Goal: Transaction & Acquisition: Purchase product/service

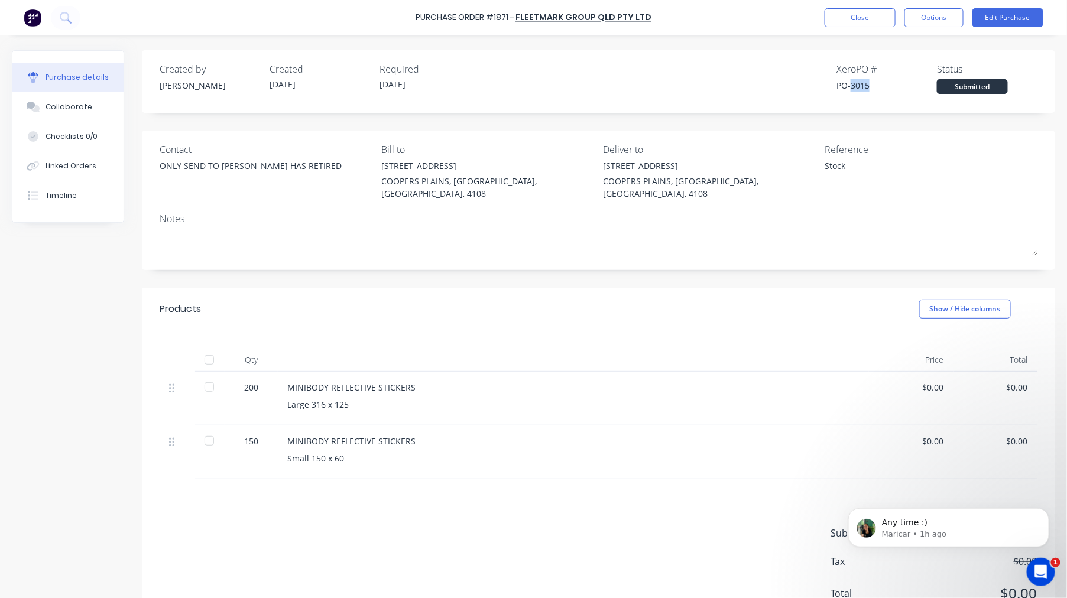
scroll to position [1, 0]
click at [1042, 570] on icon "Open Intercom Messenger" at bounding box center [1039, 571] width 20 height 20
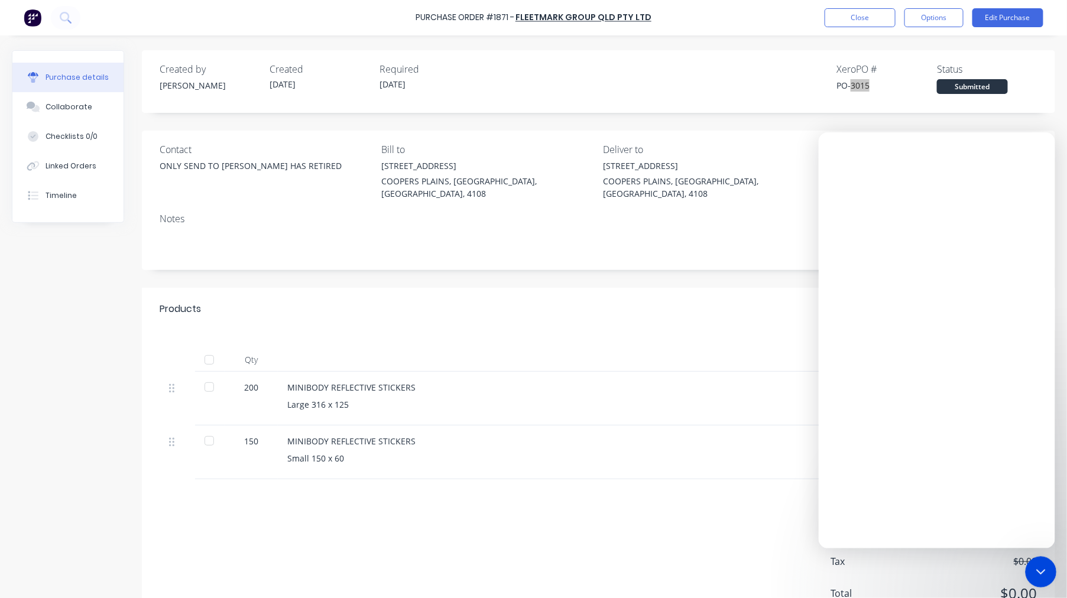
click at [1043, 570] on icon "Close Intercom Messenger" at bounding box center [1039, 570] width 14 height 14
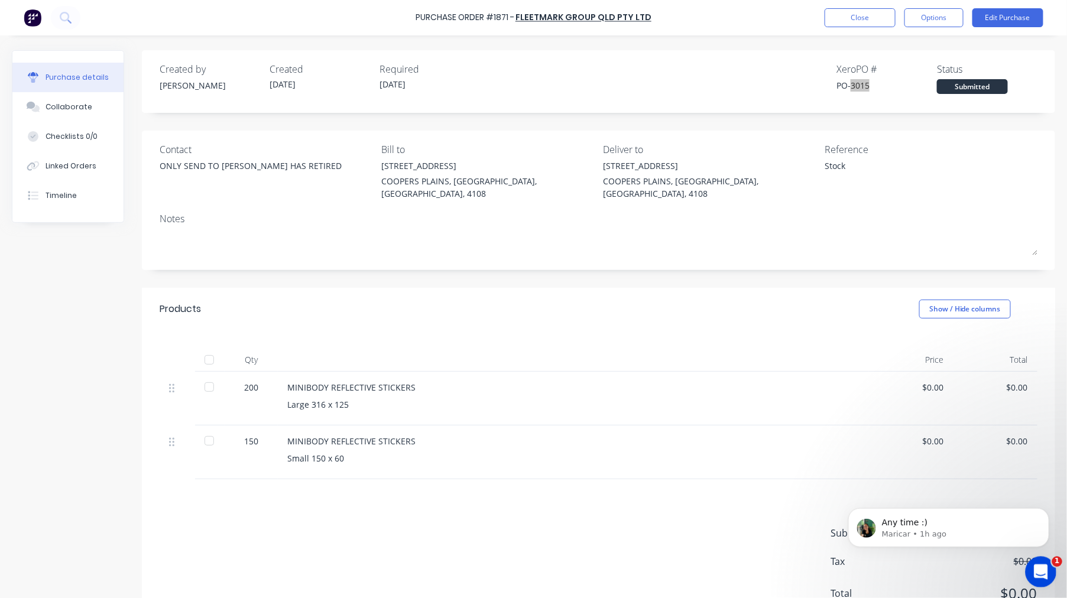
scroll to position [0, 0]
click at [219, 188] on div "Contact ONLY SEND TO [PERSON_NAME] HAS RETIRED" at bounding box center [266, 173] width 213 height 63
click at [857, 20] on button "Close" at bounding box center [859, 17] width 71 height 19
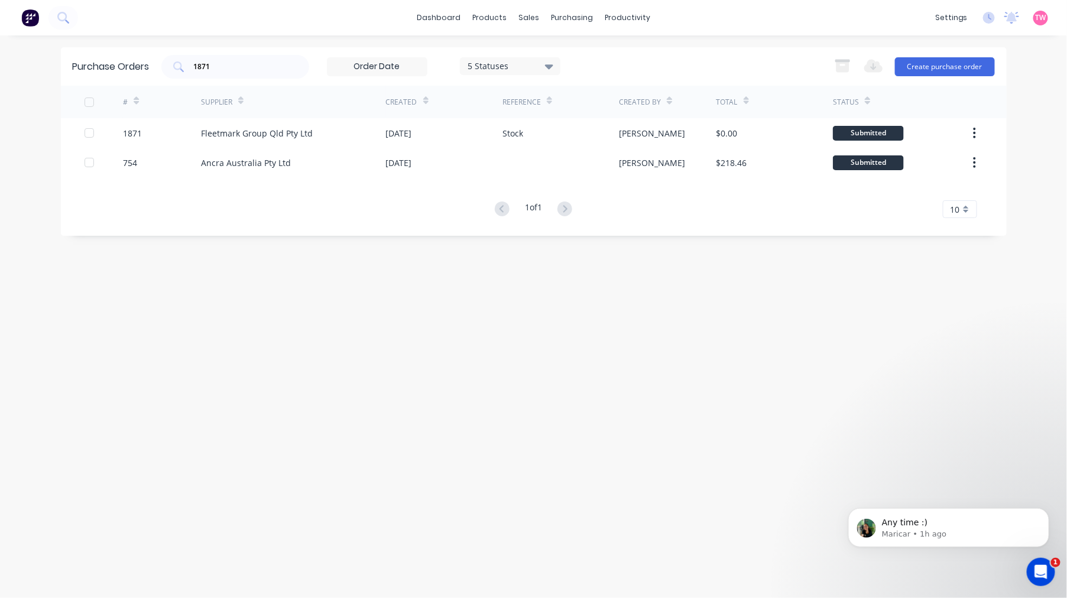
drag, startPoint x: 244, startPoint y: 64, endPoint x: 144, endPoint y: 67, distance: 100.5
click at [144, 67] on div "Purchase Orders 1871 5 Statuses 5 Statuses Export to Excel (XLSX) Create purcha…" at bounding box center [533, 66] width 945 height 38
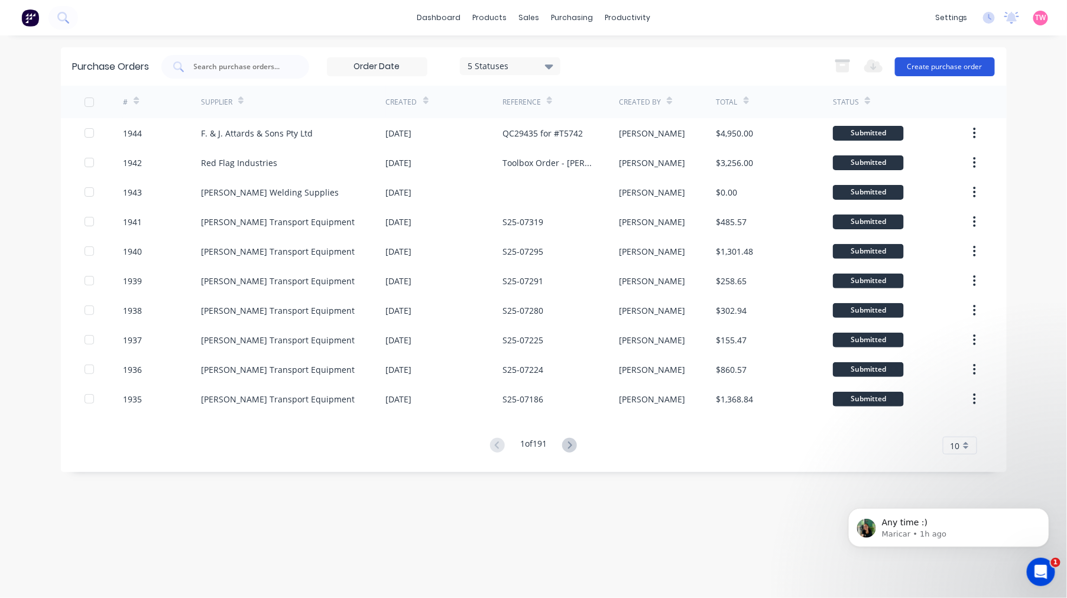
click at [952, 64] on button "Create purchase order" at bounding box center [945, 66] width 100 height 19
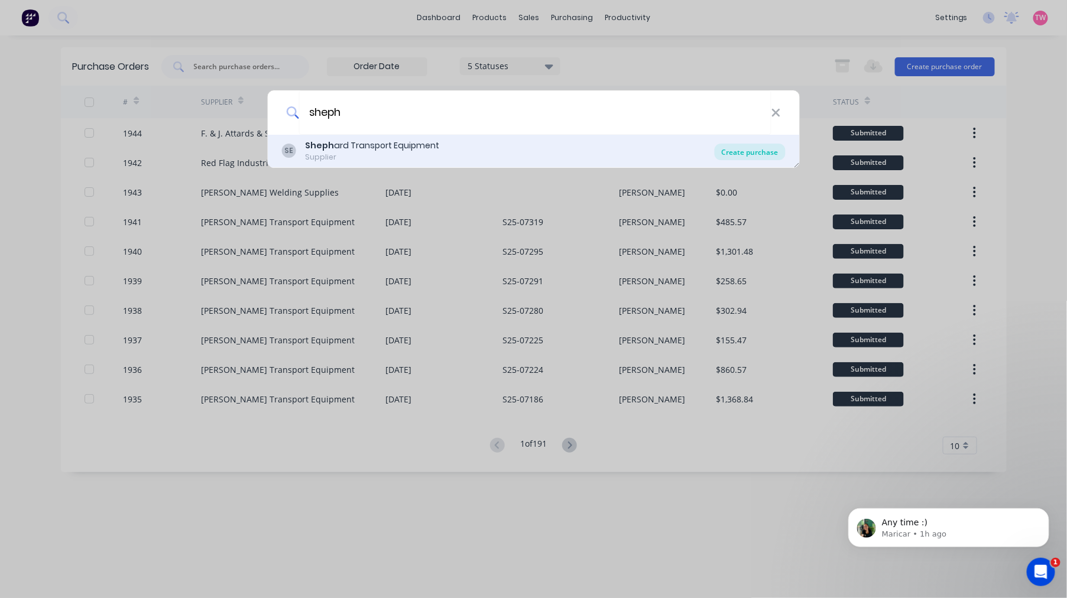
type input "sheph"
click at [758, 151] on div "Create purchase" at bounding box center [749, 152] width 71 height 17
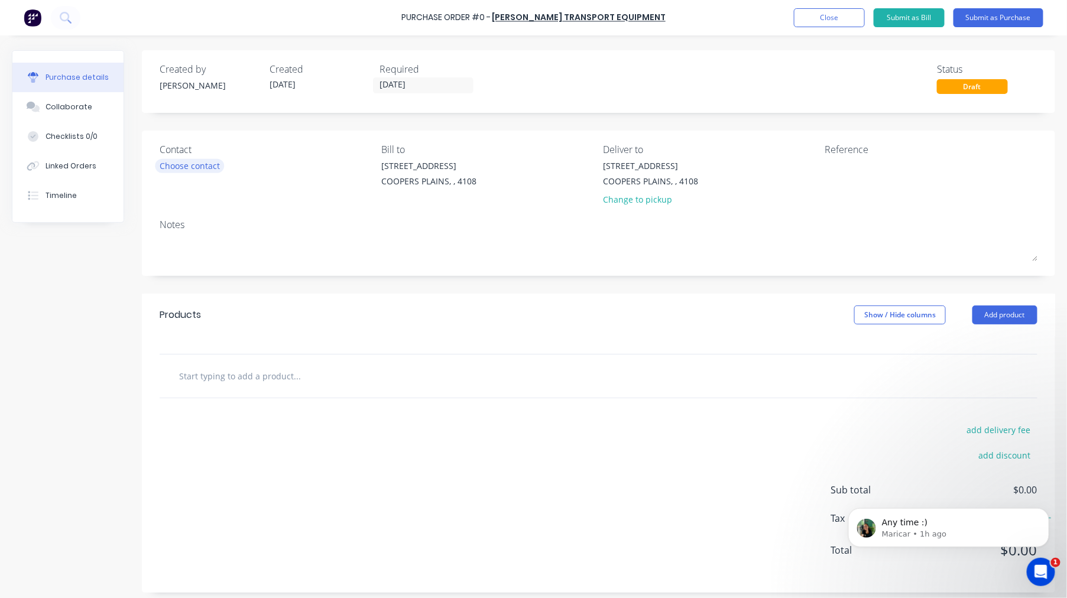
click at [190, 166] on div "Choose contact" at bounding box center [190, 166] width 60 height 12
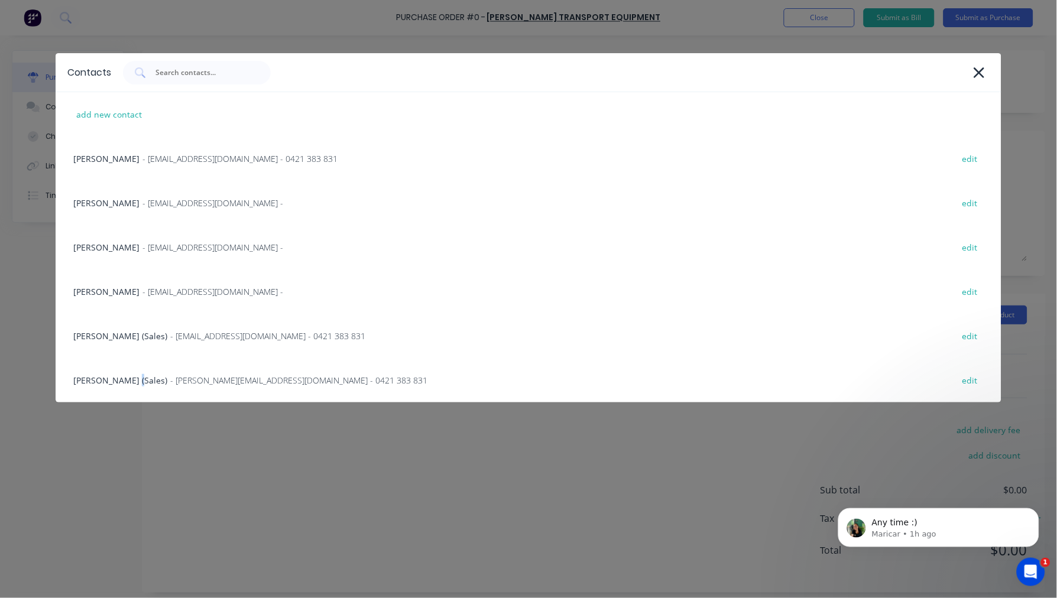
click at [126, 379] on div "[PERSON_NAME] (Sales) - [PERSON_NAME][EMAIL_ADDRESS][DOMAIN_NAME] - 0421 383 83…" at bounding box center [528, 380] width 945 height 44
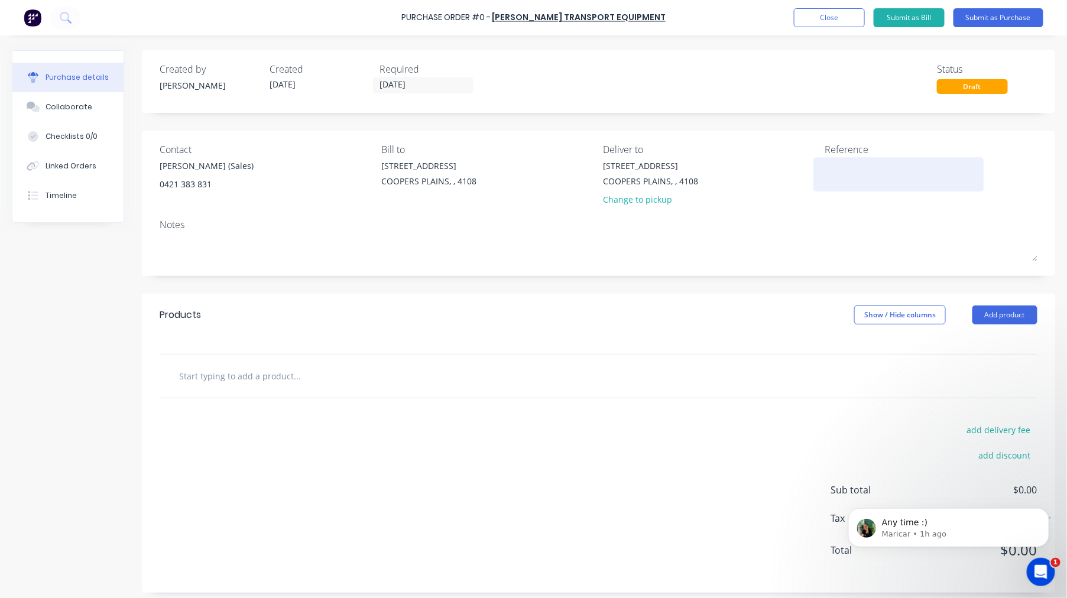
click at [824, 165] on textarea at bounding box center [898, 173] width 148 height 27
paste textarea "S25-07376"
type textarea "x"
type textarea "S25-07376"
type textarea "x"
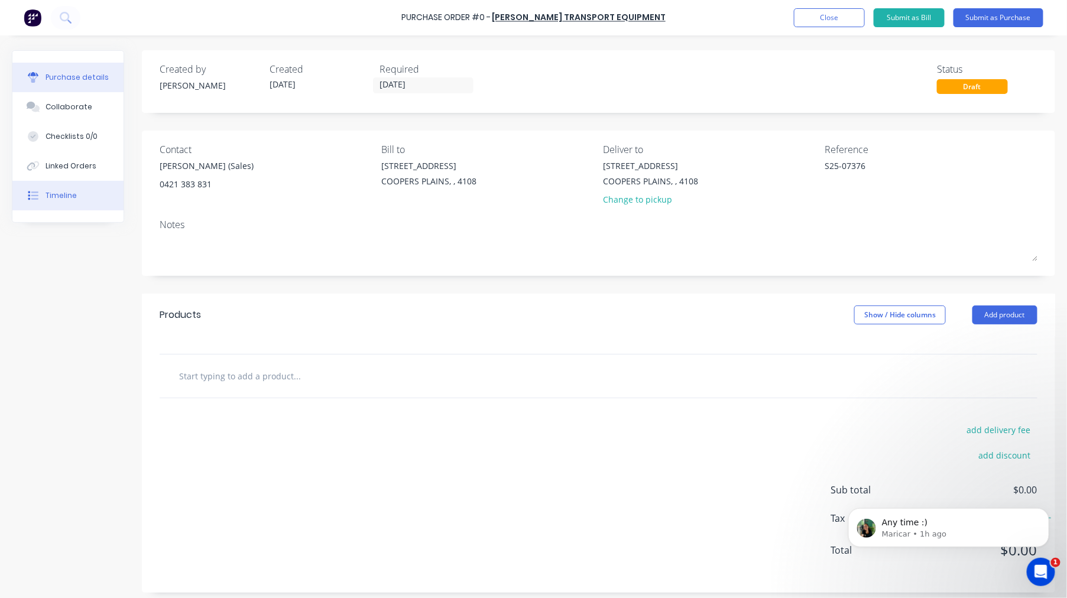
type textarea "S25-07376"
click at [216, 384] on input "text" at bounding box center [296, 376] width 236 height 24
paste input "TH485"
type textarea "x"
type input "TH485"
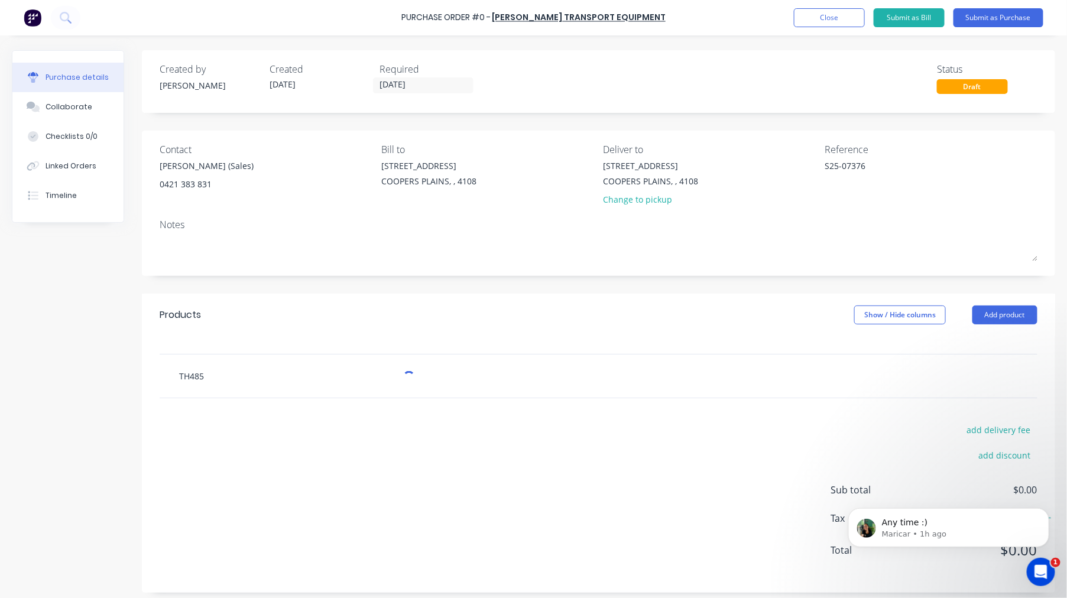
type textarea "x"
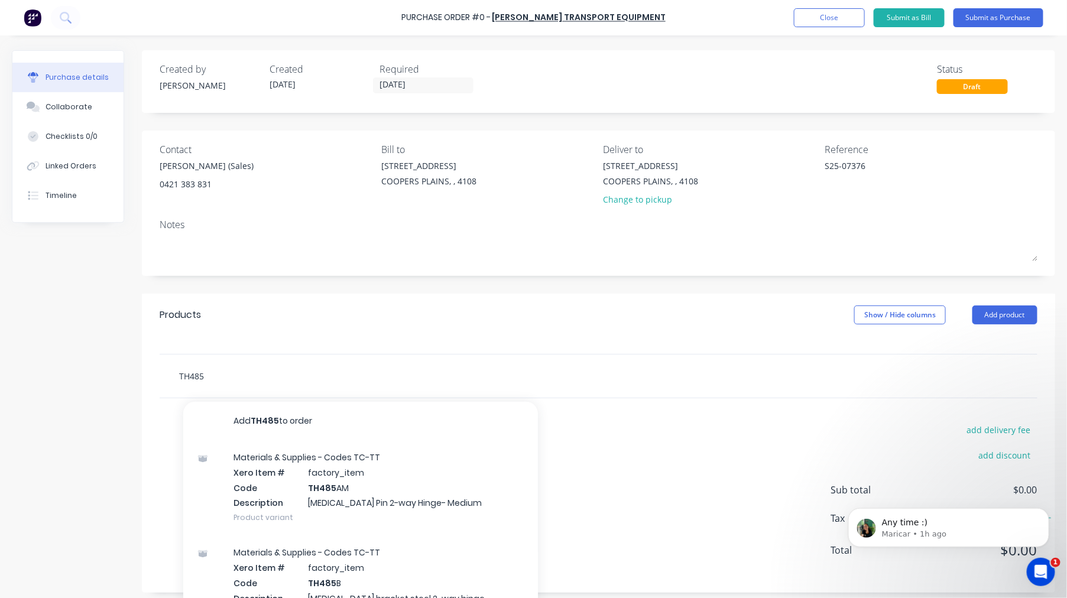
click at [231, 374] on input "TH485" at bounding box center [296, 376] width 236 height 24
type input "TH485"
click at [275, 369] on input "TH485" at bounding box center [296, 376] width 236 height 24
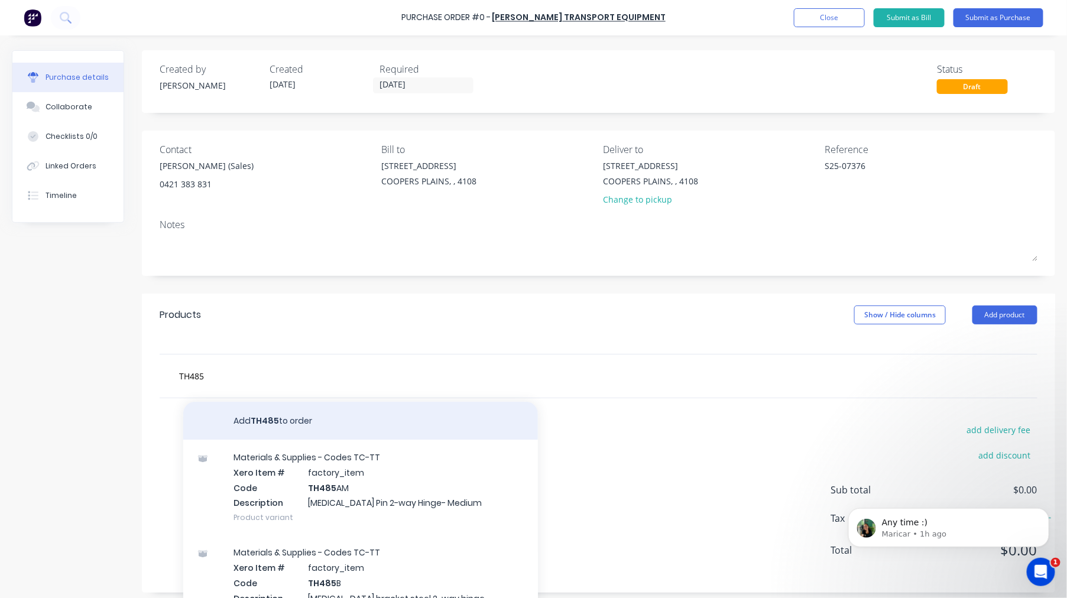
click at [287, 422] on button "Add TH485 to order" at bounding box center [360, 421] width 355 height 38
type textarea "x"
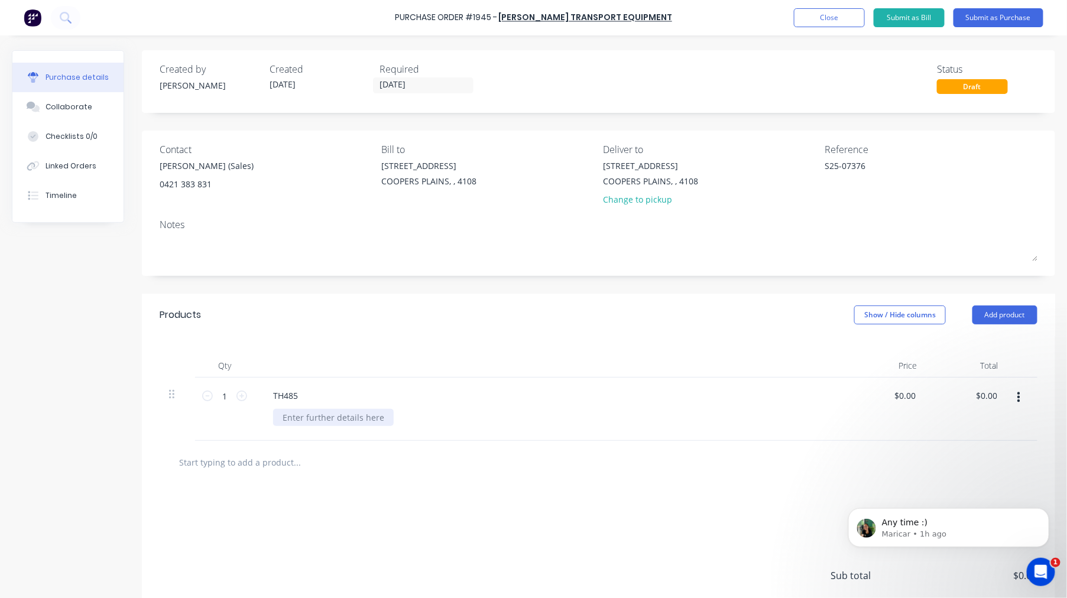
type textarea "x"
click at [317, 420] on div at bounding box center [333, 417] width 121 height 17
paste div
type textarea "x"
click at [411, 415] on div "[MEDICAL_DATA] Kit - Side swing taildoor" at bounding box center [363, 417] width 180 height 17
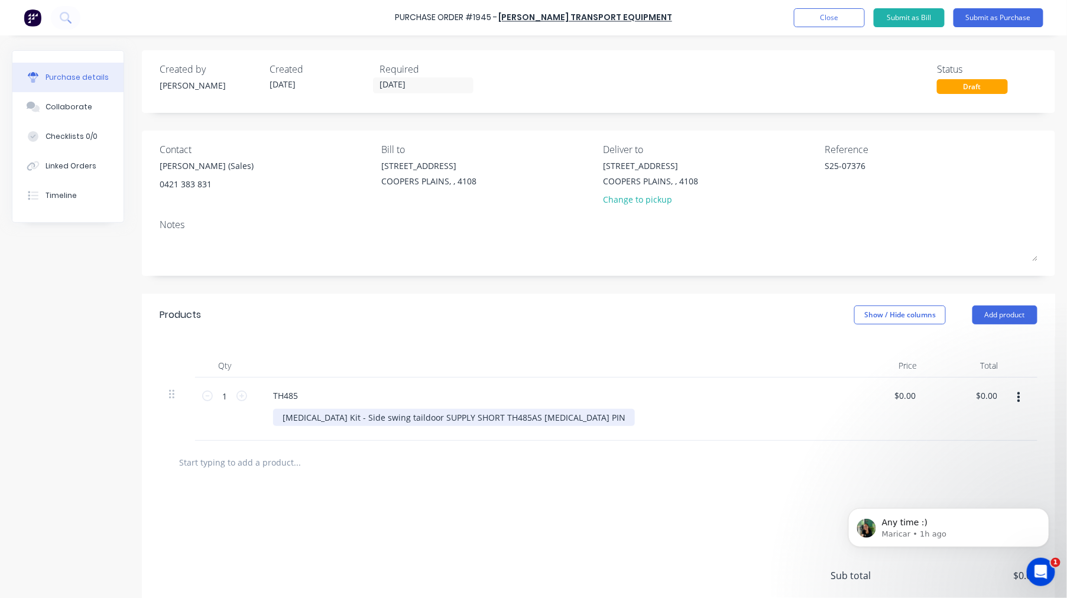
type input "0.0000"
click at [906, 393] on input "0.0000" at bounding box center [902, 395] width 32 height 17
type textarea "x"
click at [906, 393] on input "0.0000" at bounding box center [902, 395] width 32 height 17
type input "67.77"
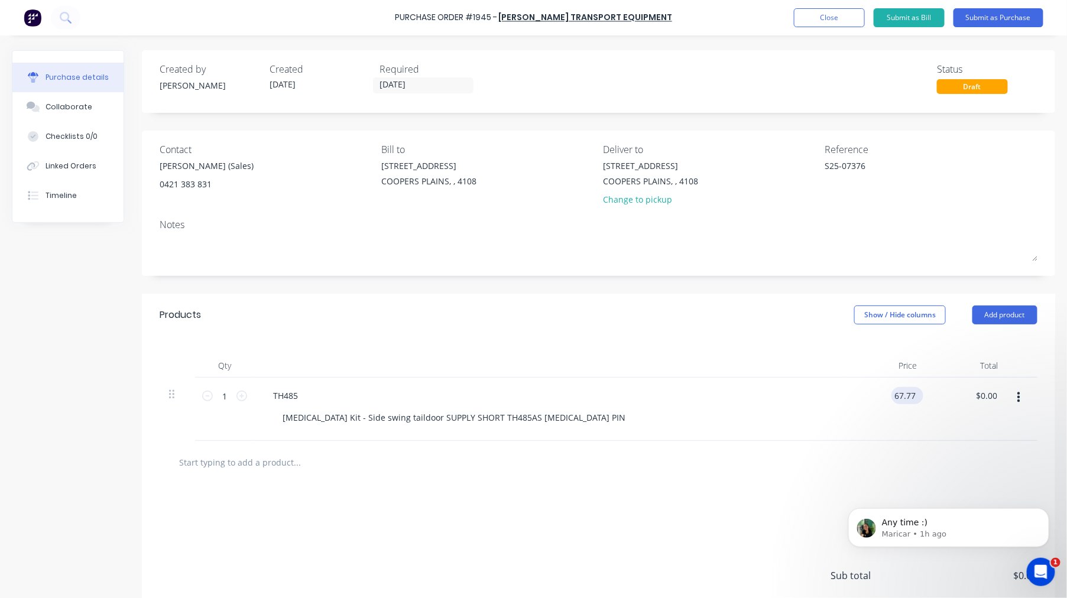
type input "67.77"
type textarea "x"
type input "$67.77"
type textarea "x"
type input "$67.77"
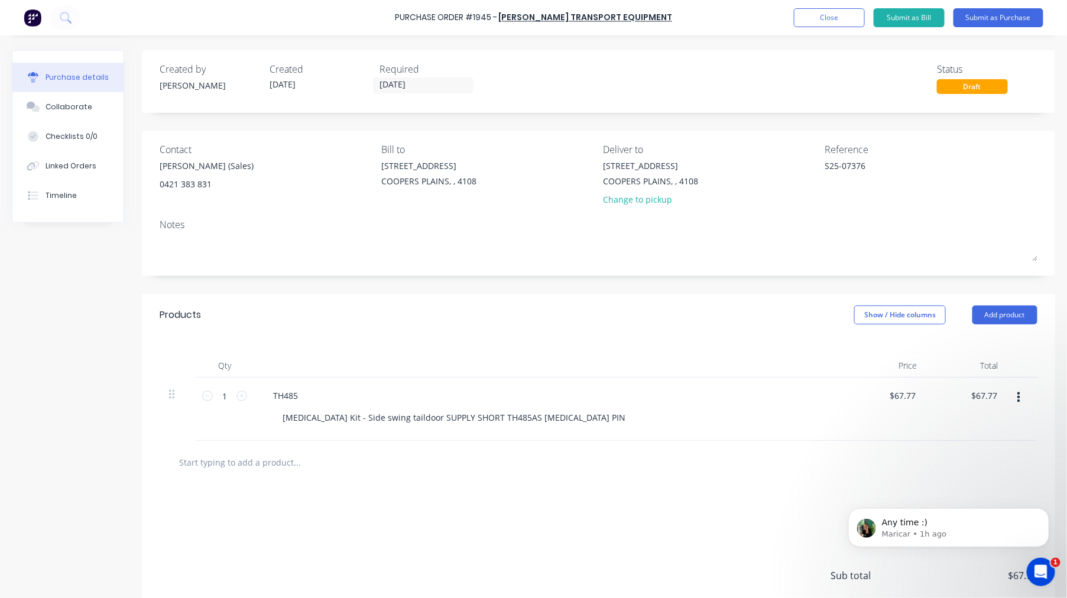
click at [263, 467] on input "text" at bounding box center [296, 462] width 236 height 24
type textarea "x"
type input "$67.77"
paste input "ABF5KG"
type textarea "x"
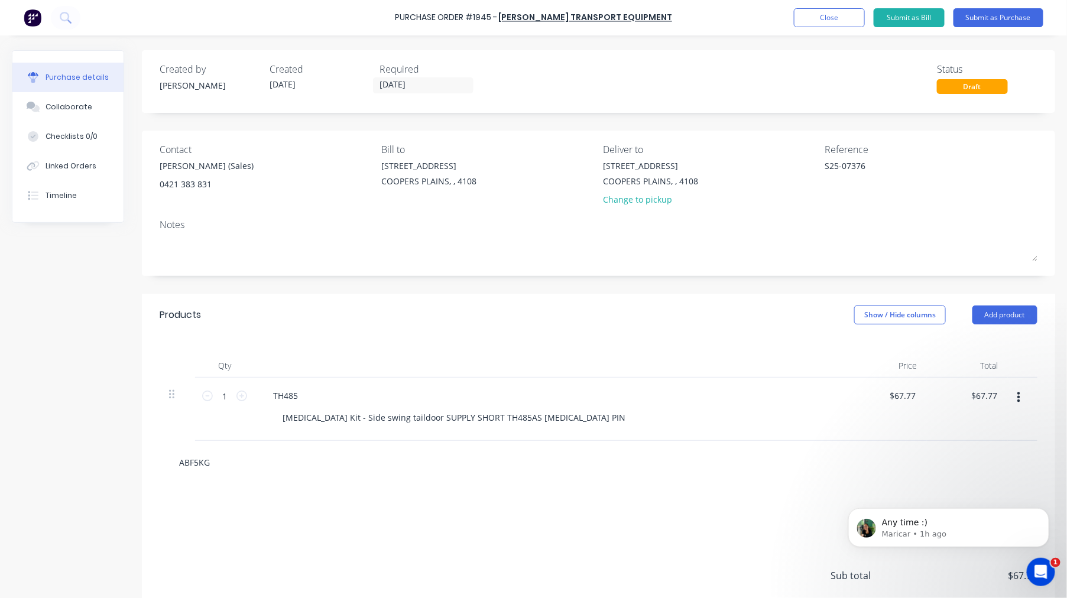
type input "ABF5KG"
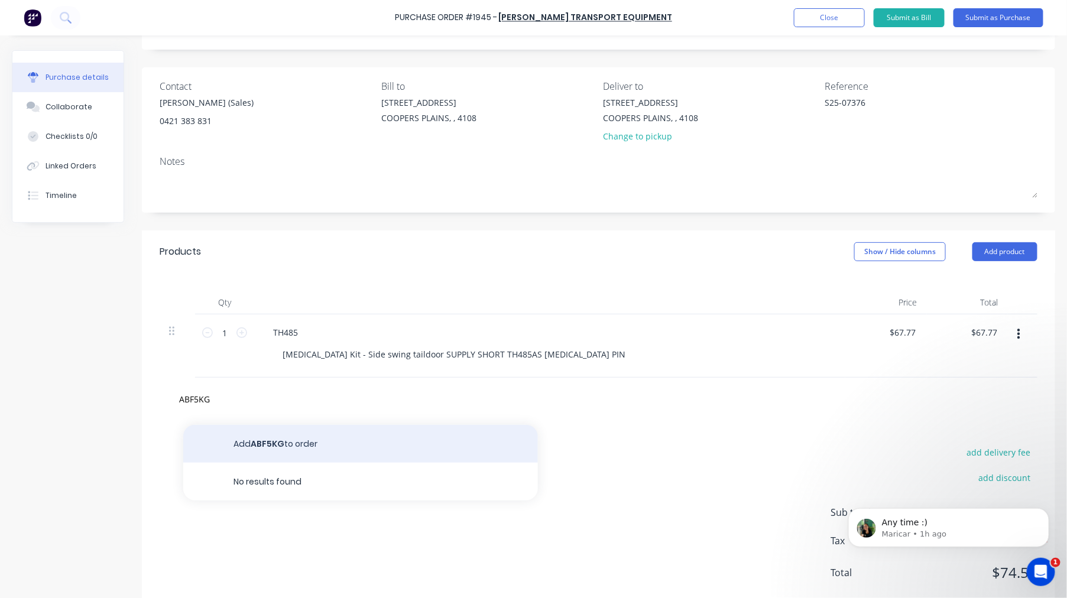
scroll to position [93, 0]
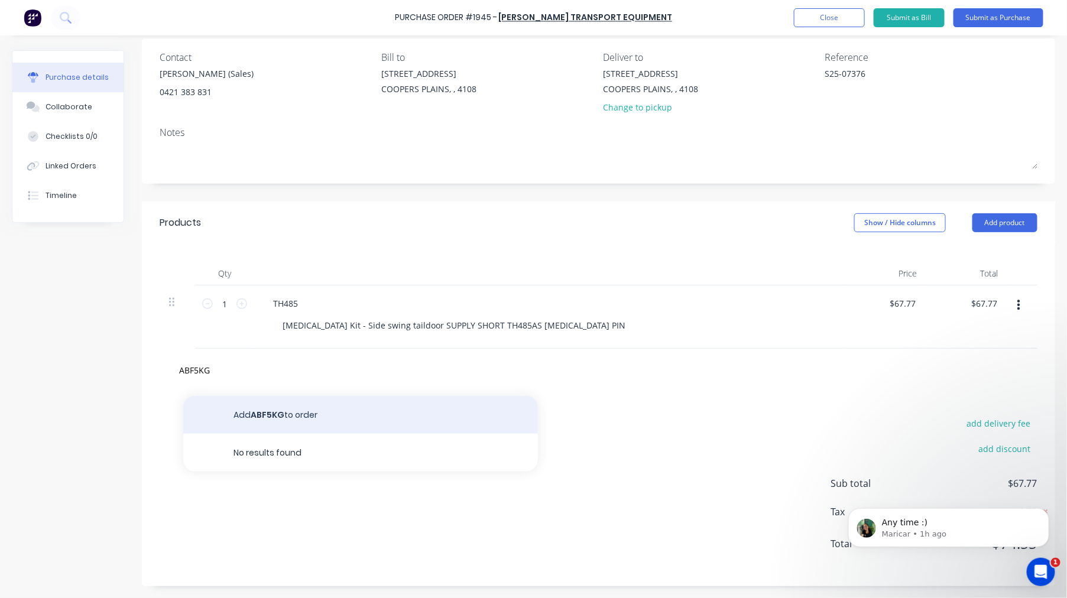
click at [285, 416] on button "Add ABF5KG to order" at bounding box center [360, 415] width 355 height 38
type textarea "x"
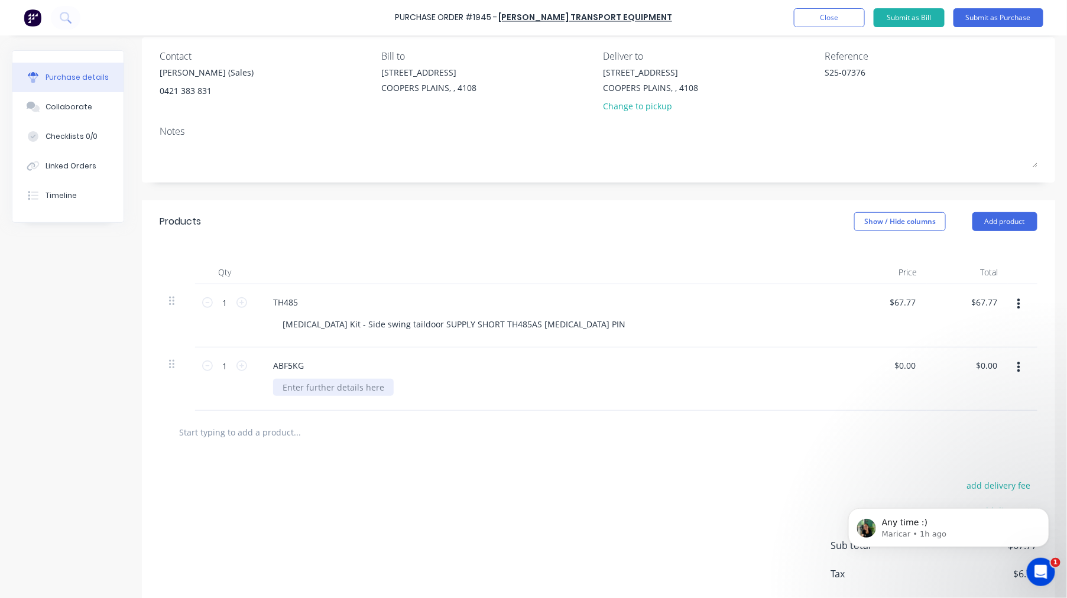
type textarea "x"
click at [311, 386] on div at bounding box center [333, 387] width 121 height 17
paste div
type input "0.00"
type textarea "x"
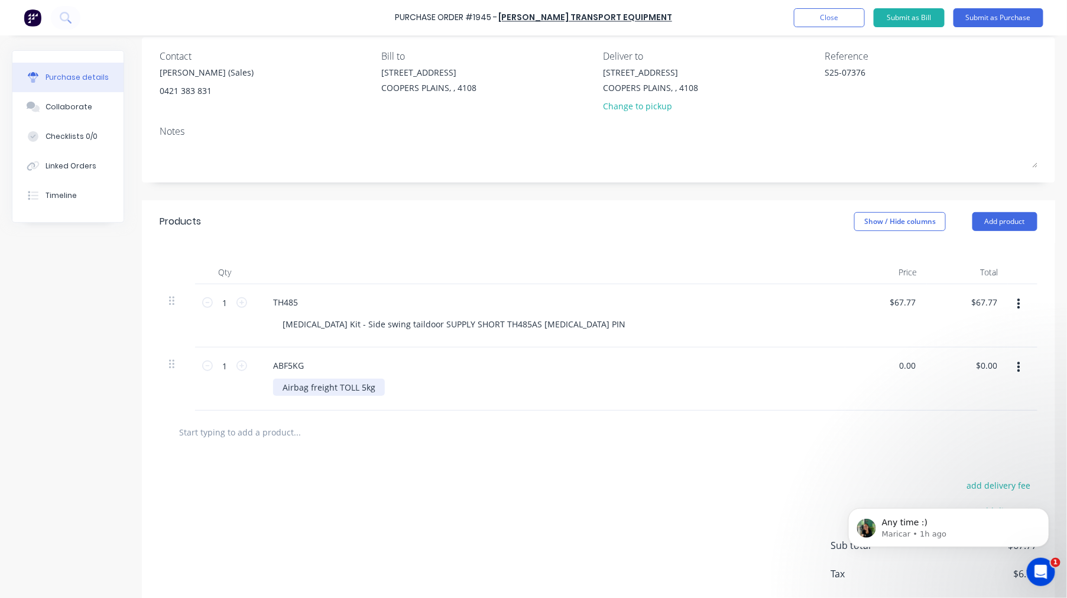
type input "$0.00"
type input "0.00"
type textarea "x"
type input "$0.00"
type textarea "x"
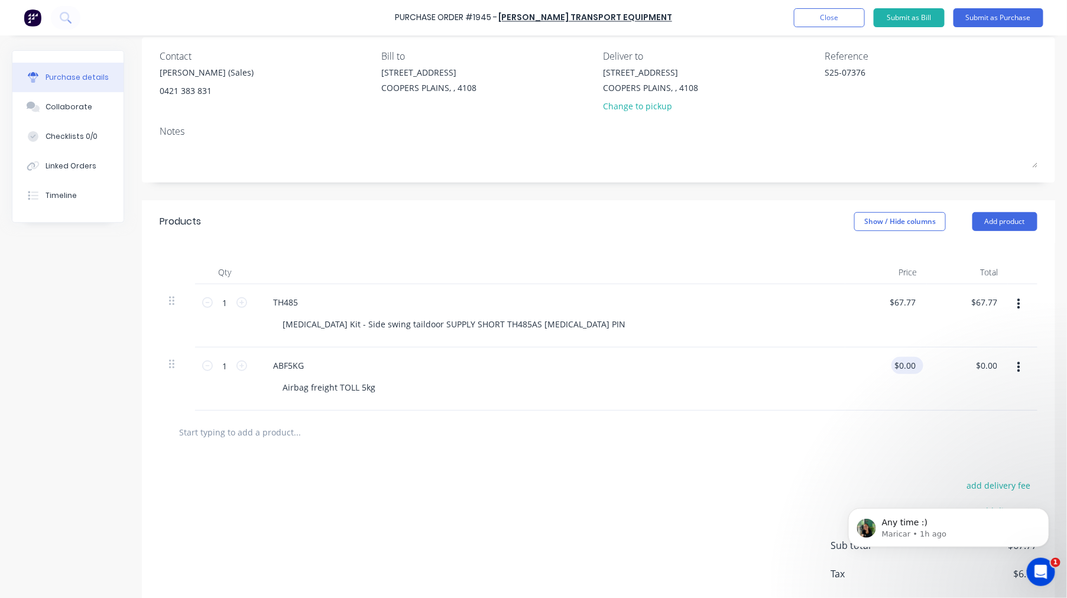
type input "0.0000"
click at [897, 358] on input "0.0000" at bounding box center [902, 365] width 32 height 17
type textarea "x"
click at [897, 358] on input "0.0000" at bounding box center [902, 365] width 32 height 17
type input "55"
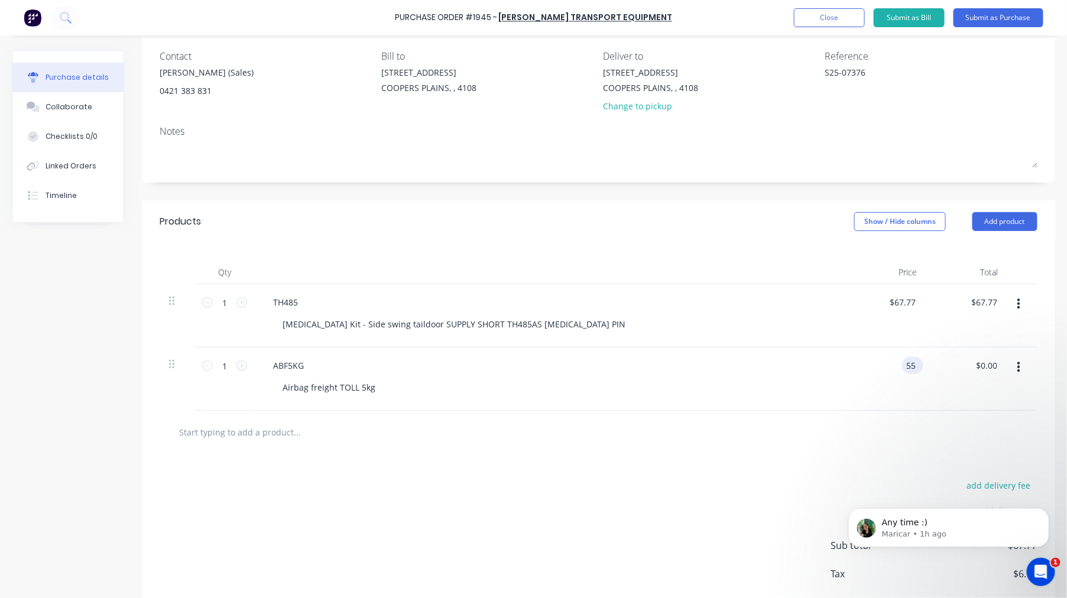
type input "55.00"
type input "$55.00"
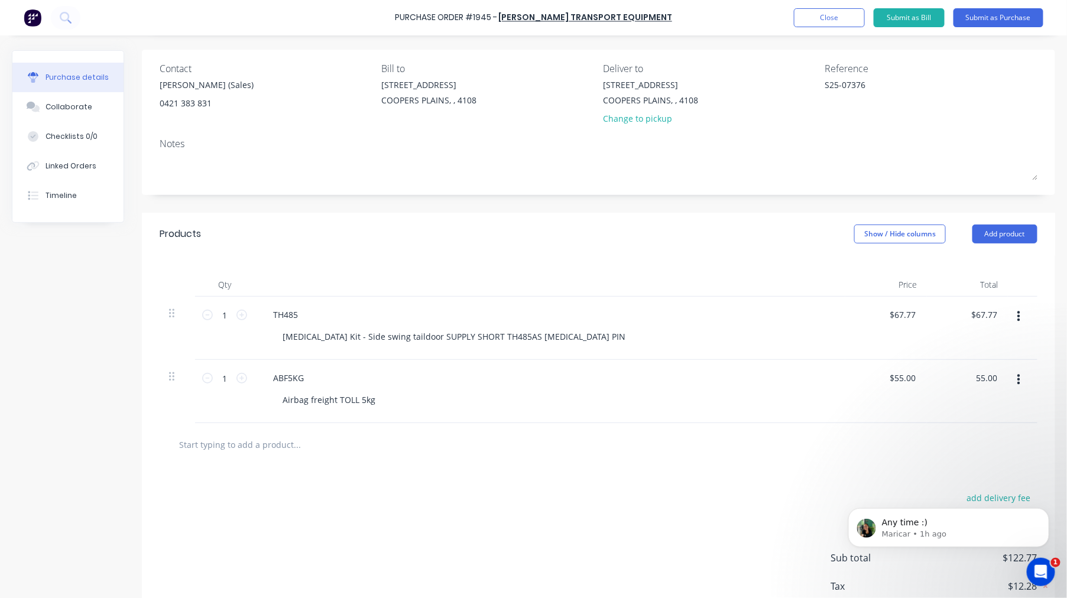
scroll to position [0, 0]
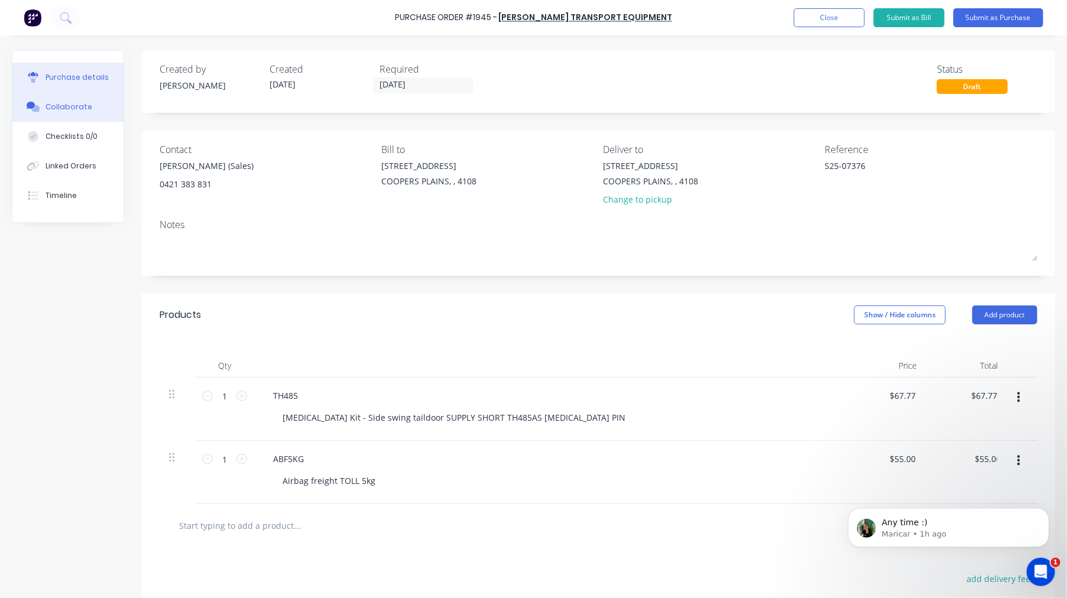
click at [60, 102] on div "Collaborate" at bounding box center [69, 107] width 47 height 11
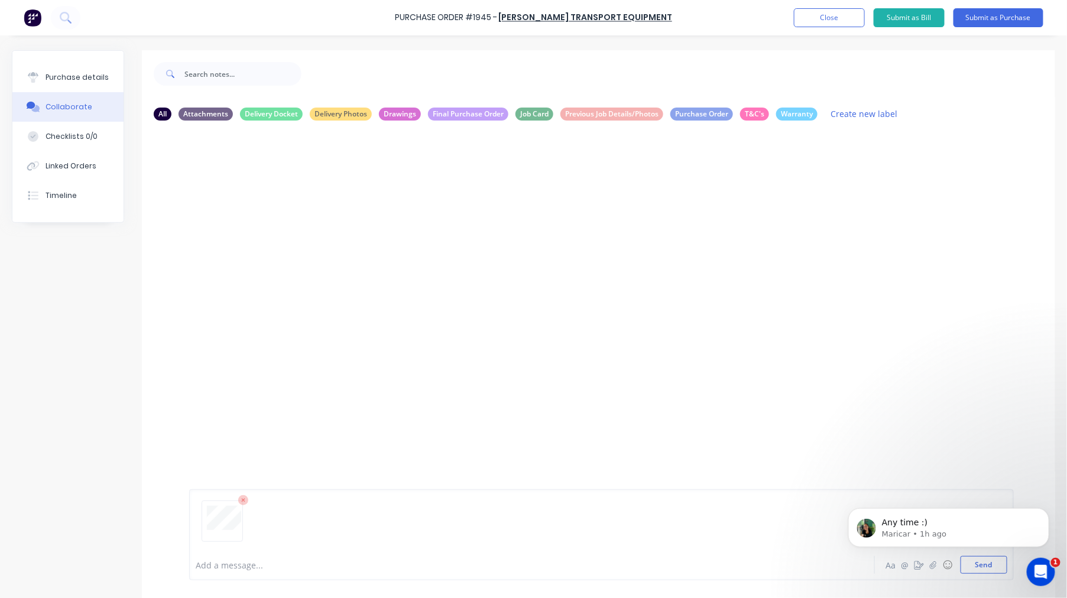
click at [974, 564] on html "Any time :) [GEOGRAPHIC_DATA] • 1h ago" at bounding box center [948, 524] width 236 height 83
click at [1032, 565] on div "Open Intercom Messenger" at bounding box center [1038, 570] width 39 height 39
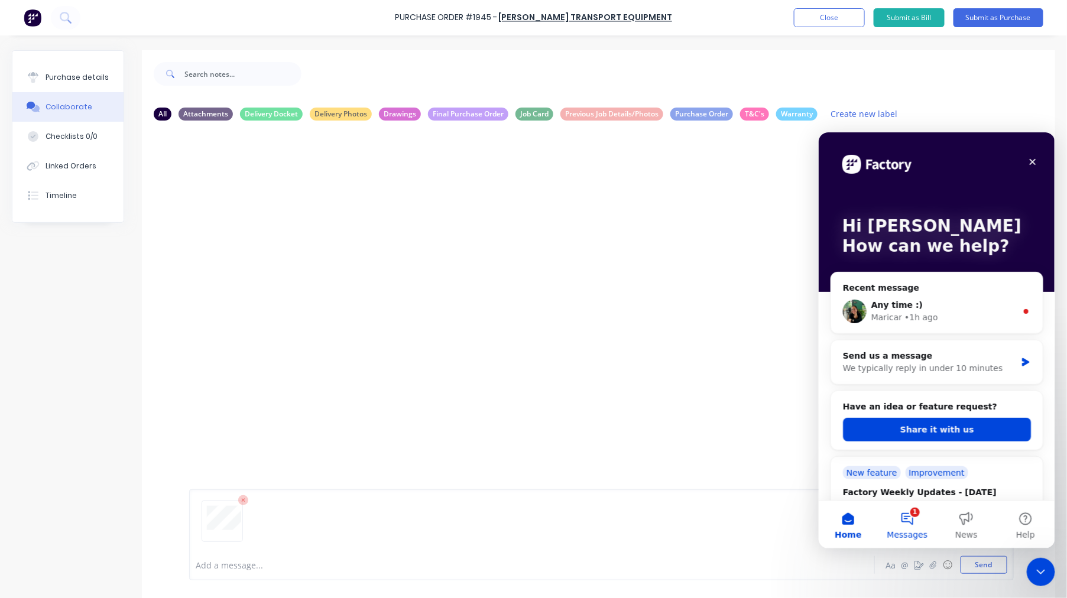
click at [902, 520] on button "1 Messages" at bounding box center [906, 524] width 59 height 47
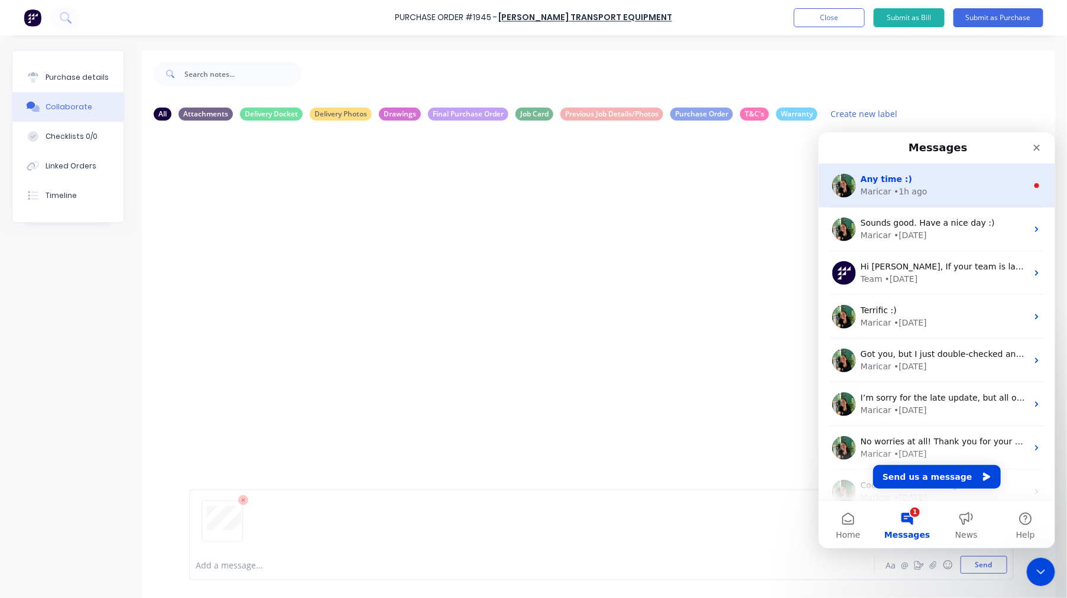
click at [954, 182] on div "Any time :)" at bounding box center [943, 179] width 167 height 12
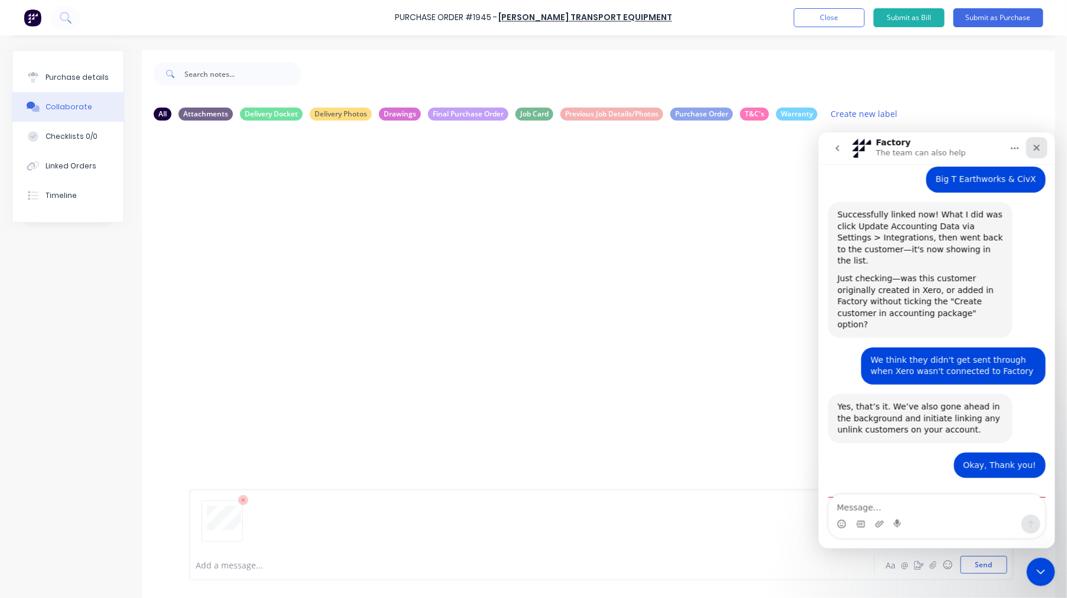
scroll to position [264, 0]
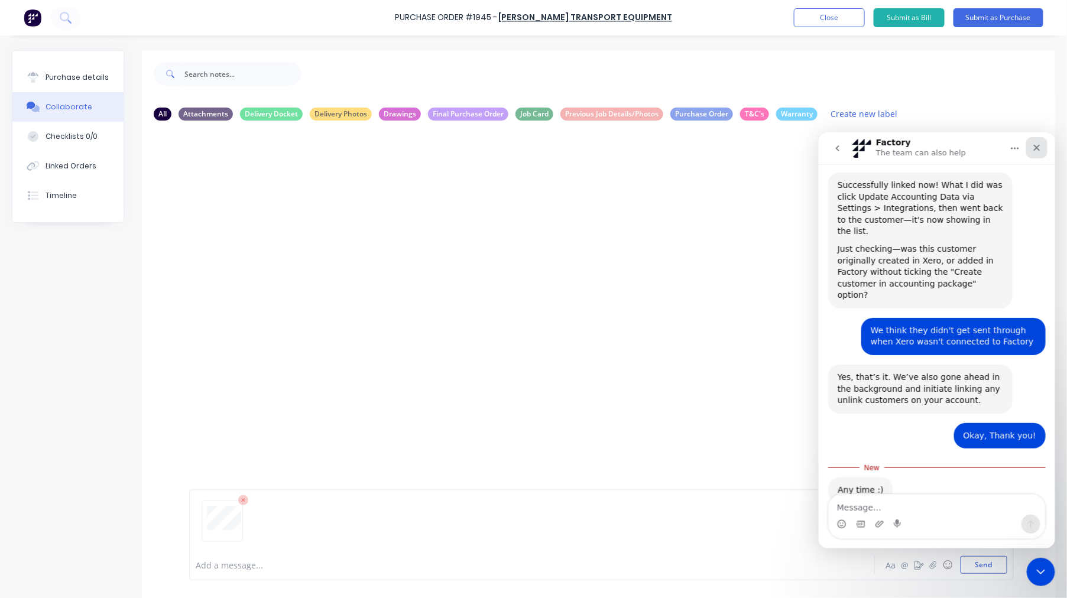
click at [1035, 150] on icon "Close" at bounding box center [1035, 146] width 9 height 9
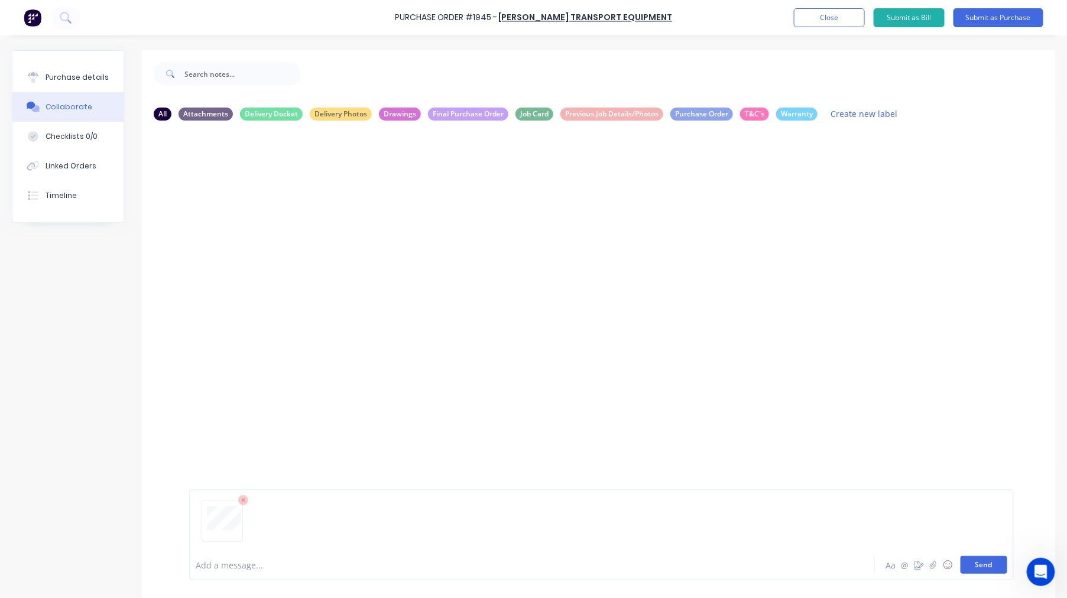
click at [965, 569] on button "Send" at bounding box center [983, 565] width 47 height 18
click at [79, 73] on div "Purchase details" at bounding box center [77, 77] width 63 height 11
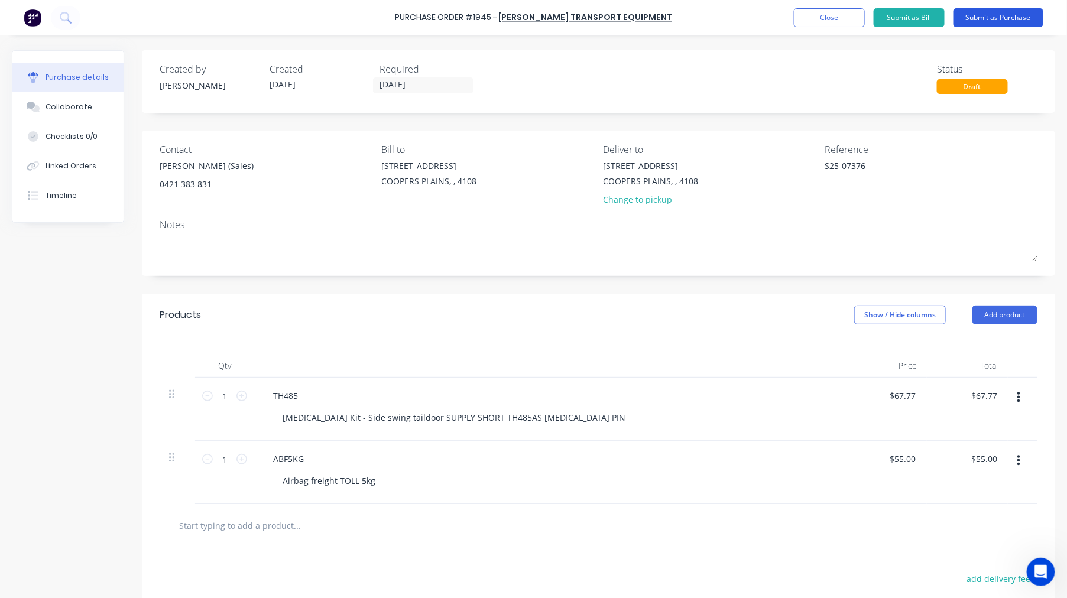
click at [1000, 16] on button "Submit as Purchase" at bounding box center [998, 17] width 90 height 19
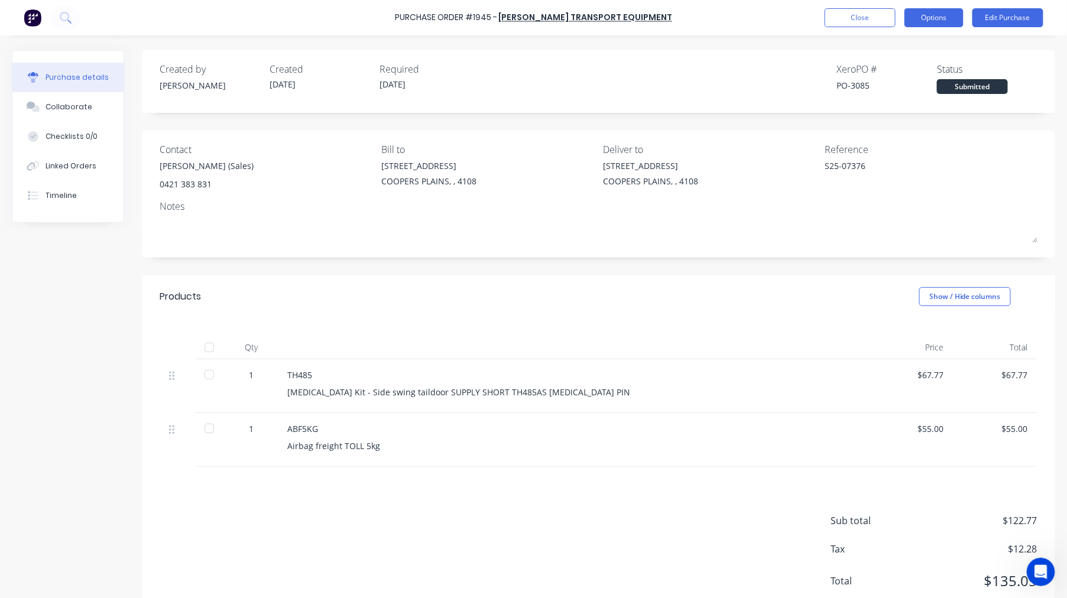
click at [946, 19] on button "Options" at bounding box center [933, 17] width 59 height 19
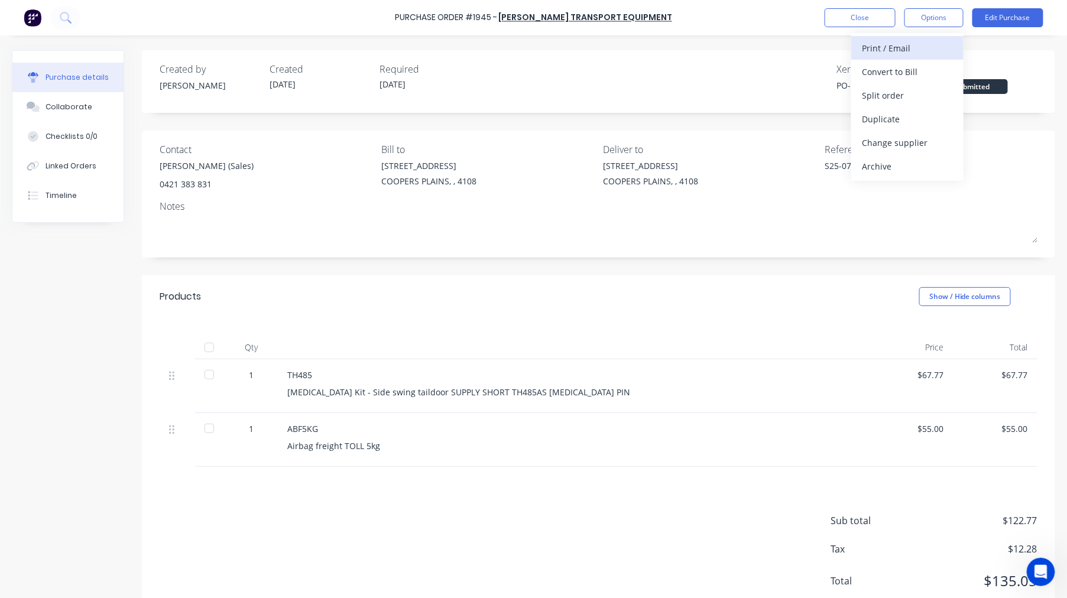
click at [917, 44] on div "Print / Email" at bounding box center [907, 48] width 91 height 17
click at [903, 64] on div "With pricing" at bounding box center [907, 71] width 91 height 17
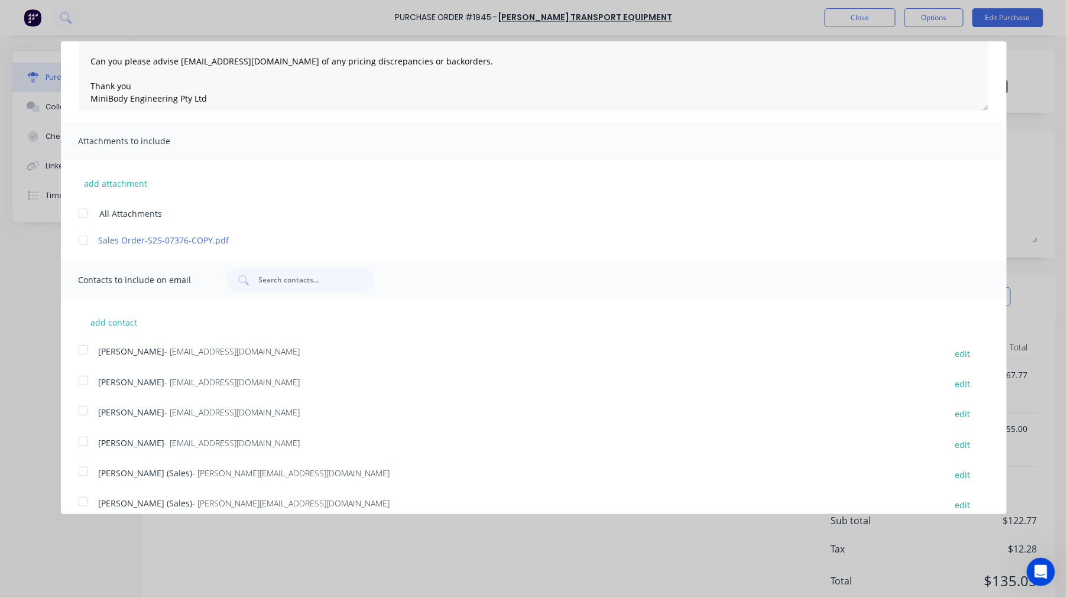
scroll to position [149, 0]
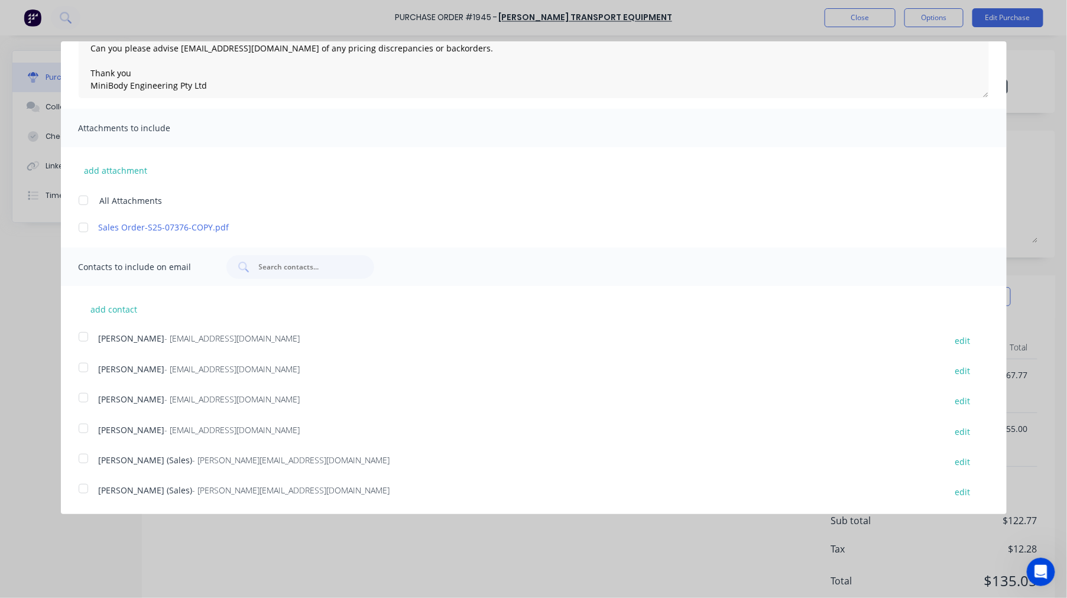
click at [80, 488] on div at bounding box center [84, 489] width 24 height 24
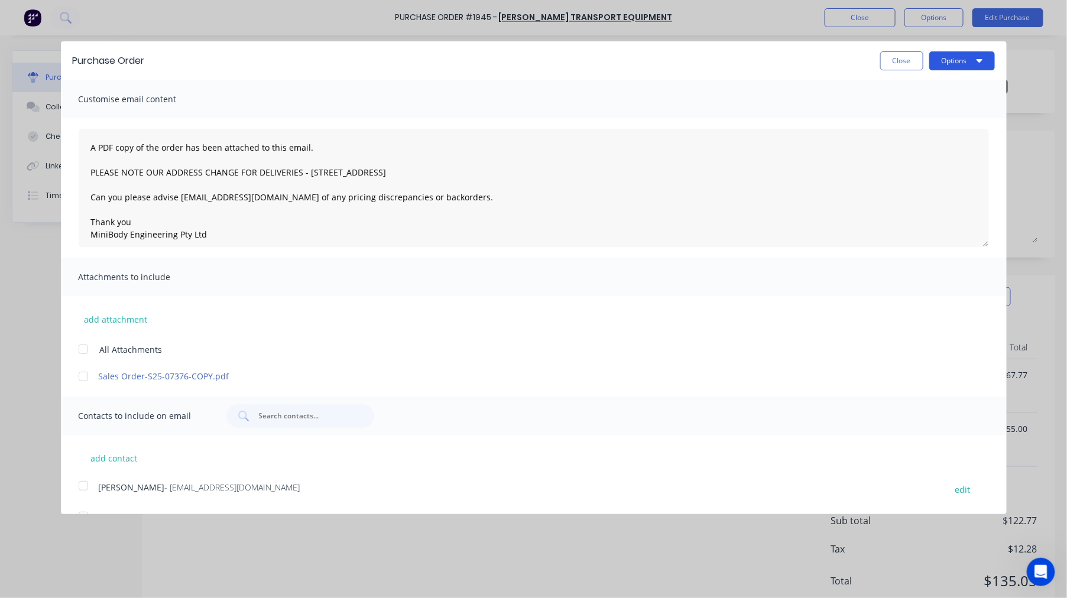
click at [953, 63] on button "Options" at bounding box center [962, 60] width 66 height 19
click at [908, 107] on div "Email" at bounding box center [938, 114] width 91 height 17
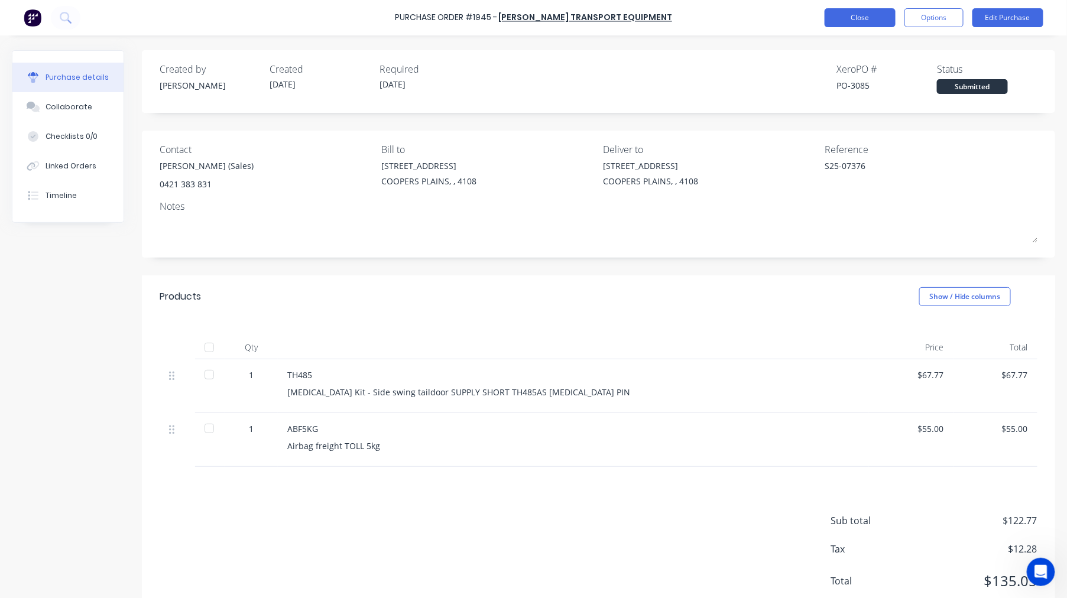
click at [848, 17] on button "Close" at bounding box center [859, 17] width 71 height 19
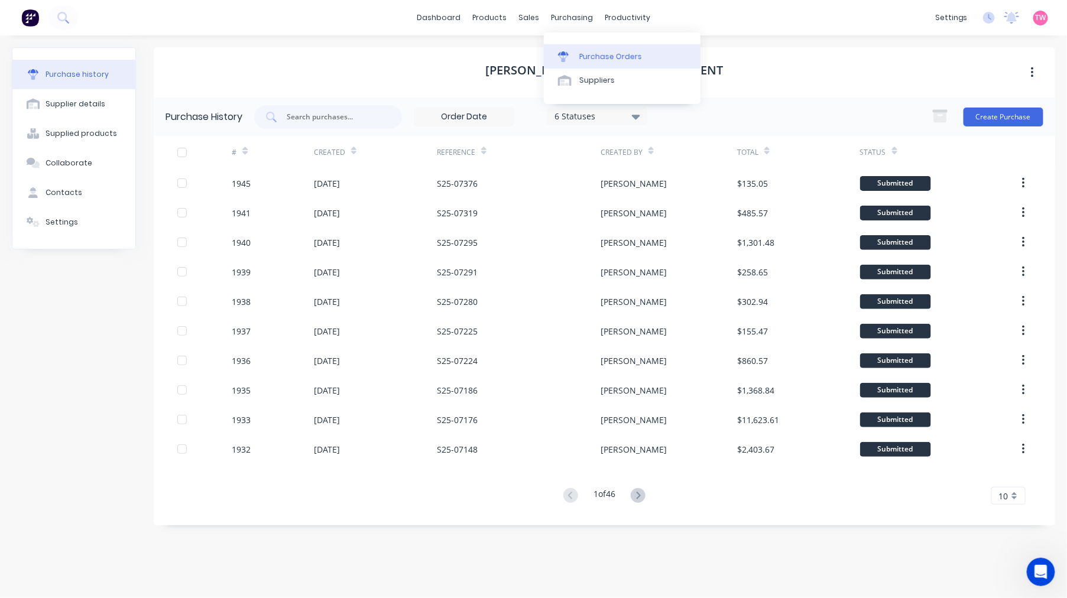
click at [605, 60] on div "Purchase Orders" at bounding box center [610, 56] width 63 height 11
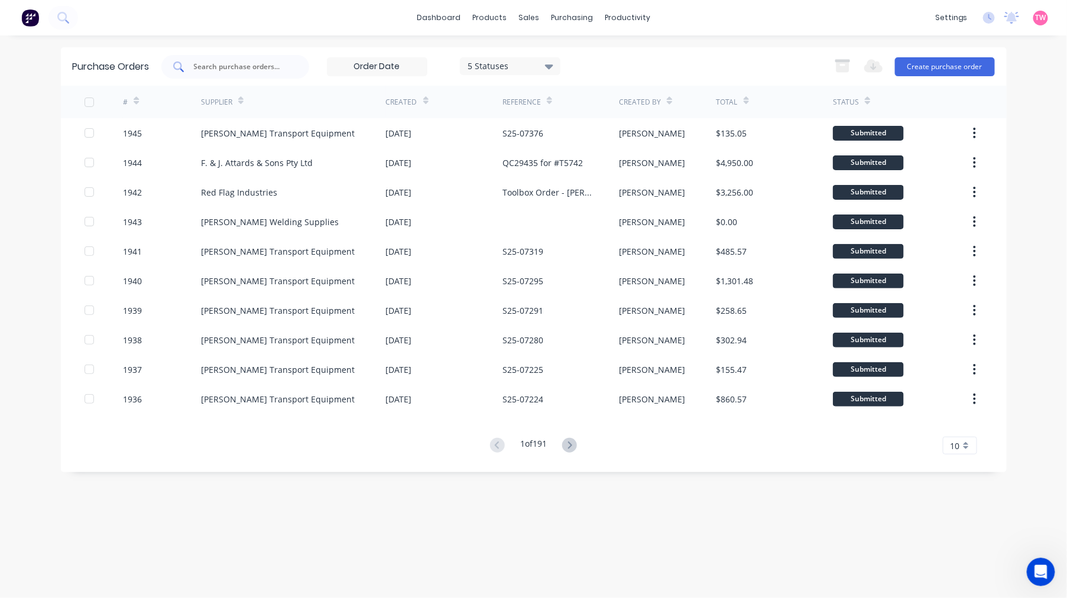
click at [229, 63] on input "text" at bounding box center [242, 67] width 98 height 12
type input "1902"
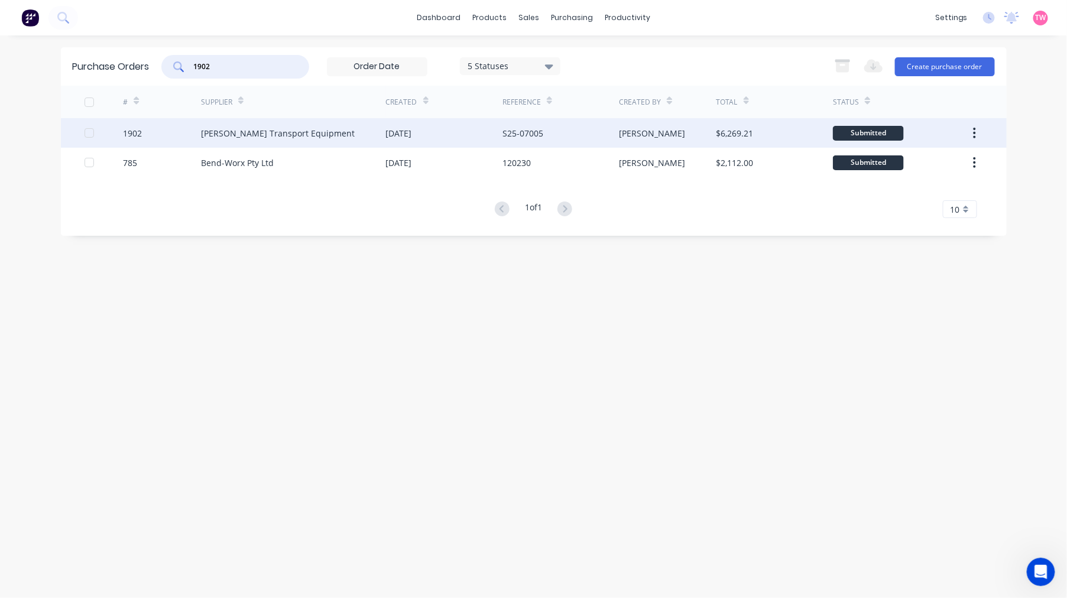
click at [160, 129] on div "1902" at bounding box center [162, 133] width 78 height 30
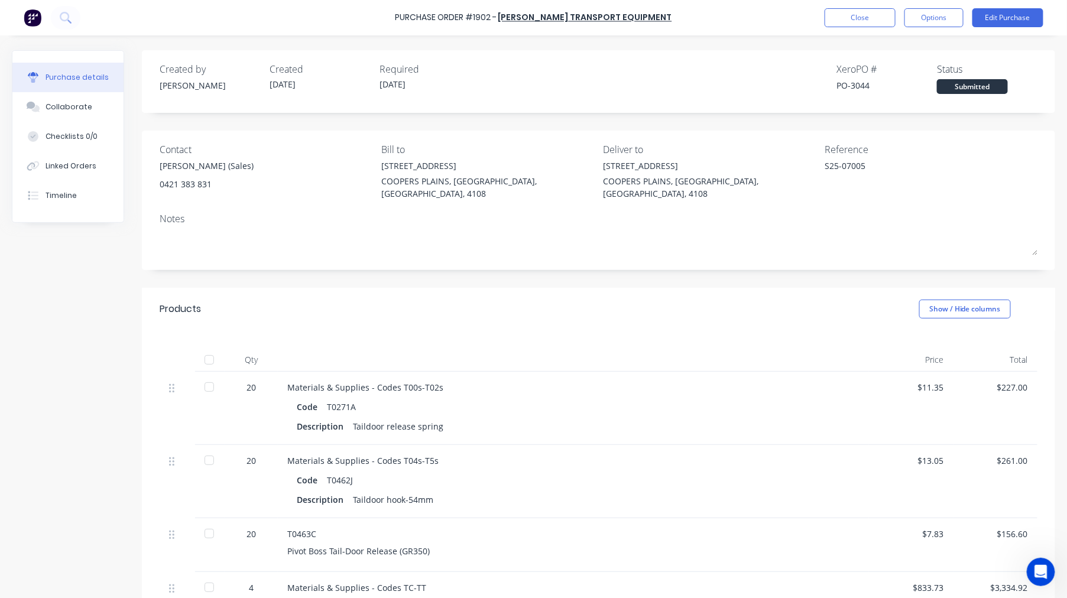
click at [855, 85] on div "PO-3044" at bounding box center [886, 85] width 100 height 12
copy div "3044"
click at [843, 24] on button "Close" at bounding box center [859, 17] width 71 height 19
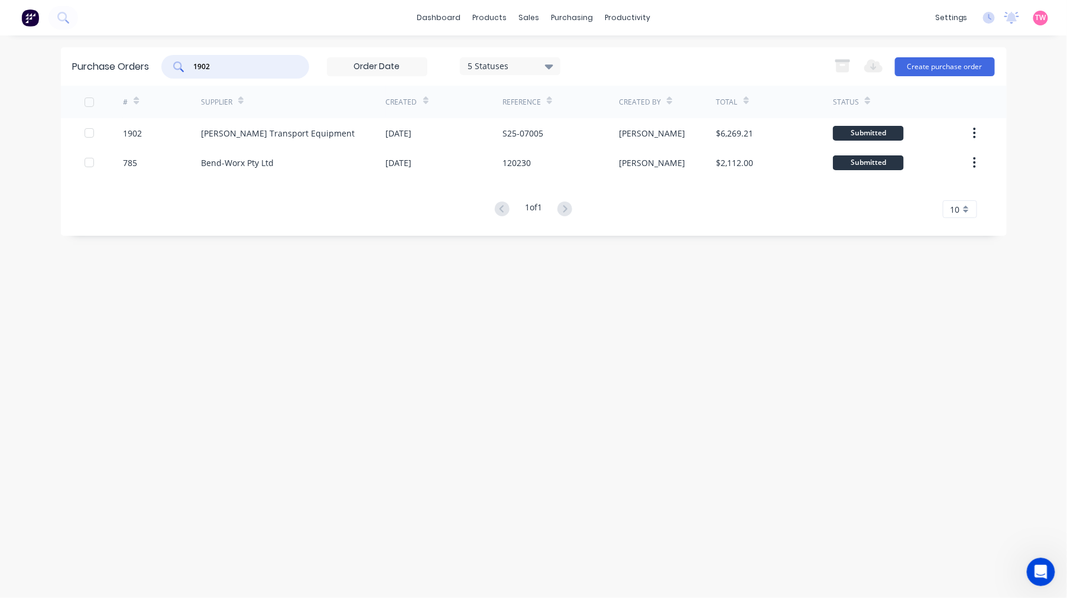
drag, startPoint x: 214, startPoint y: 63, endPoint x: 184, endPoint y: 64, distance: 29.6
click at [184, 64] on div "1902" at bounding box center [235, 67] width 148 height 24
paste input "866"
type input "1866"
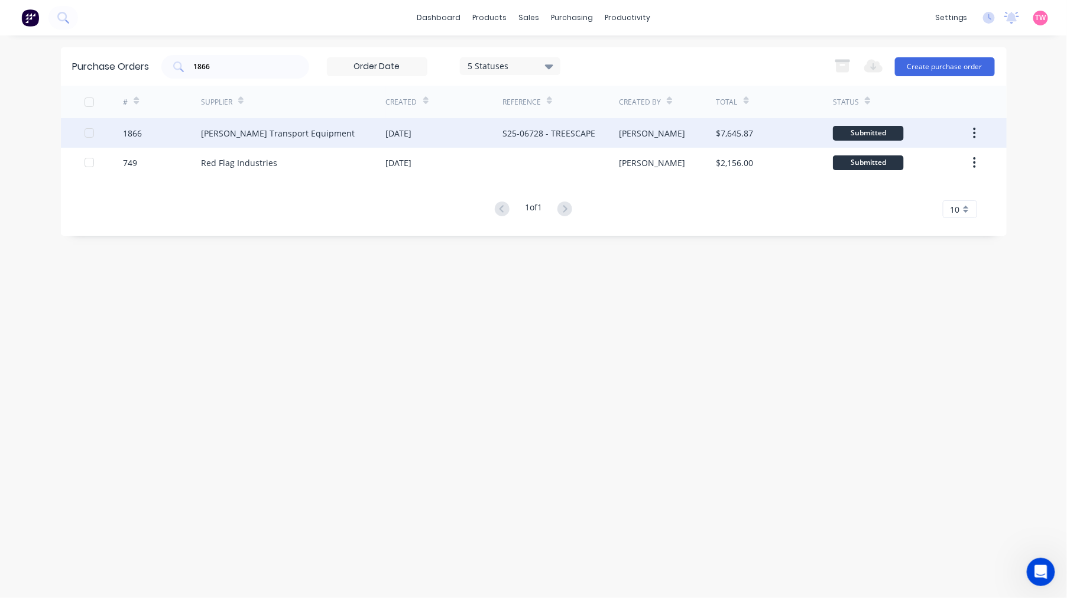
click at [158, 131] on div "1866" at bounding box center [162, 133] width 78 height 30
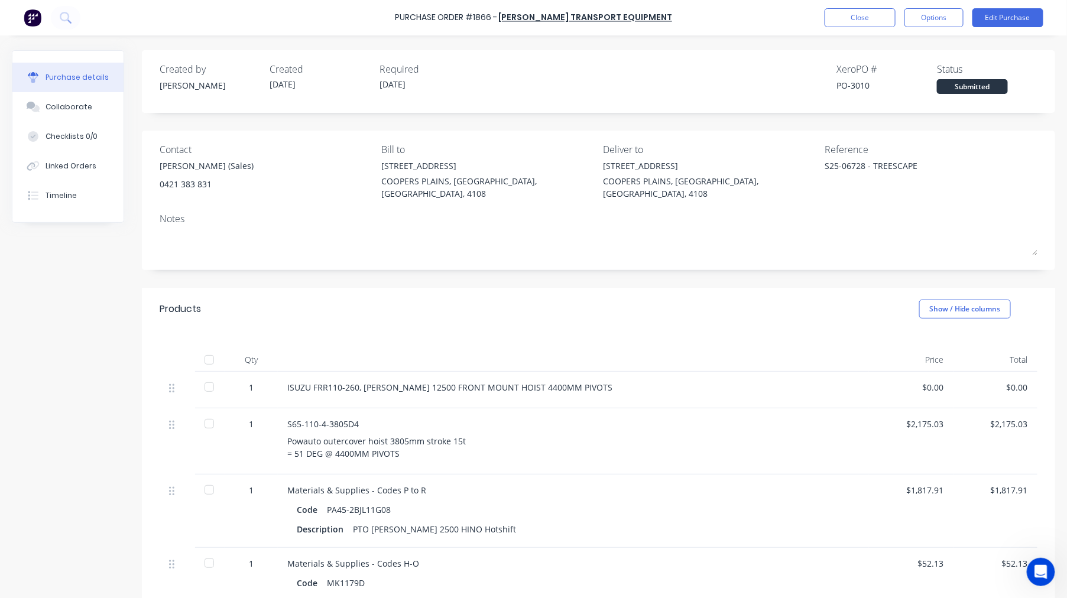
click at [848, 85] on div "PO-3010" at bounding box center [886, 85] width 100 height 12
copy div "3010"
click at [860, 19] on button "Close" at bounding box center [859, 17] width 71 height 19
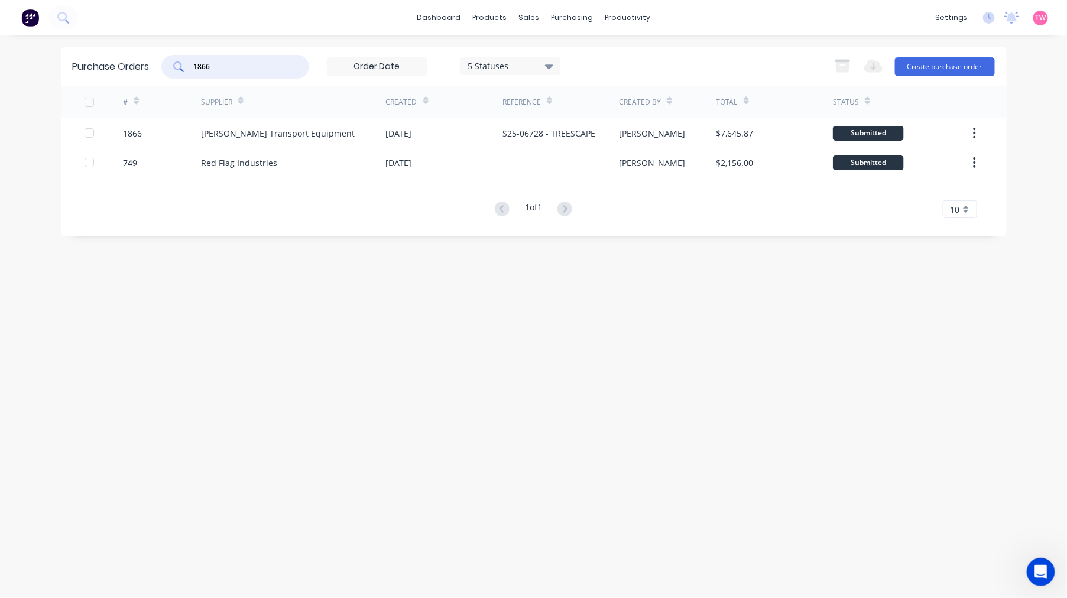
drag, startPoint x: 255, startPoint y: 67, endPoint x: 124, endPoint y: 67, distance: 130.6
click at [124, 67] on div "Purchase Orders 1866 5 Statuses 5 Statuses Export to Excel (XLSX) Create purcha…" at bounding box center [533, 66] width 945 height 38
paste input "99"
type input "1899"
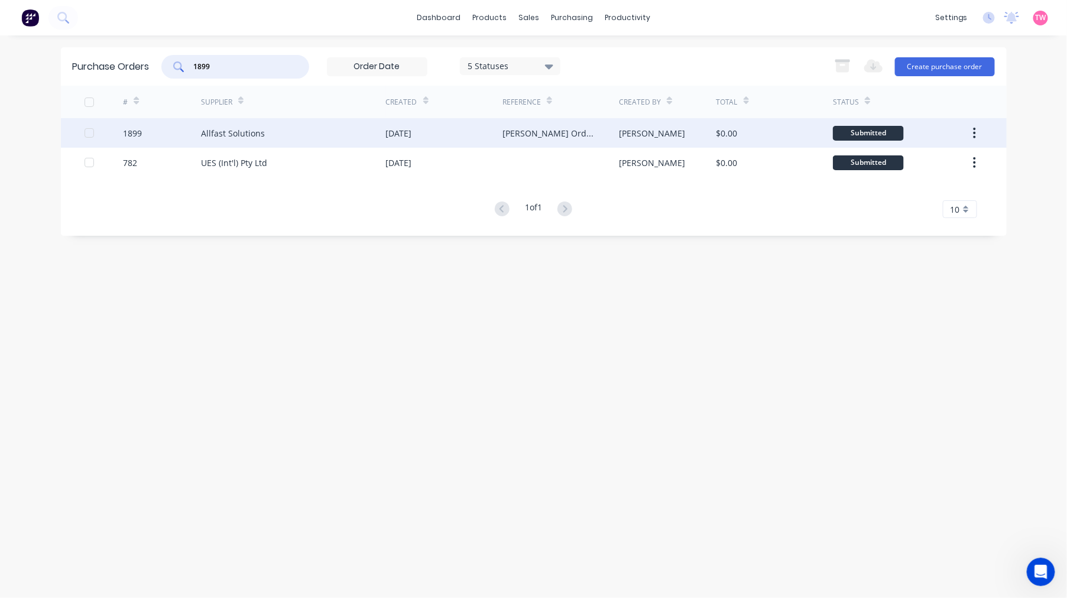
click at [171, 129] on div "1899" at bounding box center [162, 133] width 78 height 30
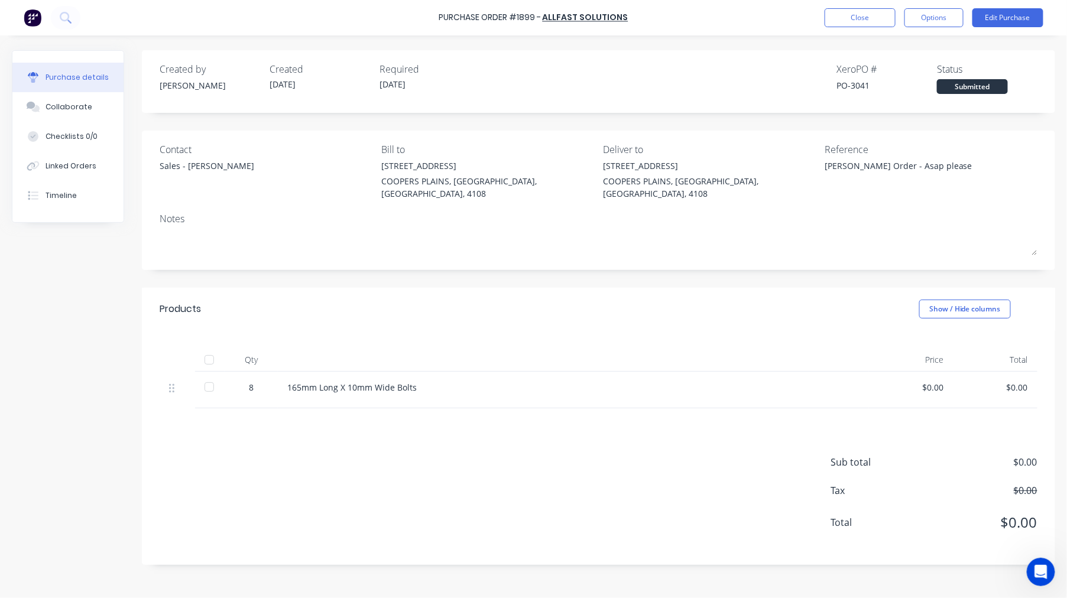
click at [860, 84] on div "PO-3041" at bounding box center [886, 85] width 100 height 12
copy div "3041"
click at [851, 18] on button "Close" at bounding box center [859, 17] width 71 height 19
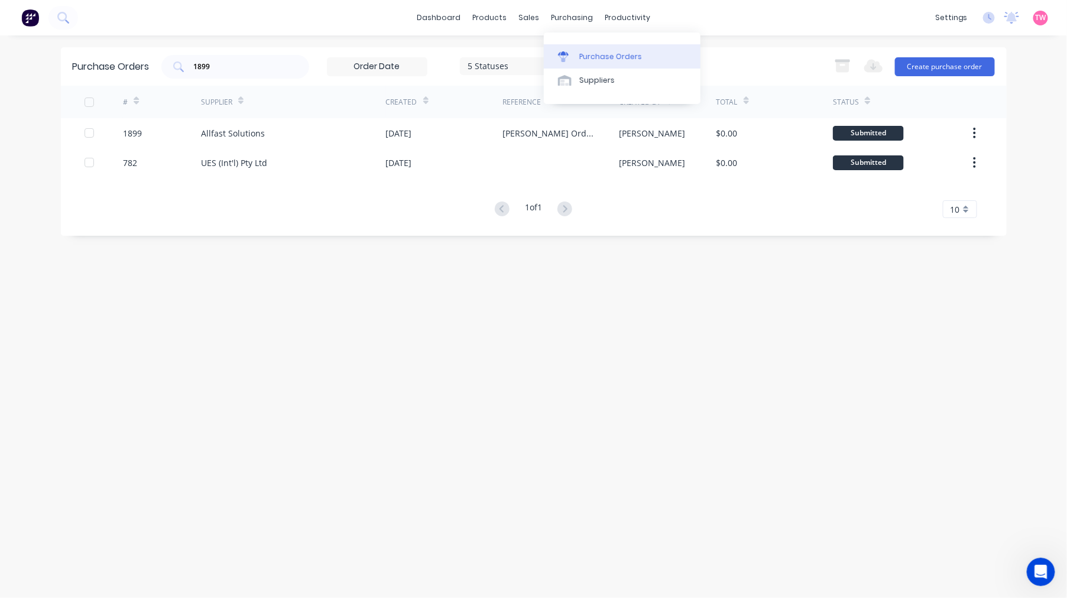
click at [617, 47] on link "Purchase Orders" at bounding box center [622, 56] width 157 height 24
click at [617, 61] on div "Purchase Orders" at bounding box center [610, 56] width 63 height 11
click at [603, 48] on link "Purchase Orders" at bounding box center [622, 56] width 157 height 24
click at [922, 67] on button "Create purchase order" at bounding box center [945, 66] width 100 height 19
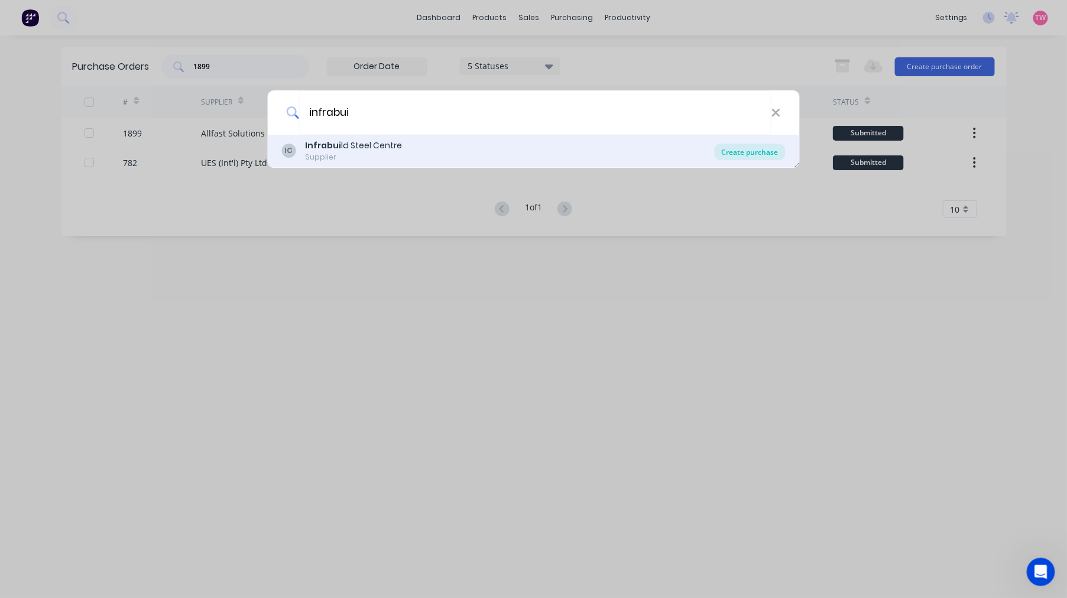
type input "infrabui"
click at [735, 148] on div "Create purchase" at bounding box center [749, 152] width 71 height 17
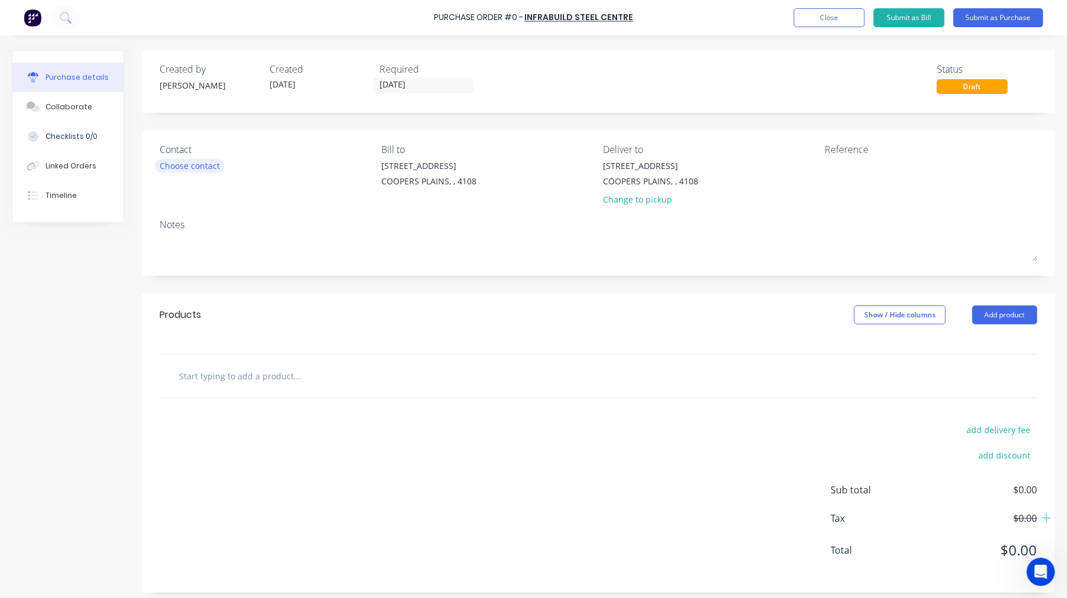
click at [190, 160] on div "Choose contact" at bounding box center [190, 166] width 60 height 12
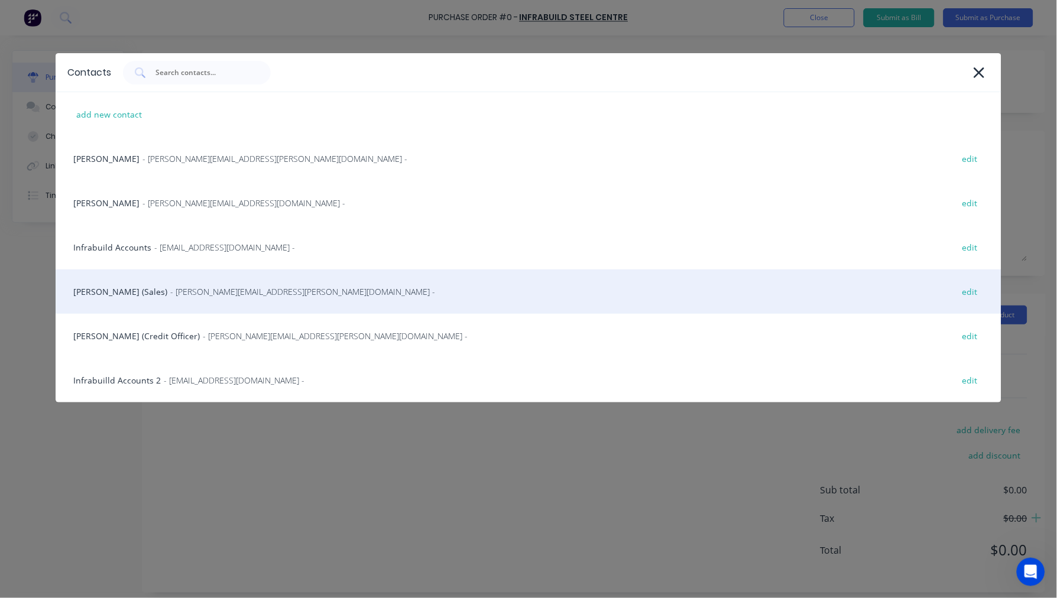
click at [99, 297] on div "[PERSON_NAME] (Sales) - [PERSON_NAME][EMAIL_ADDRESS][PERSON_NAME][DOMAIN_NAME] …" at bounding box center [528, 291] width 945 height 44
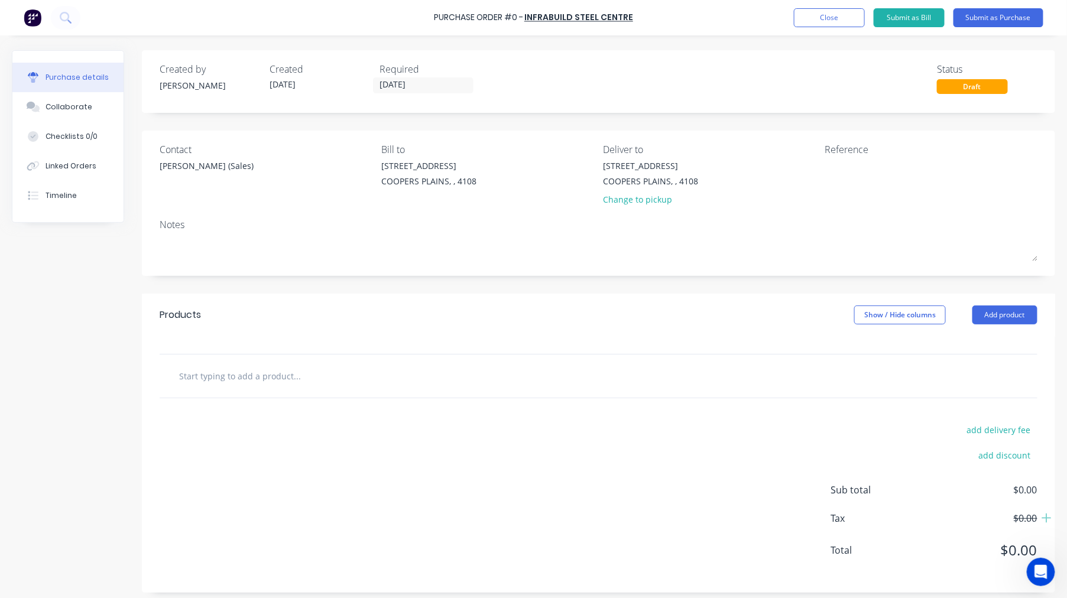
click at [293, 379] on input "text" at bounding box center [296, 376] width 236 height 24
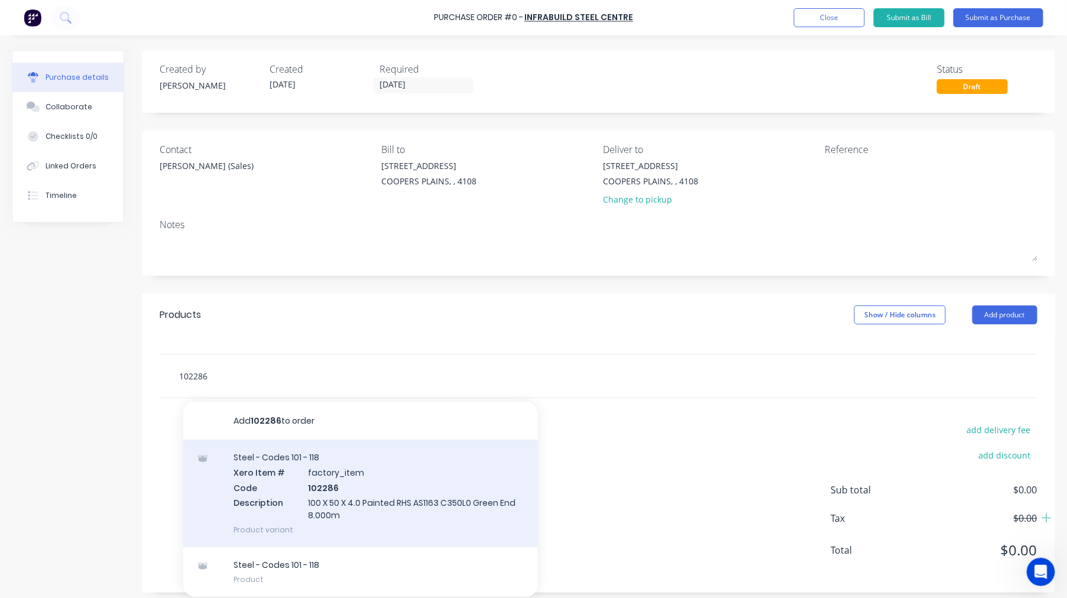
type input "102286"
click at [376, 482] on div "Steel - Codes 101 - 118 Xero Item # factory_item Code 102286 Description 100 X …" at bounding box center [360, 494] width 355 height 108
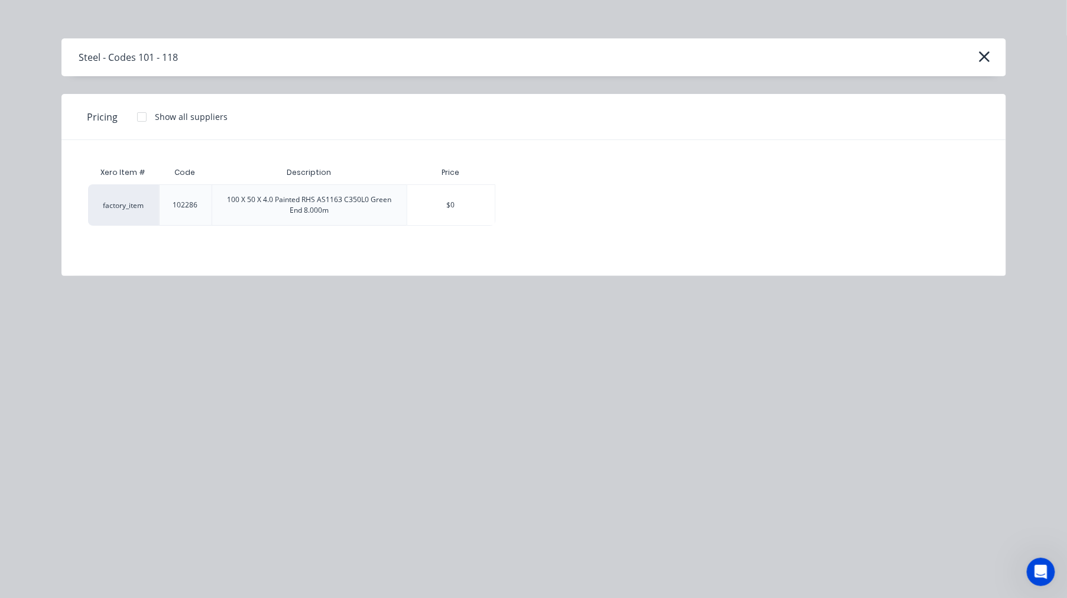
click at [142, 119] on div at bounding box center [142, 117] width 24 height 24
click at [516, 213] on div "$122.74" at bounding box center [537, 205] width 82 height 40
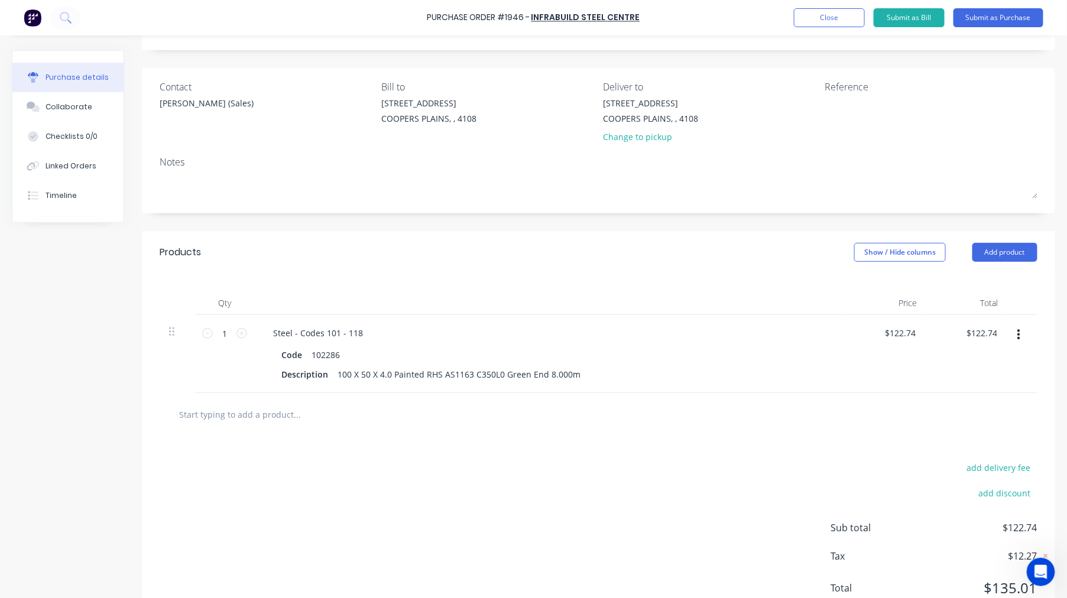
scroll to position [108, 0]
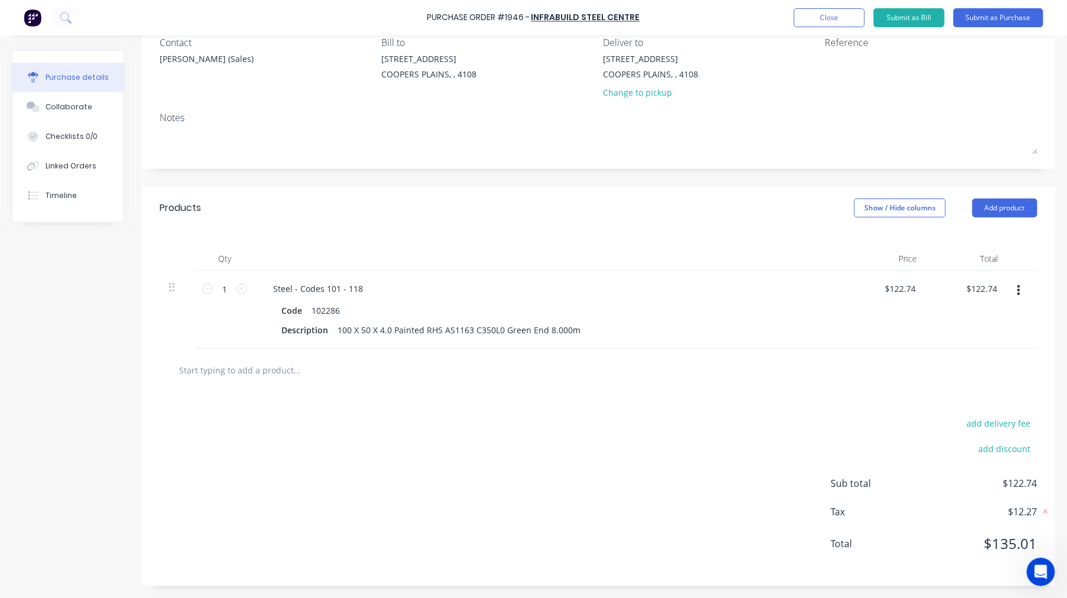
click at [294, 376] on input "text" at bounding box center [296, 370] width 236 height 24
click at [228, 285] on input "1" at bounding box center [225, 289] width 24 height 18
type input "4"
type input "$490.96"
type input "4"
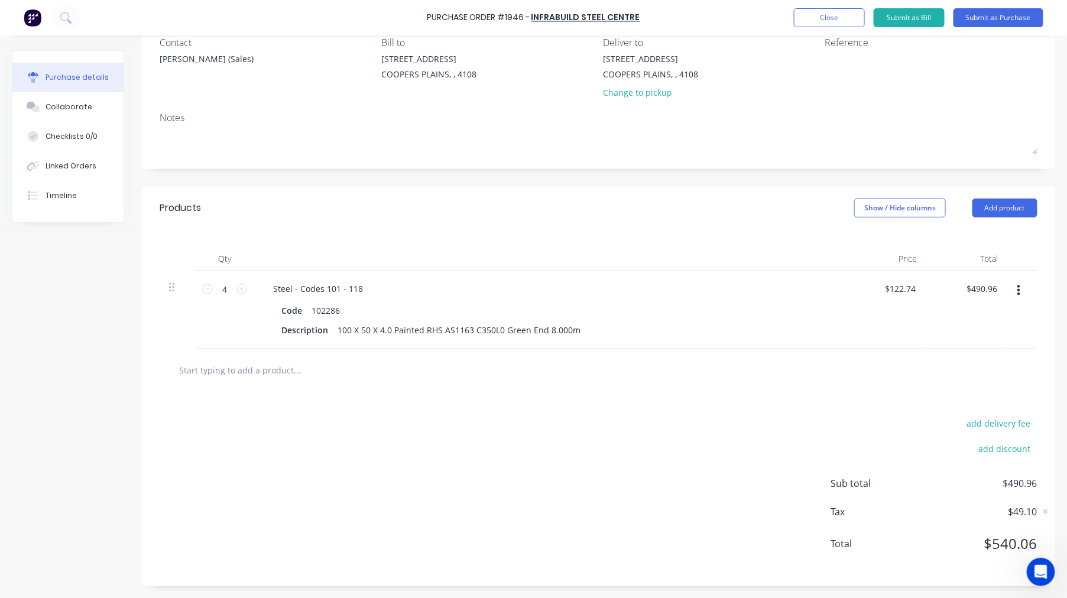
click at [255, 365] on input "text" at bounding box center [296, 370] width 236 height 24
click at [259, 369] on input "text" at bounding box center [296, 370] width 236 height 24
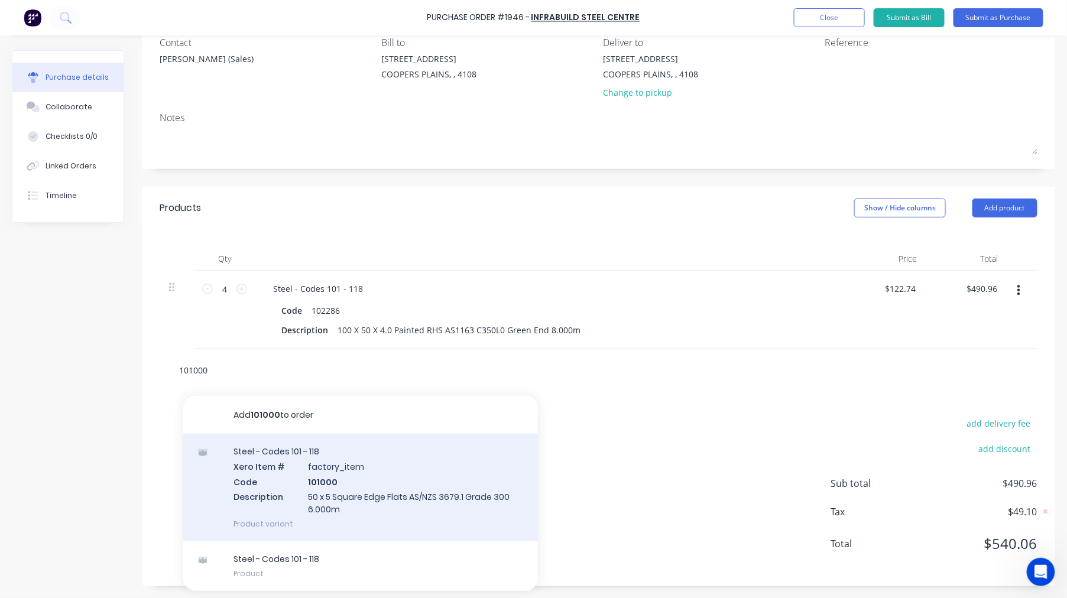
type input "101000"
click at [386, 482] on div "Steel - Codes 101 - 118 Xero Item # factory_item Code 101000 Description 50 x 5…" at bounding box center [360, 488] width 355 height 108
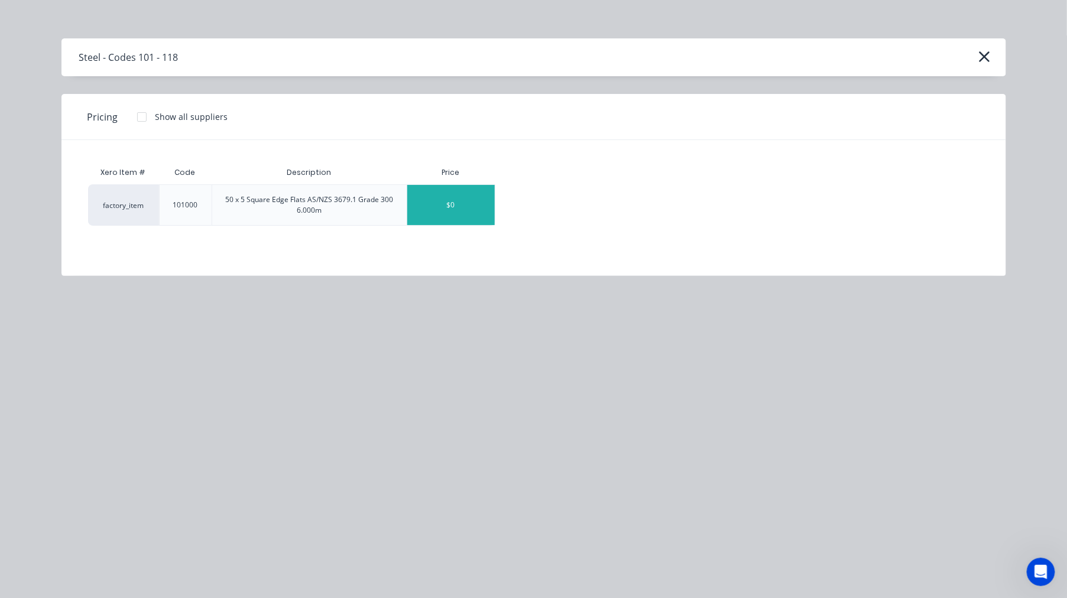
click at [423, 217] on div "$0" at bounding box center [450, 205] width 87 height 40
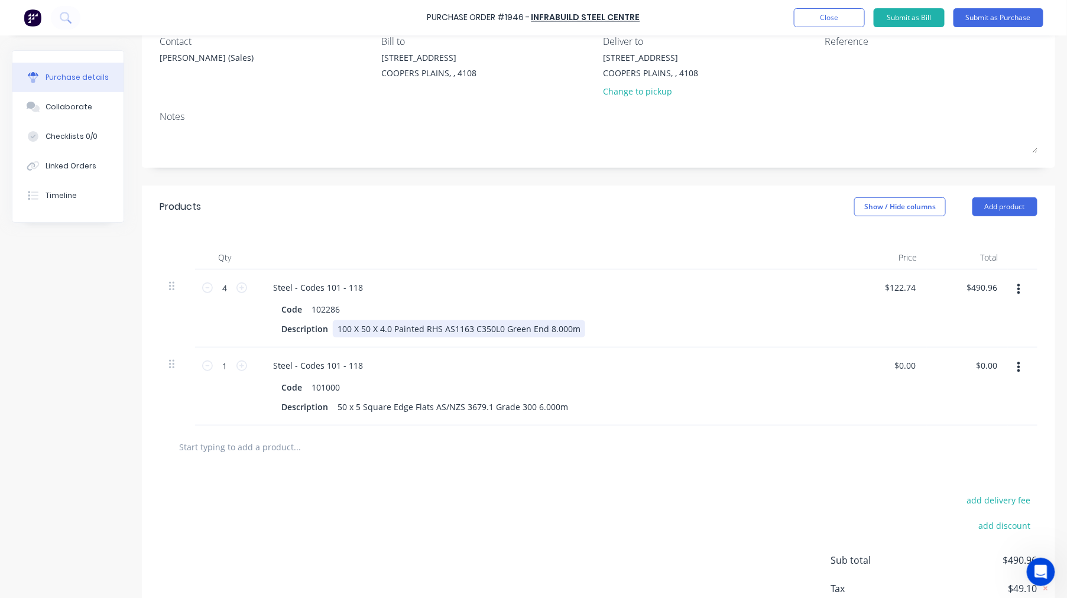
click at [551, 328] on div "100 X 50 X 4.0 Painted RHS AS1163 C350L0 Green End 8.000m" at bounding box center [459, 328] width 252 height 17
click at [550, 328] on div "100 X 50 X 4.0 Painted RHS AS1163 C350L0 Green End 8.000m" at bounding box center [459, 328] width 252 height 17
type input "$122.74"
click at [223, 367] on input "1" at bounding box center [225, 366] width 24 height 18
type input "6"
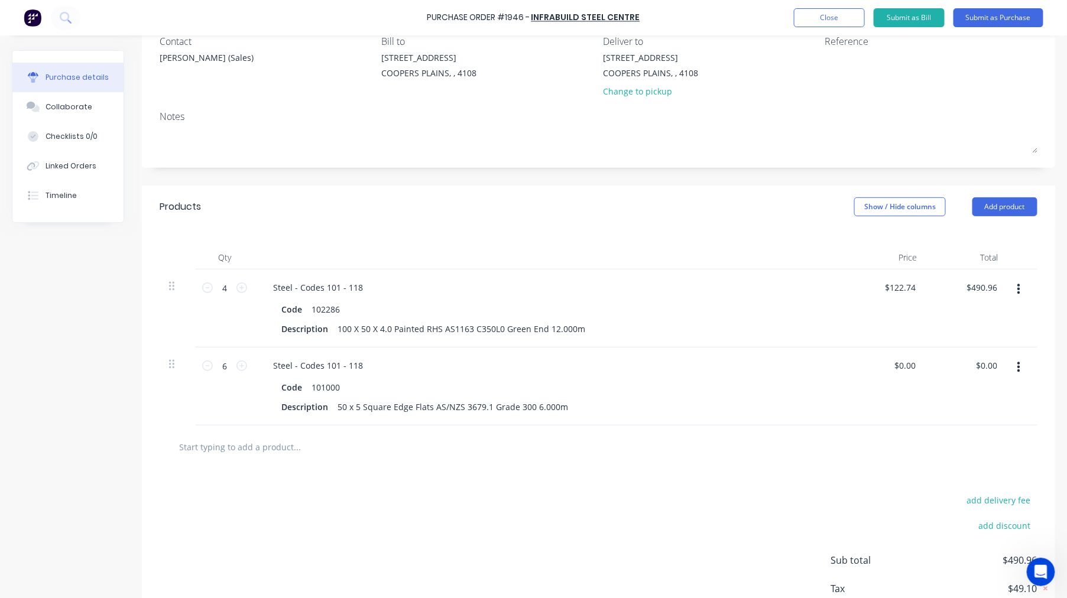
click at [246, 448] on input "text" at bounding box center [296, 447] width 236 height 24
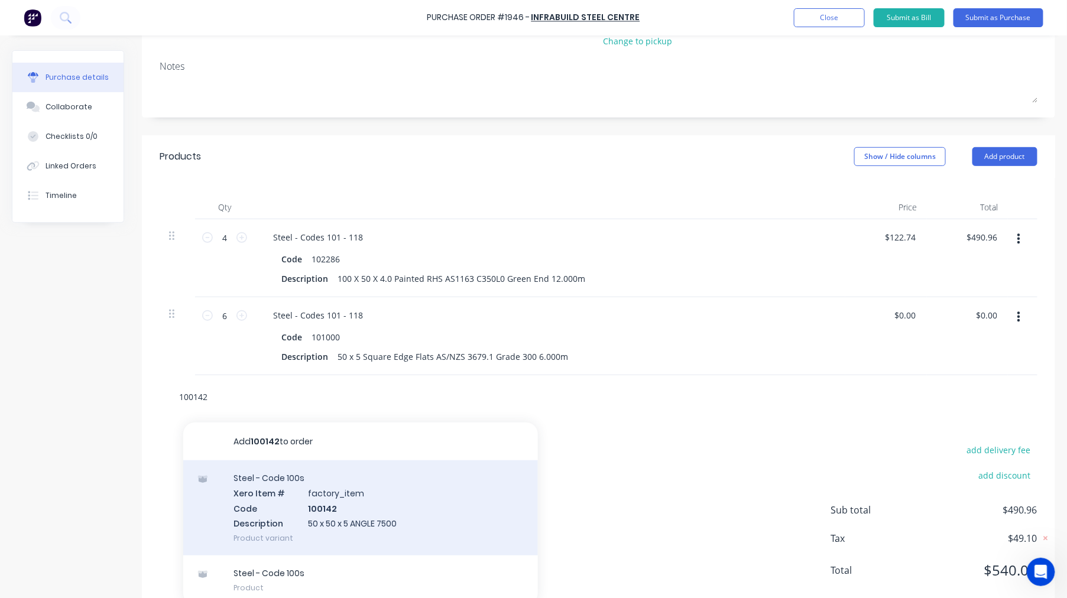
scroll to position [186, 0]
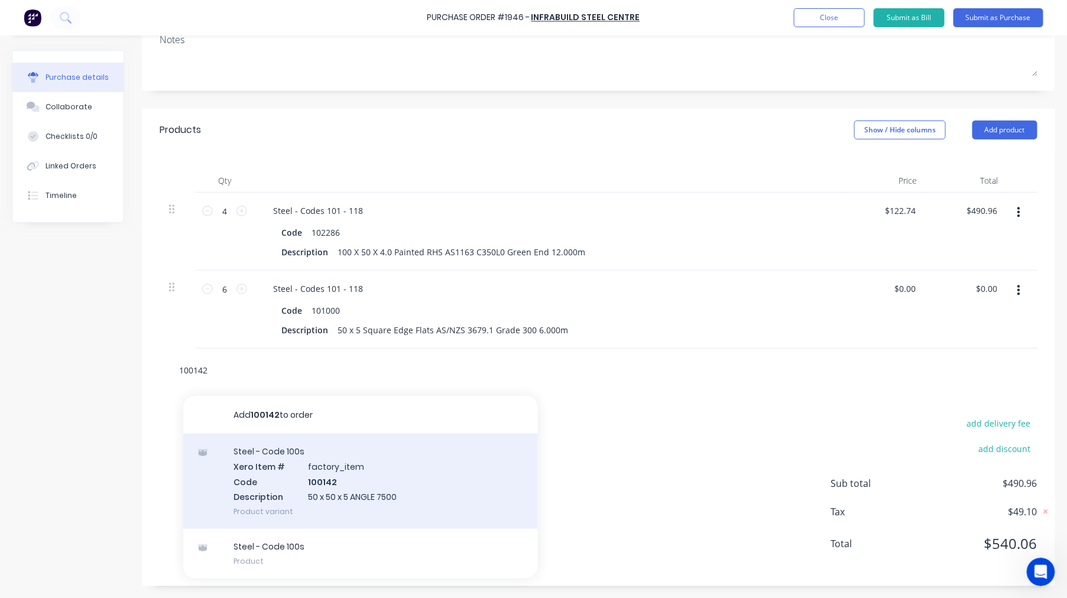
type input "100142"
click at [393, 475] on div "Steel - Code 100s Xero Item # factory_item Code 100142 Description 50 x 50 x 5 …" at bounding box center [360, 481] width 355 height 95
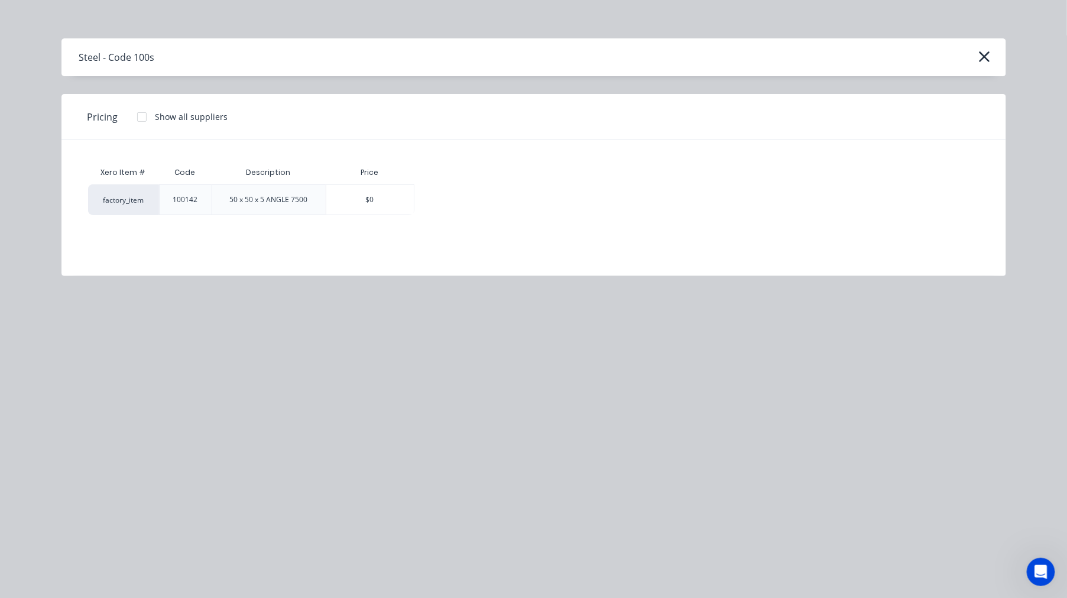
click at [143, 115] on div at bounding box center [142, 117] width 24 height 24
click at [453, 207] on div "$128.65" at bounding box center [456, 200] width 82 height 30
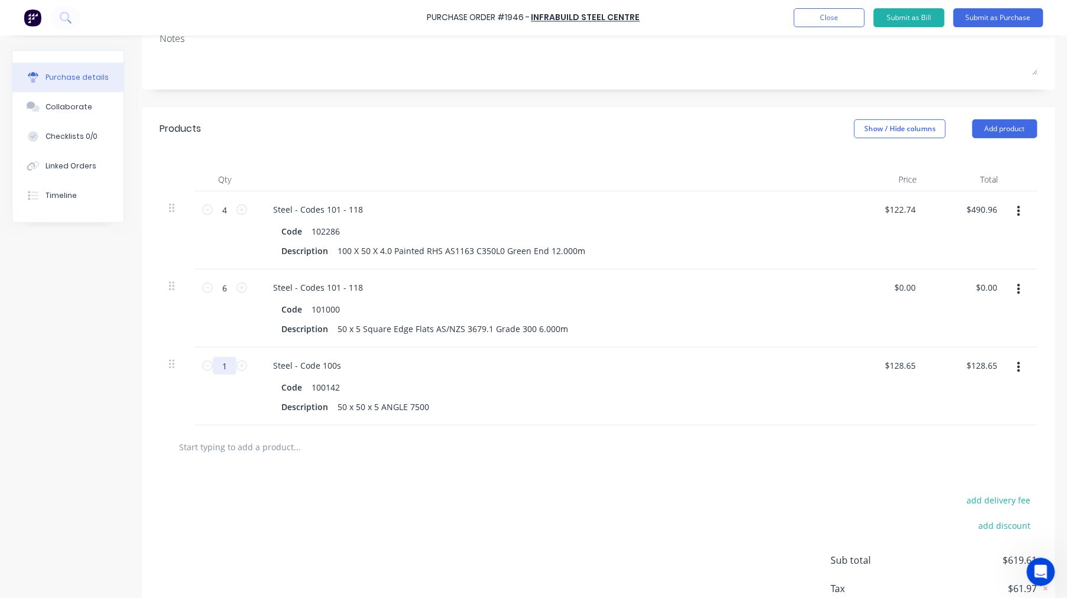
click at [226, 366] on input "1" at bounding box center [225, 366] width 24 height 18
type input "6"
type input "$771.90"
type input "6"
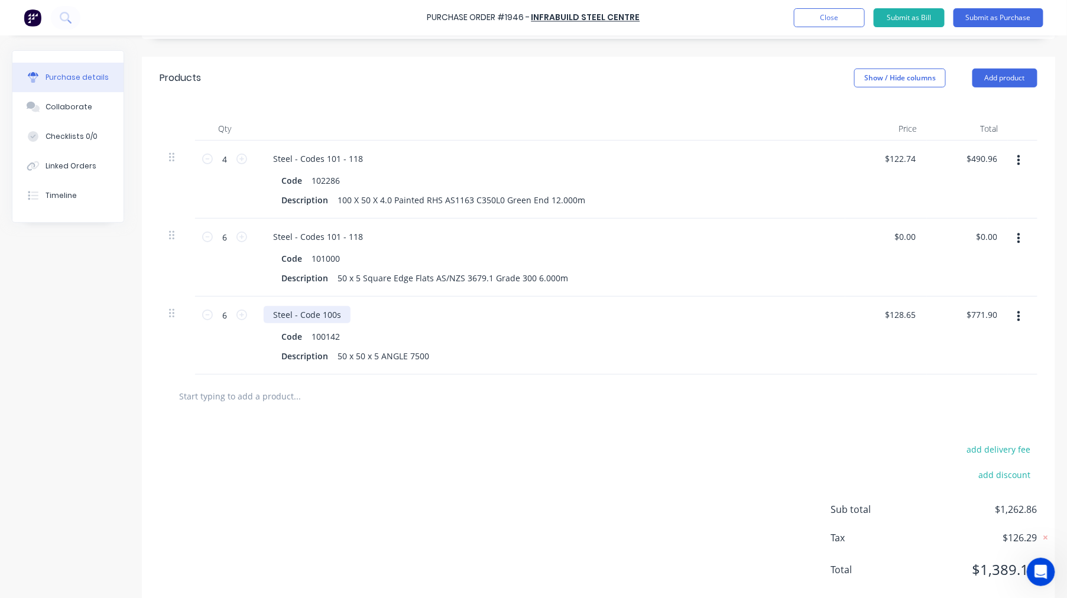
scroll to position [264, 0]
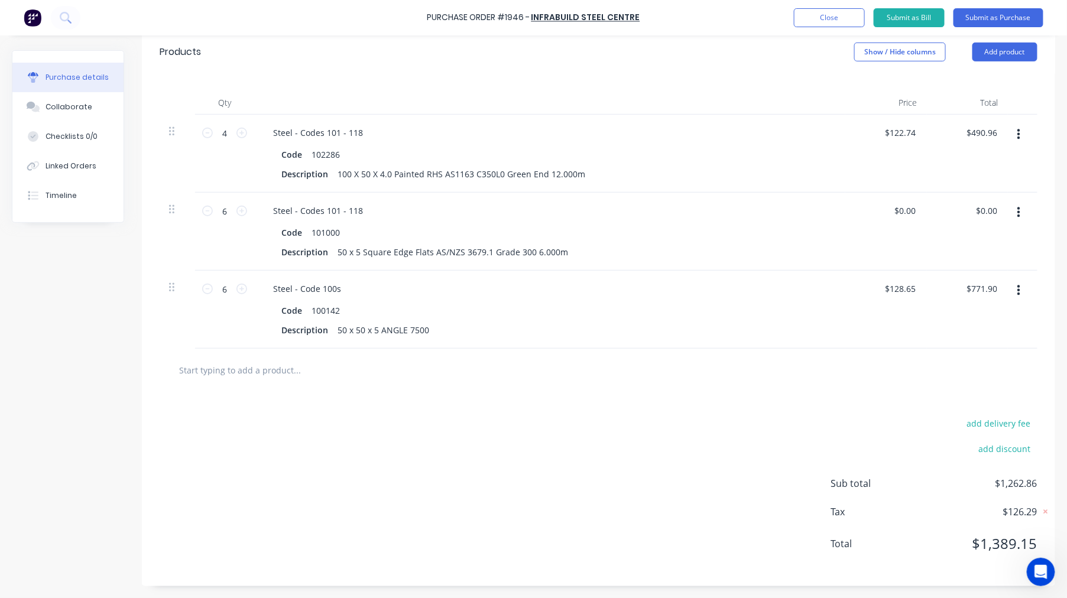
click at [274, 372] on input "text" at bounding box center [296, 370] width 236 height 24
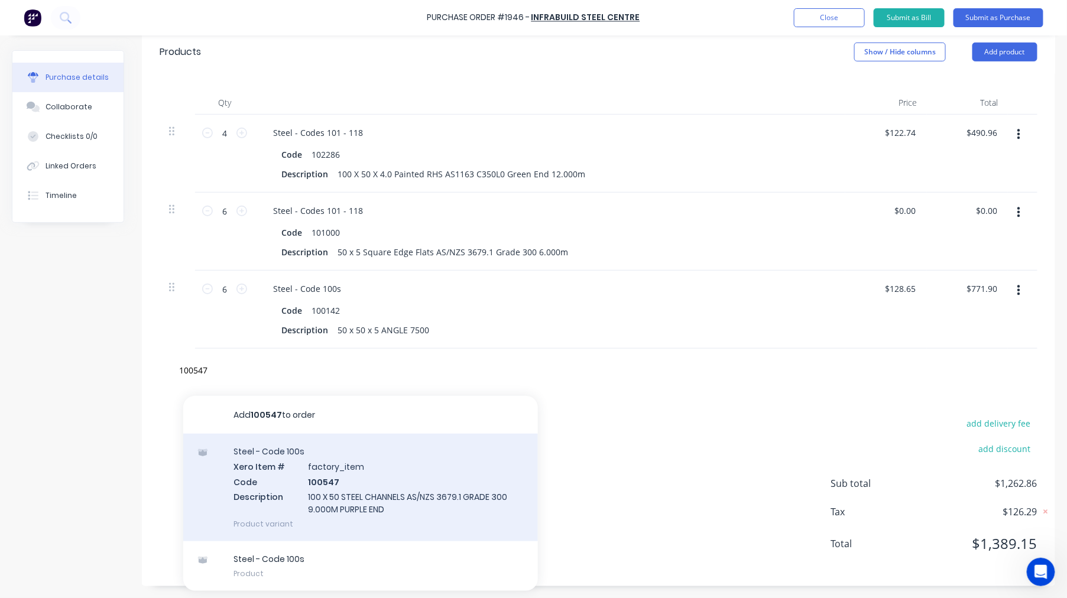
click at [411, 469] on div "Add 100547 to order Steel - Code 100s Xero Item # factory_item Code 100547 Desc…" at bounding box center [360, 493] width 355 height 195
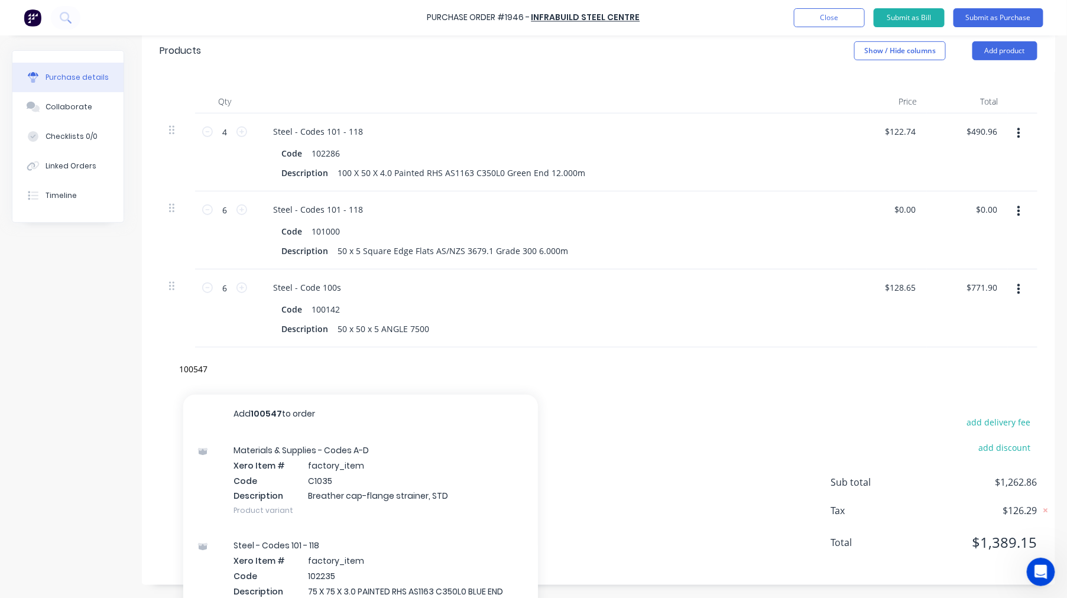
scroll to position [280, 0]
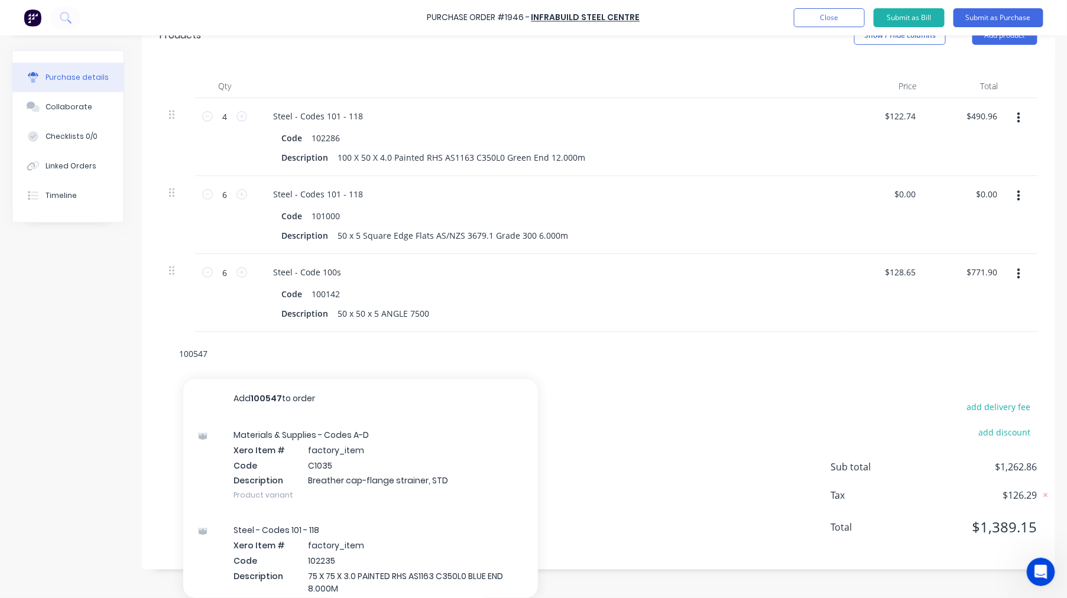
click at [219, 355] on input "100547" at bounding box center [296, 354] width 236 height 24
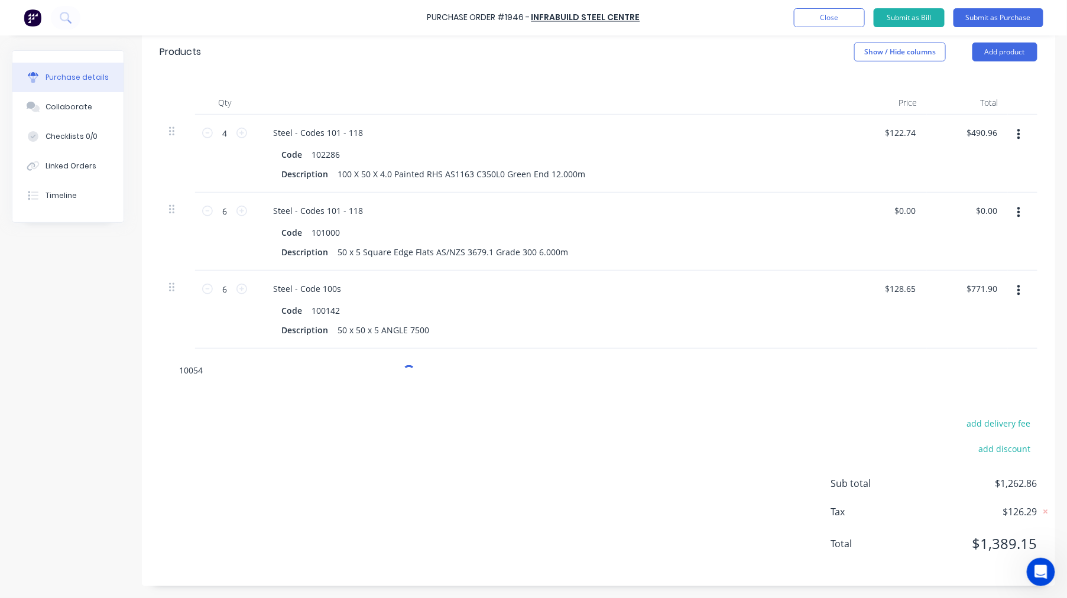
type input "100547"
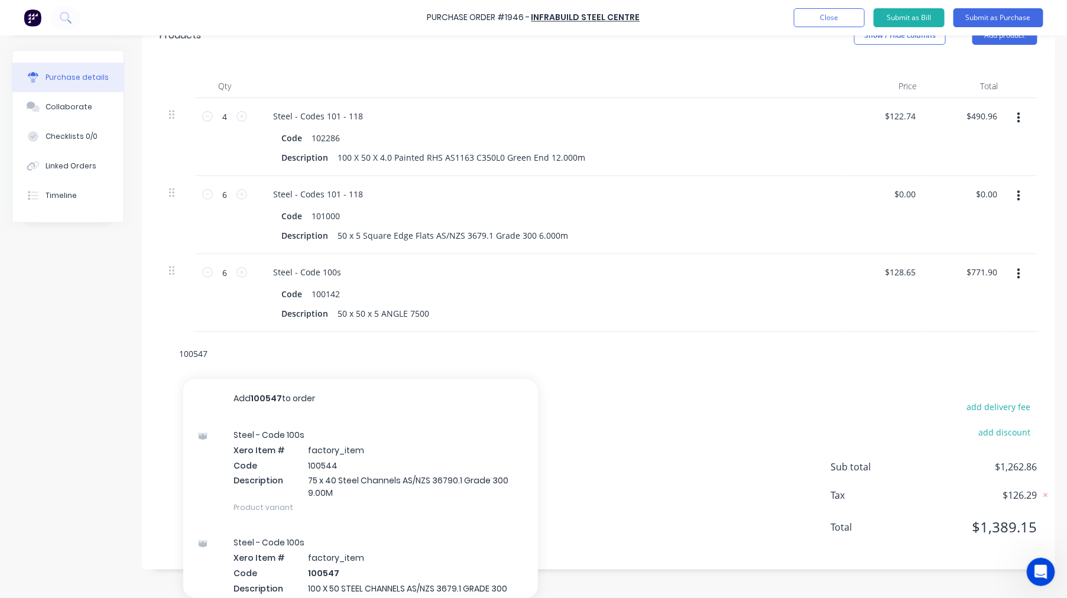
scroll to position [264, 0]
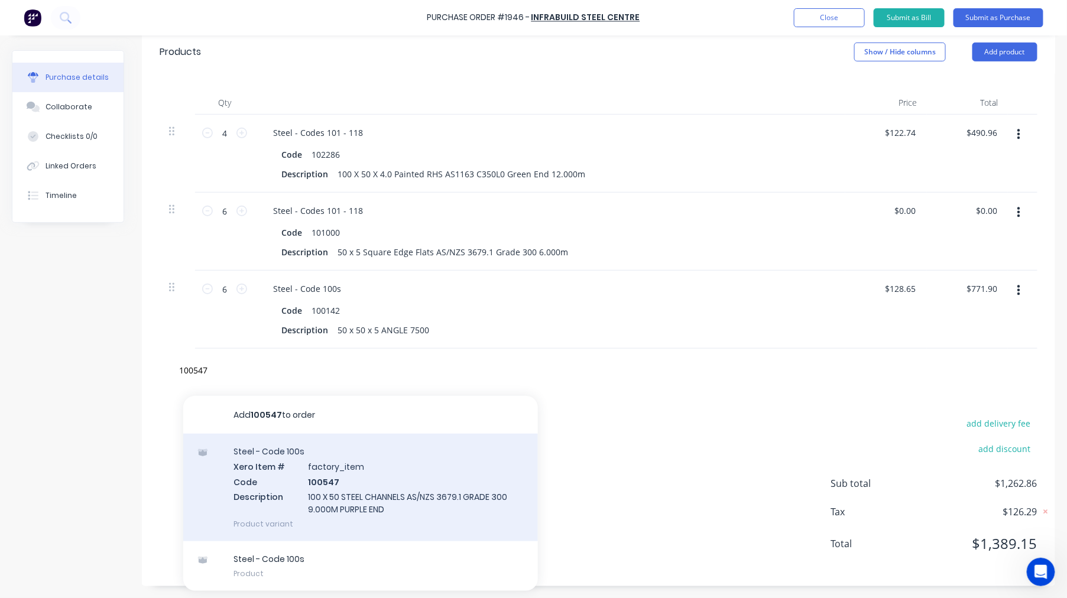
click at [405, 503] on div "Steel - Code 100s Xero Item # factory_item Code 100547 Description 100 X 50 STE…" at bounding box center [360, 488] width 355 height 108
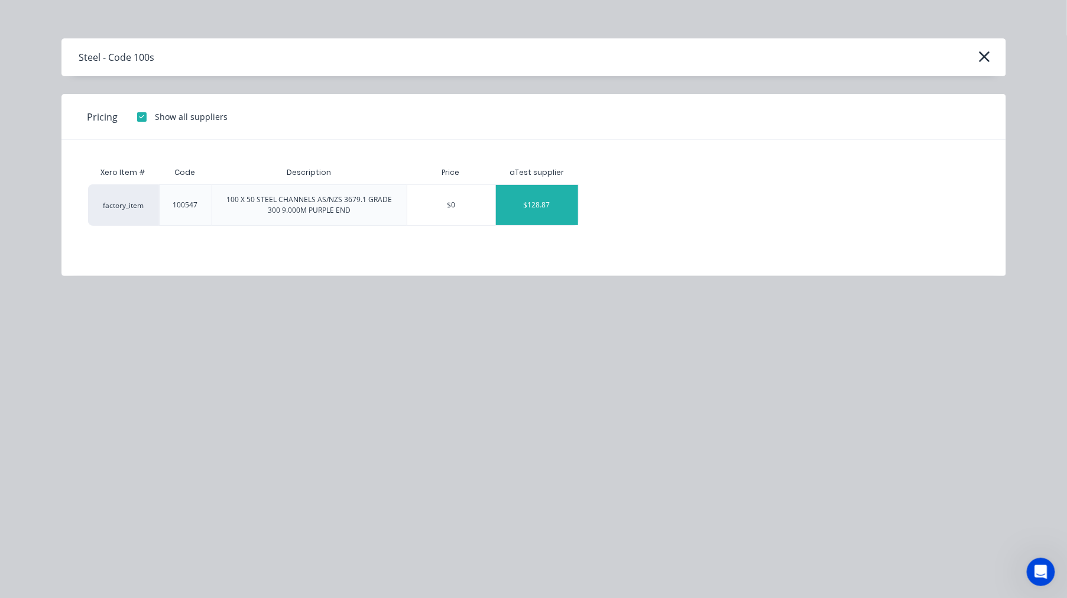
click at [539, 202] on div "$128.87" at bounding box center [537, 205] width 82 height 40
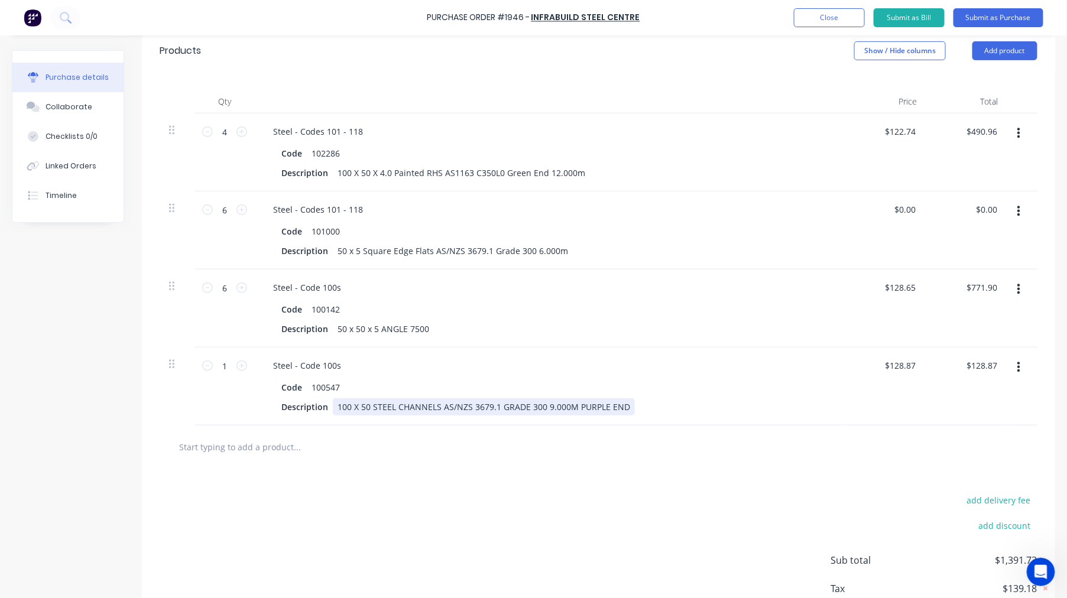
click at [548, 406] on div "100 X 50 STEEL CHANNELS AS/NZS 3679.1 GRADE 300 9.000M PURPLE END" at bounding box center [484, 406] width 302 height 17
click at [231, 367] on input "1" at bounding box center [225, 366] width 24 height 18
type input "4"
type input "$515.48"
type input "4"
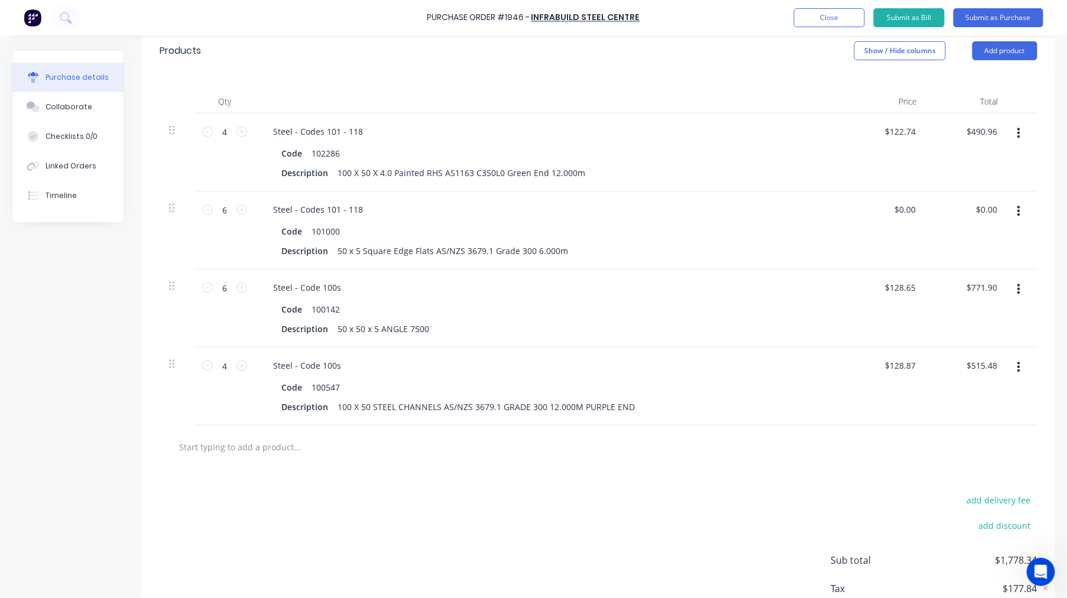
click at [313, 456] on input "text" at bounding box center [296, 447] width 236 height 24
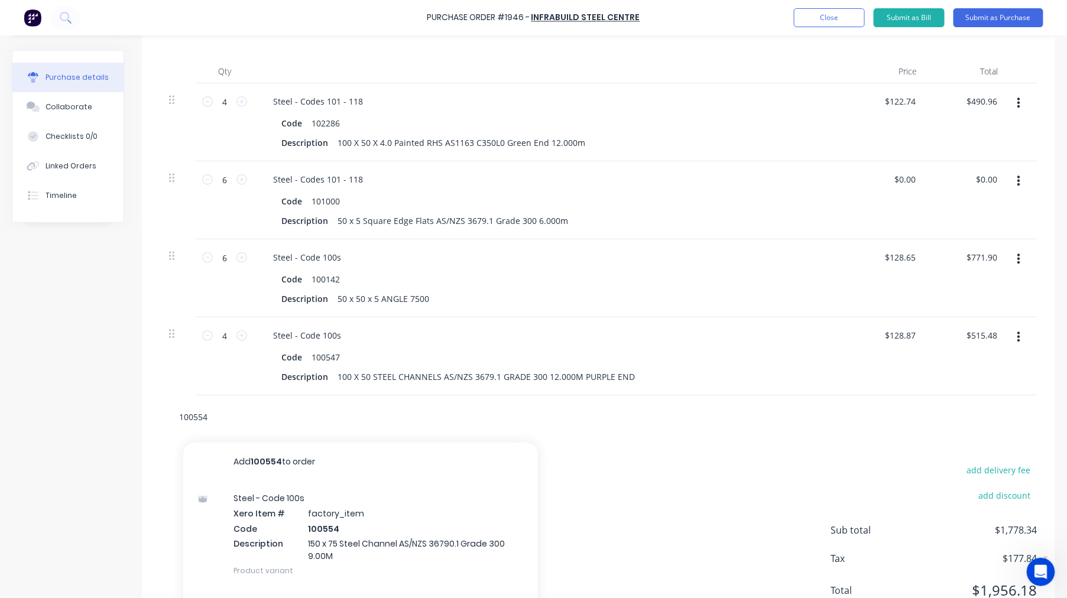
scroll to position [342, 0]
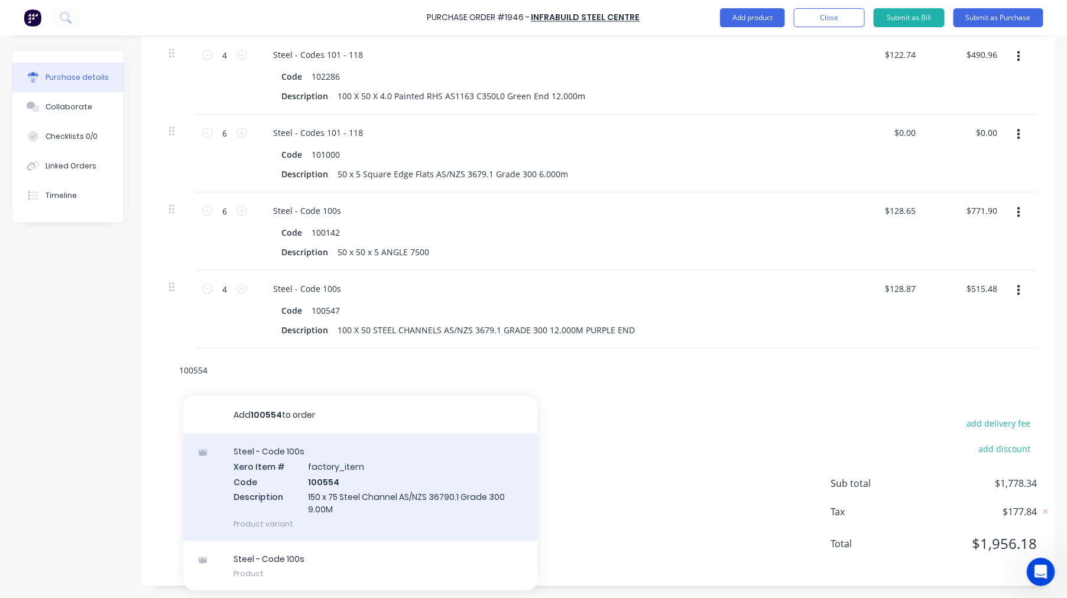
type input "100554"
click at [405, 477] on div "Steel - Code 100s Xero Item # factory_item Code 100554 Description 150 x 75 Ste…" at bounding box center [360, 488] width 355 height 108
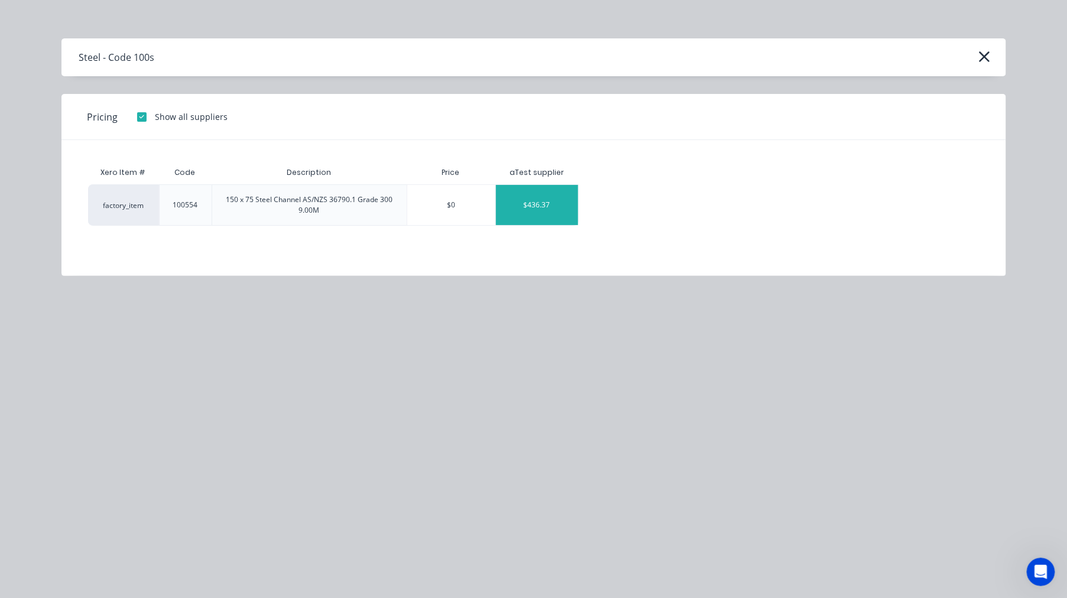
click at [536, 211] on div "$436.37" at bounding box center [537, 205] width 82 height 40
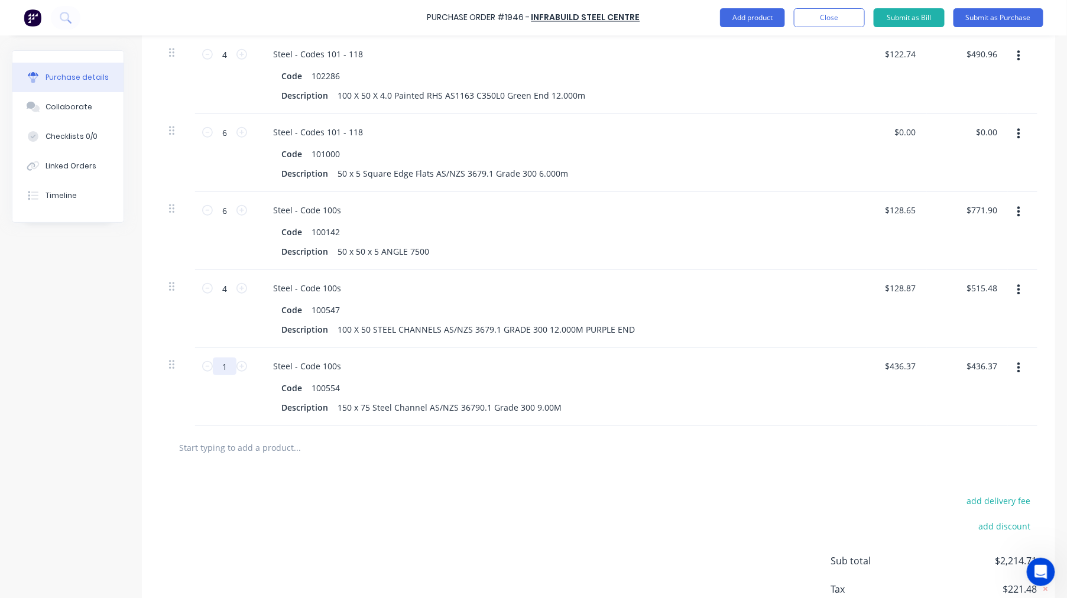
click at [228, 363] on input "1" at bounding box center [225, 367] width 24 height 18
type input "2"
type input "$872.74"
type input "2"
click at [275, 449] on input "text" at bounding box center [296, 448] width 236 height 24
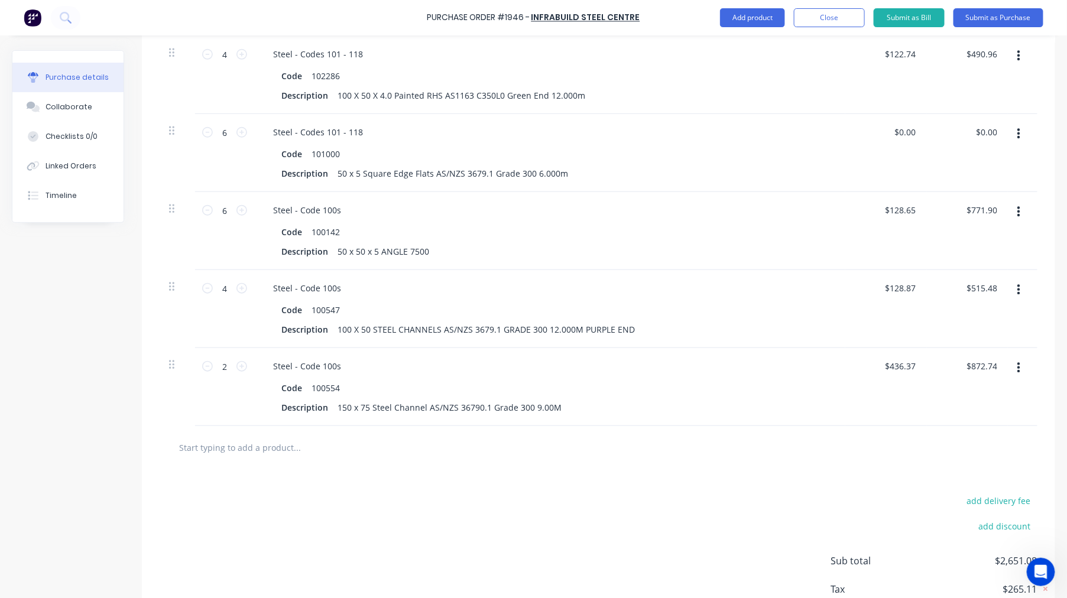
click at [306, 451] on input "text" at bounding box center [296, 448] width 236 height 24
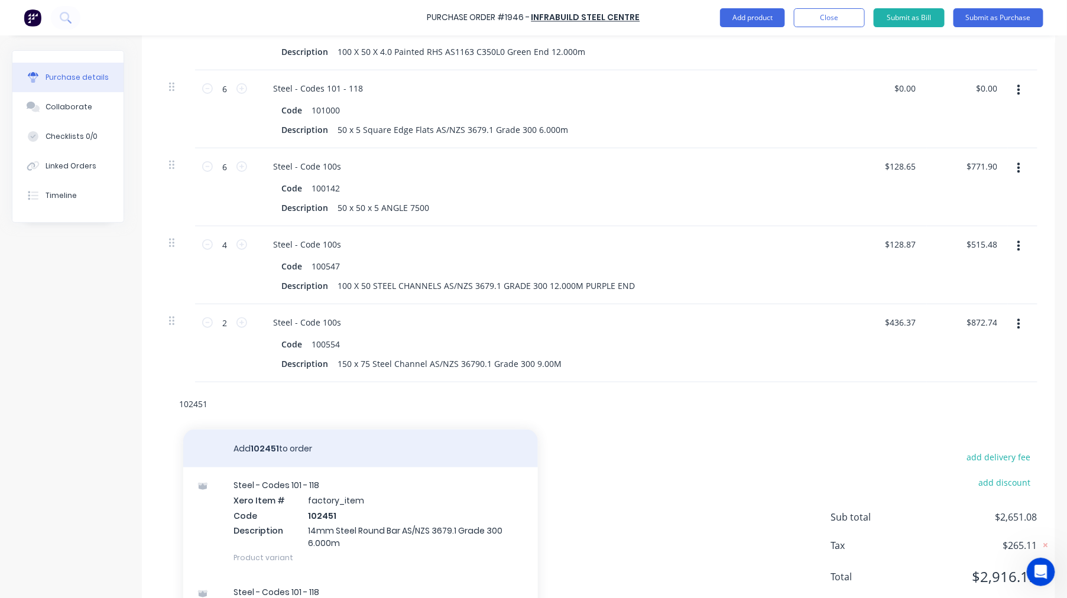
scroll to position [420, 0]
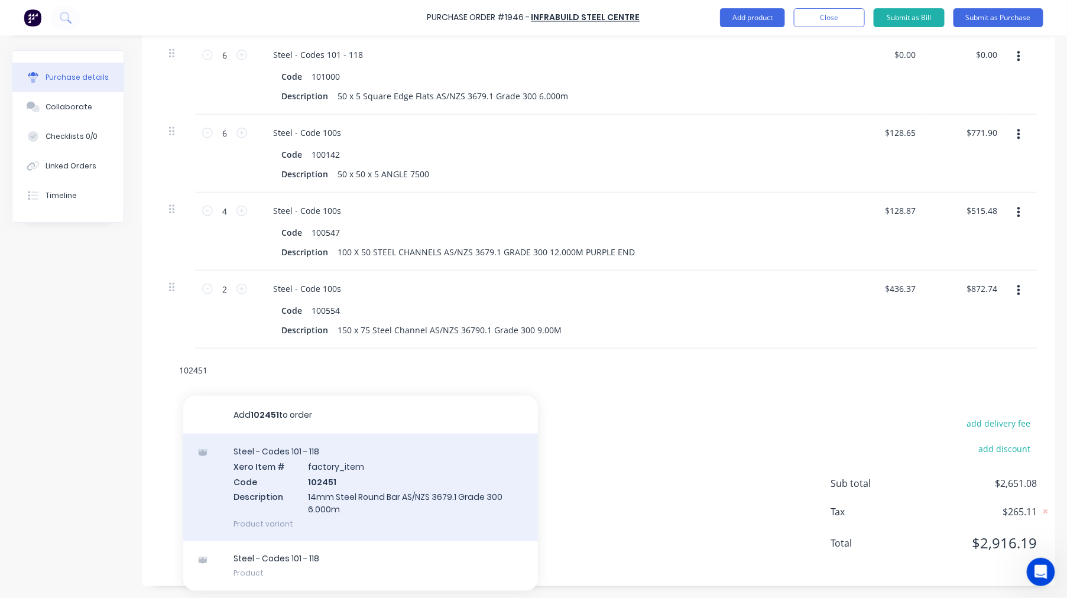
type input "102451"
click at [395, 473] on div "Steel - Codes 101 - 118 Xero Item # factory_item Code 102451 Description 14mm S…" at bounding box center [360, 488] width 355 height 108
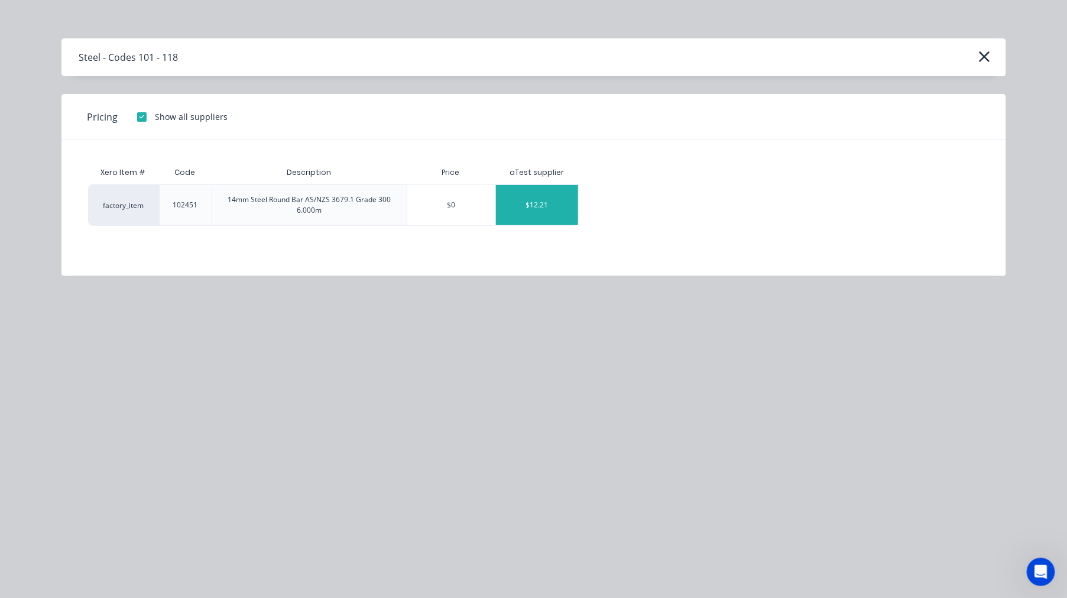
click at [553, 212] on div "$12.21" at bounding box center [537, 205] width 82 height 40
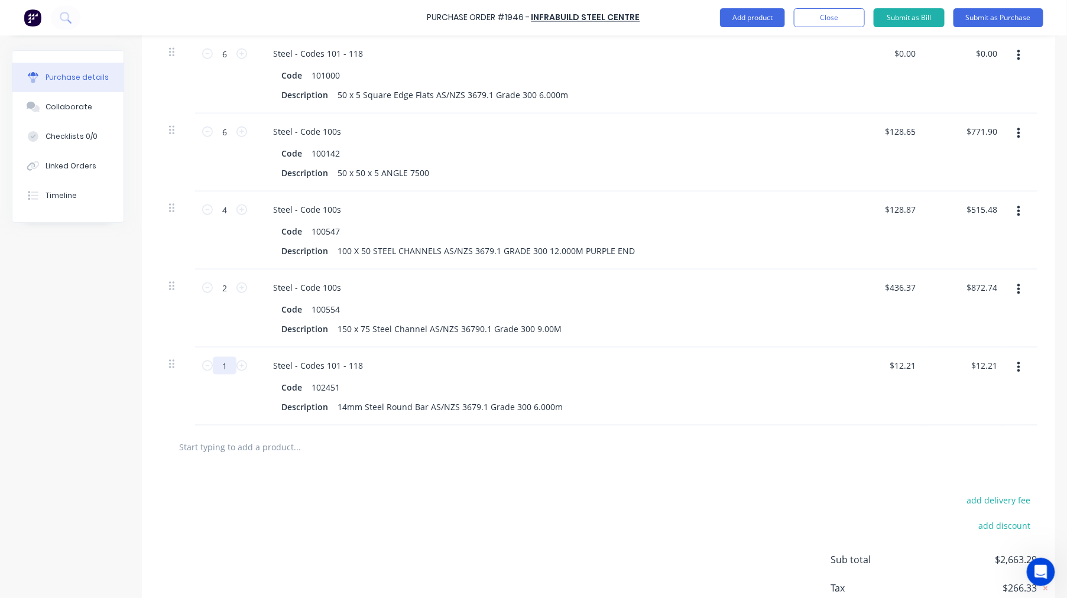
click at [228, 369] on input "1" at bounding box center [225, 366] width 24 height 18
type input "10"
type input "$122.10"
type input "10"
click at [271, 447] on input "text" at bounding box center [296, 447] width 236 height 24
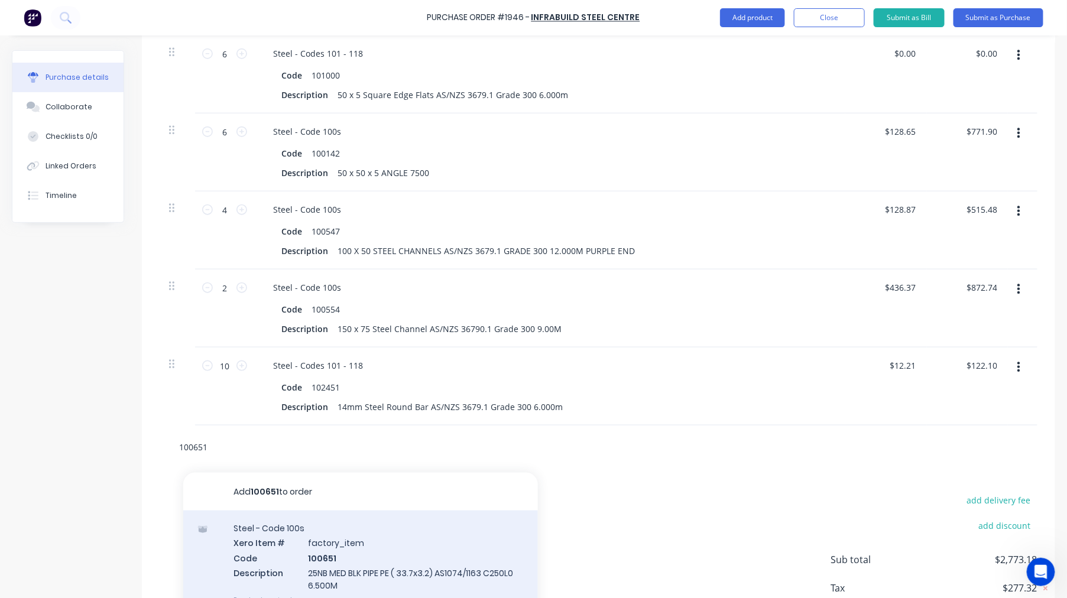
type input "100651"
click at [421, 545] on div "Steel - Code 100s Xero Item # factory_item Code 100651 Description 25NB MED BLK…" at bounding box center [360, 565] width 355 height 108
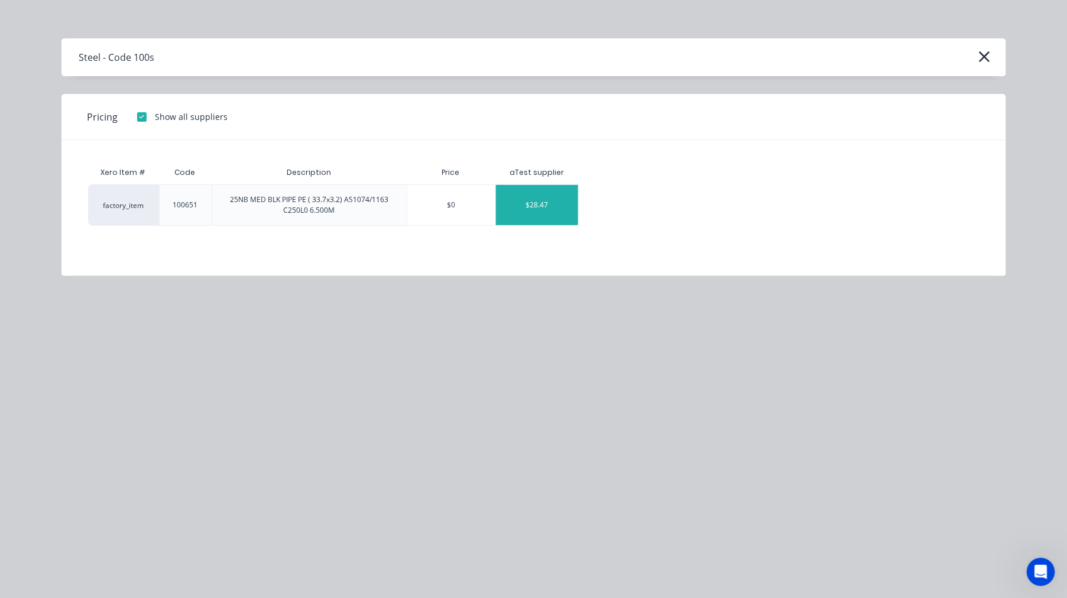
click at [528, 213] on div "$28.47" at bounding box center [537, 205] width 82 height 40
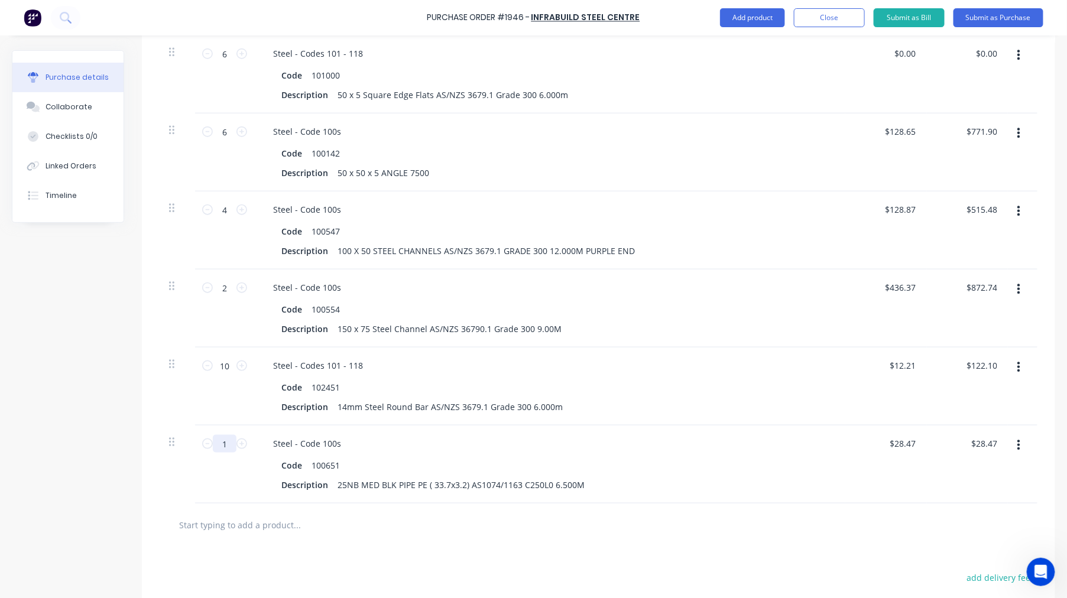
click at [225, 441] on input "1" at bounding box center [225, 444] width 24 height 18
type input "16"
type input "$455.52"
type input "16"
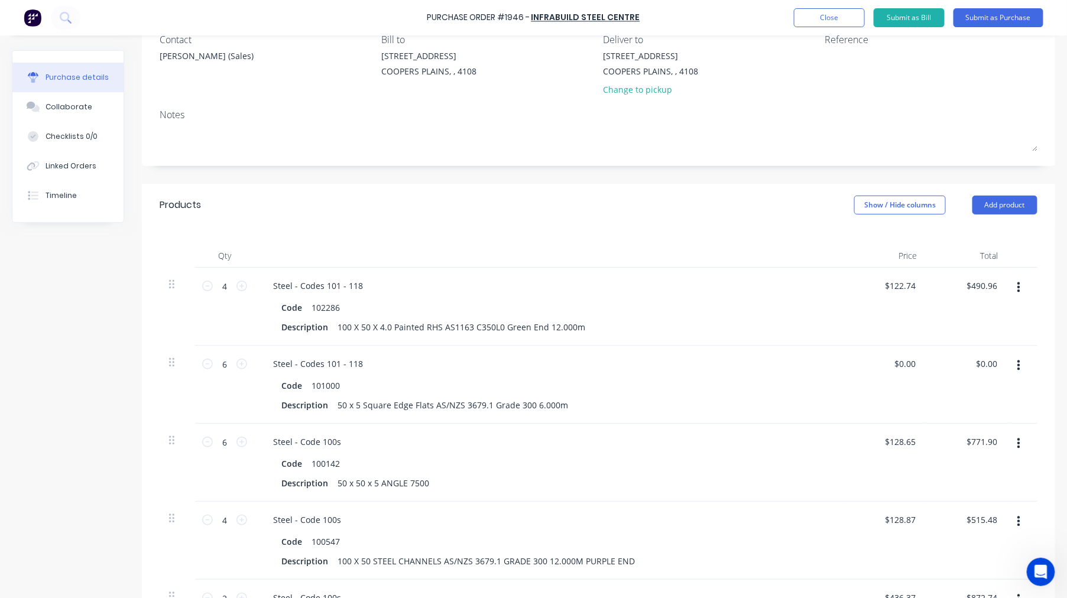
scroll to position [0, 0]
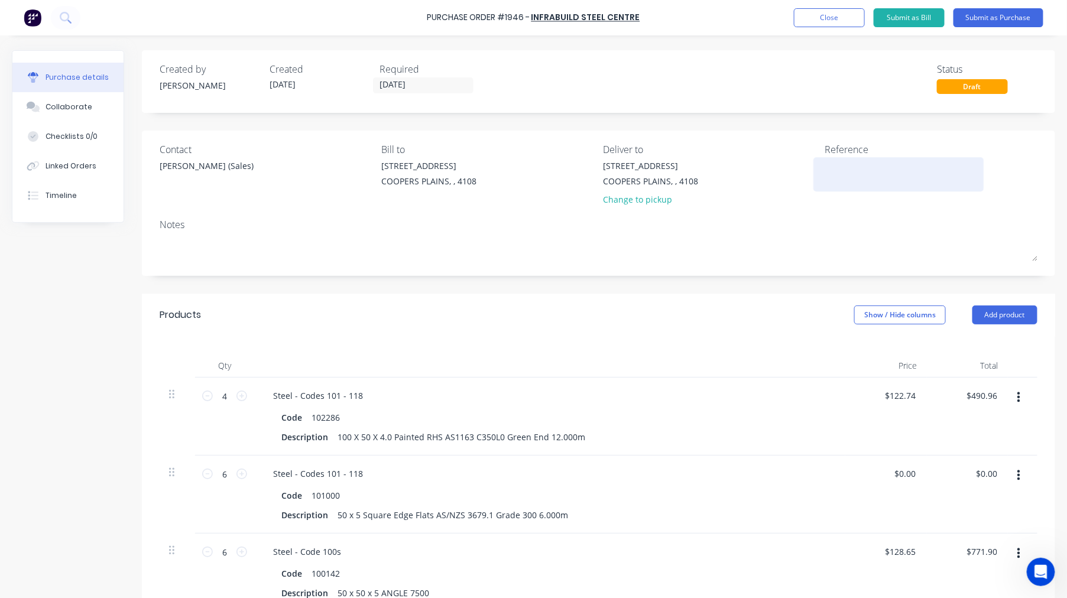
click at [846, 174] on textarea at bounding box center [898, 173] width 148 height 27
type textarea "Order 04/09"
click at [1002, 21] on button "Submit as Purchase" at bounding box center [998, 17] width 90 height 19
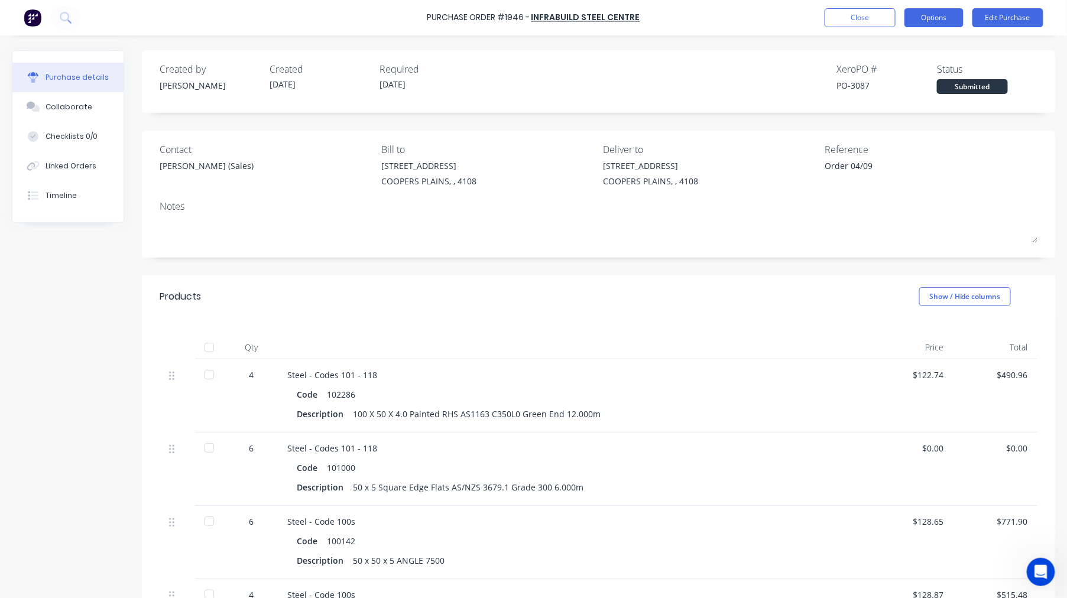
click at [940, 19] on button "Options" at bounding box center [933, 17] width 59 height 19
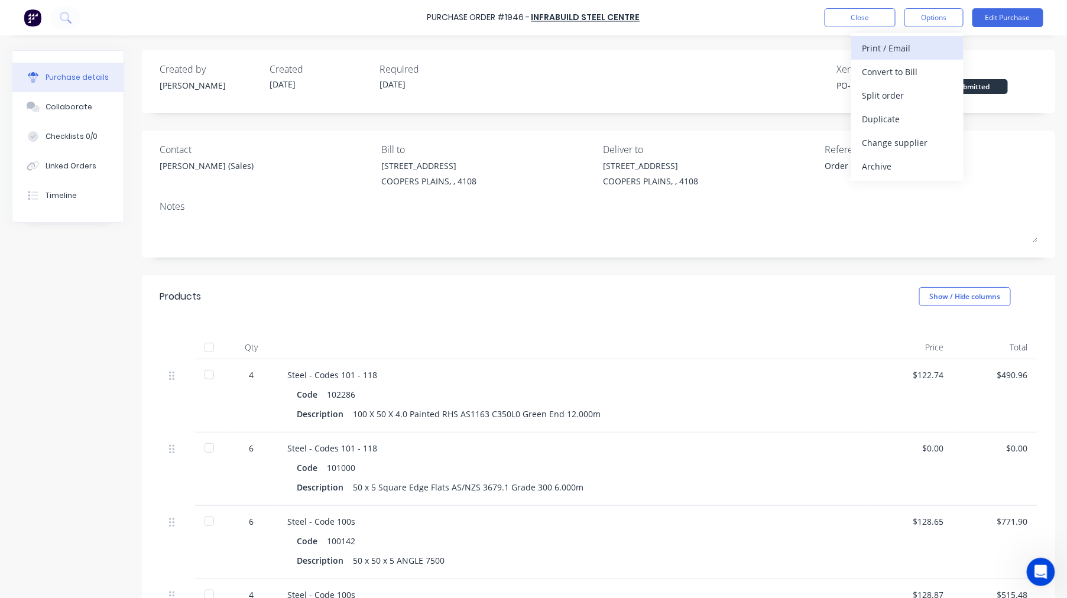
click at [918, 46] on div "Print / Email" at bounding box center [907, 48] width 91 height 17
click at [912, 67] on div "With pricing" at bounding box center [907, 71] width 91 height 17
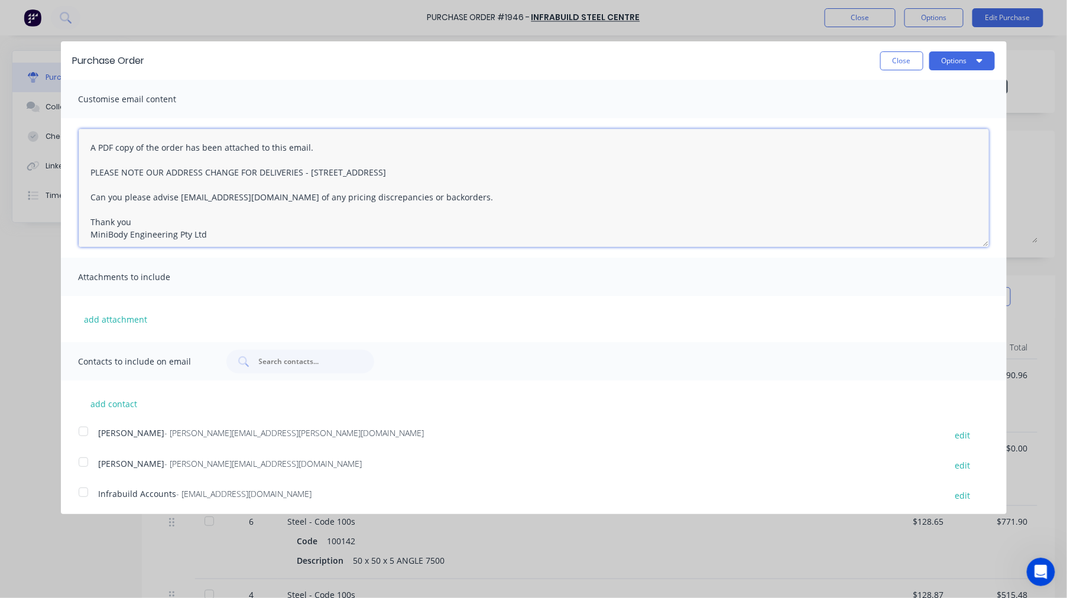
click at [95, 140] on textarea "A PDF copy of the order has been attached to this email. PLEASE NOTE OUR ADDRES…" at bounding box center [534, 188] width 910 height 118
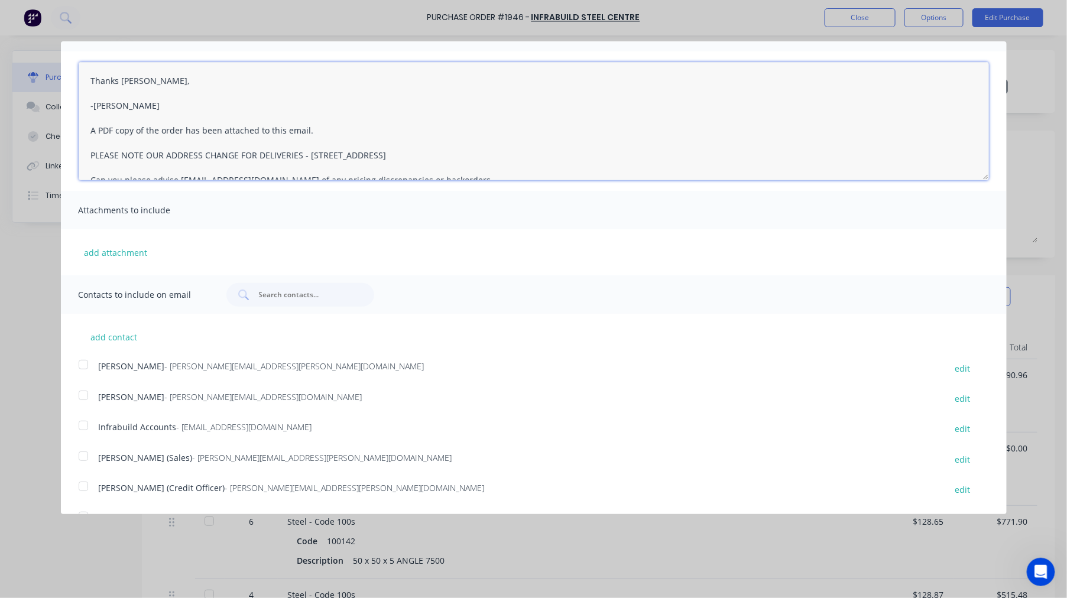
scroll to position [95, 0]
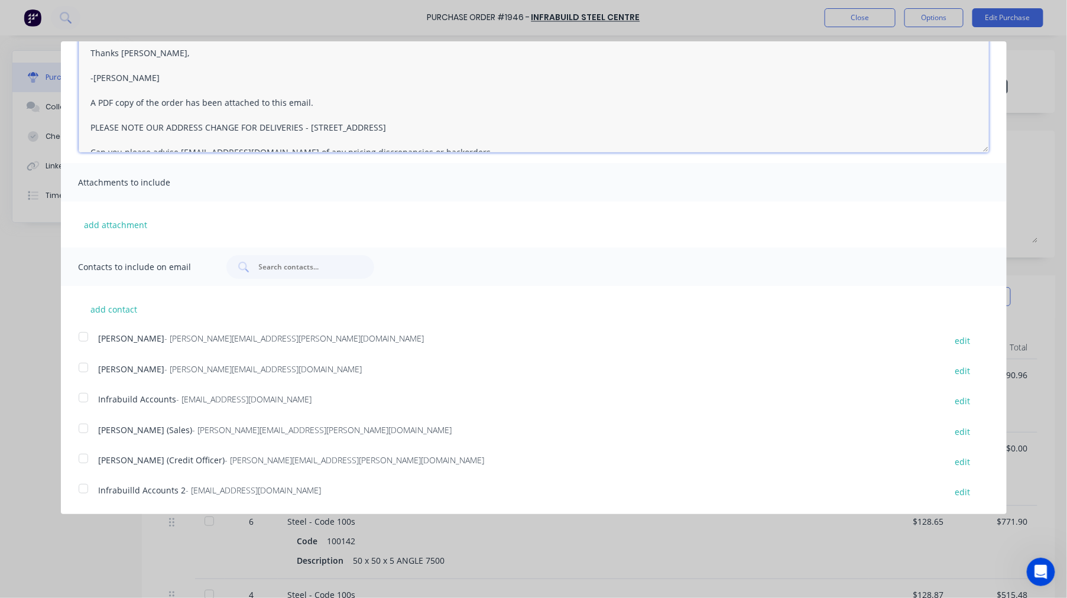
click at [81, 425] on div at bounding box center [84, 429] width 24 height 24
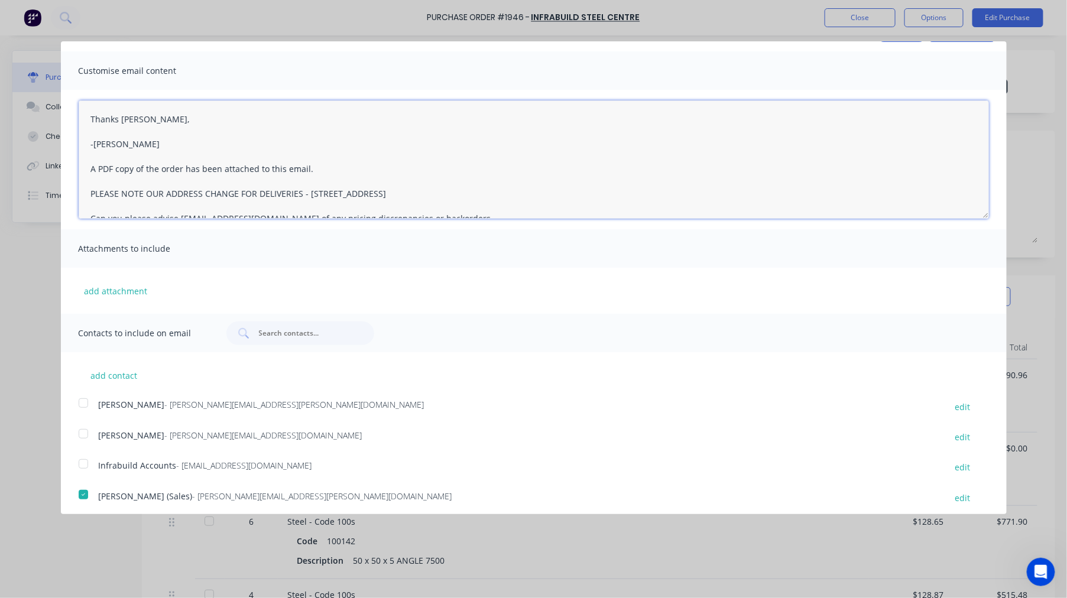
scroll to position [0, 0]
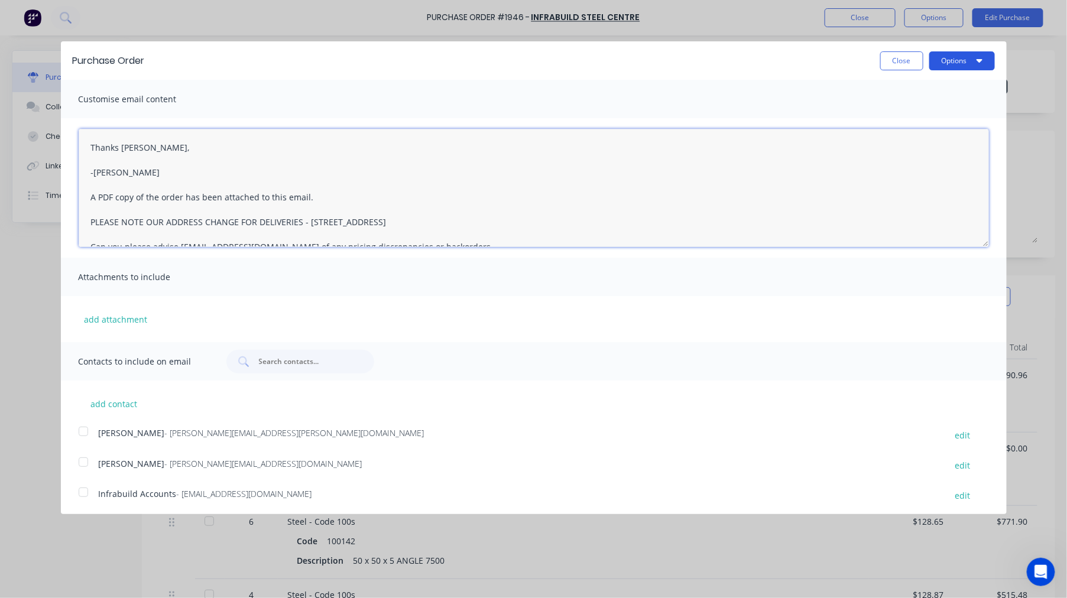
type textarea "Thanks [PERSON_NAME], -[PERSON_NAME] A PDF copy of the order has been attached …"
click at [948, 60] on button "Options" at bounding box center [962, 60] width 66 height 19
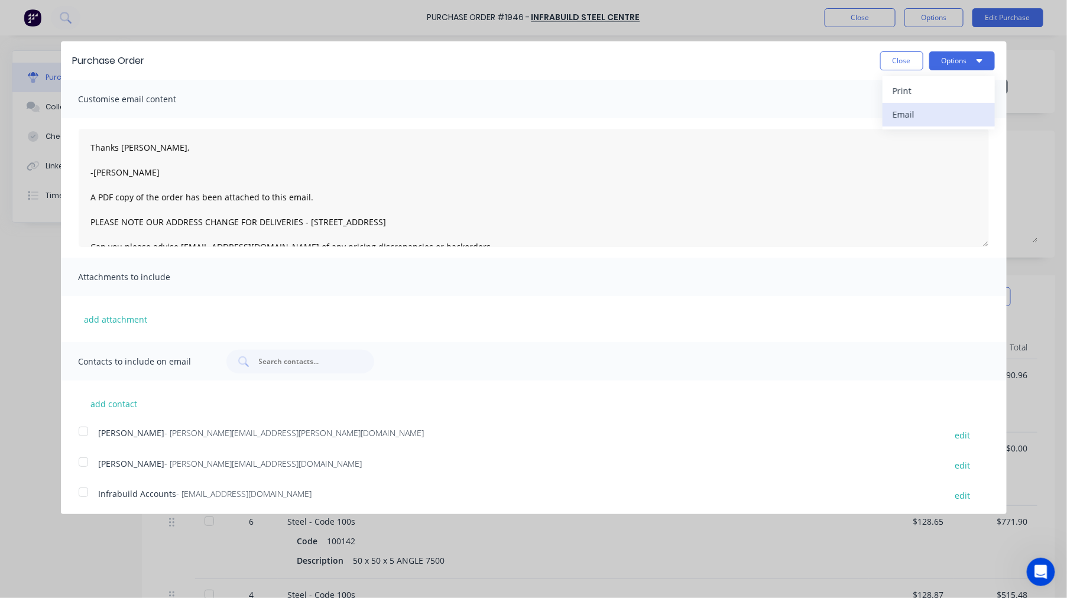
click at [908, 115] on div "Email" at bounding box center [938, 114] width 91 height 17
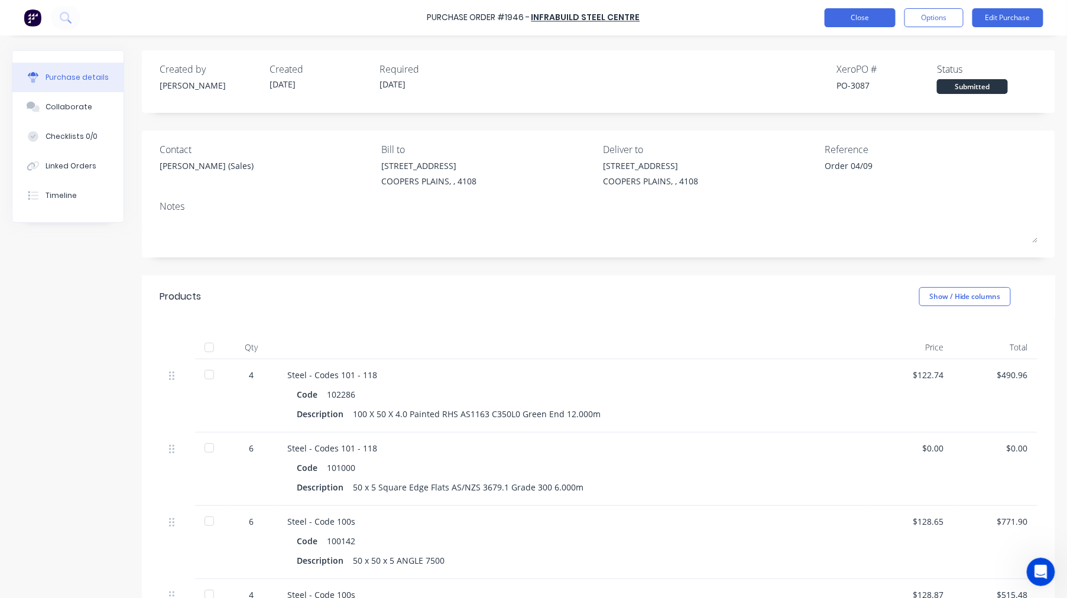
click at [865, 21] on button "Close" at bounding box center [859, 17] width 71 height 19
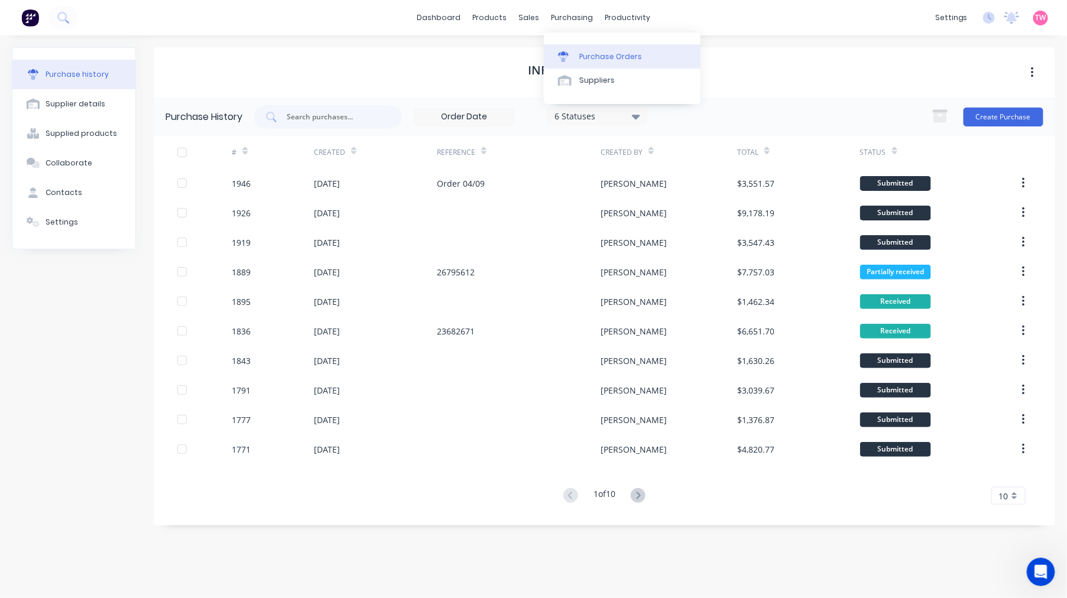
click at [601, 52] on div "Purchase Orders" at bounding box center [610, 56] width 63 height 11
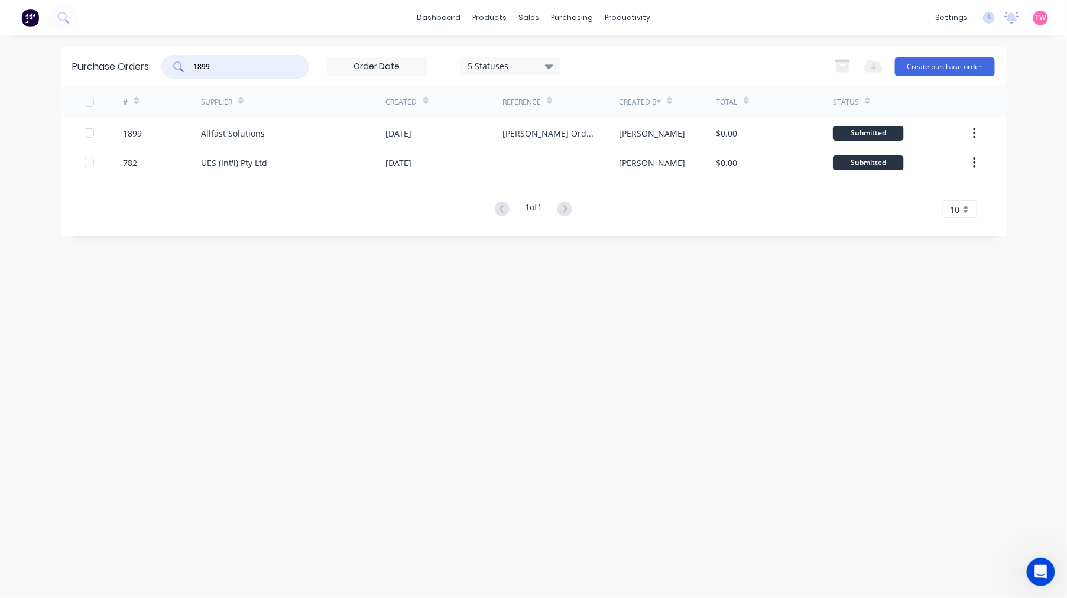
drag, startPoint x: 208, startPoint y: 71, endPoint x: 193, endPoint y: 71, distance: 15.4
click at [193, 71] on div "1899" at bounding box center [235, 67] width 148 height 24
click at [966, 66] on button "Create purchase order" at bounding box center [945, 66] width 100 height 19
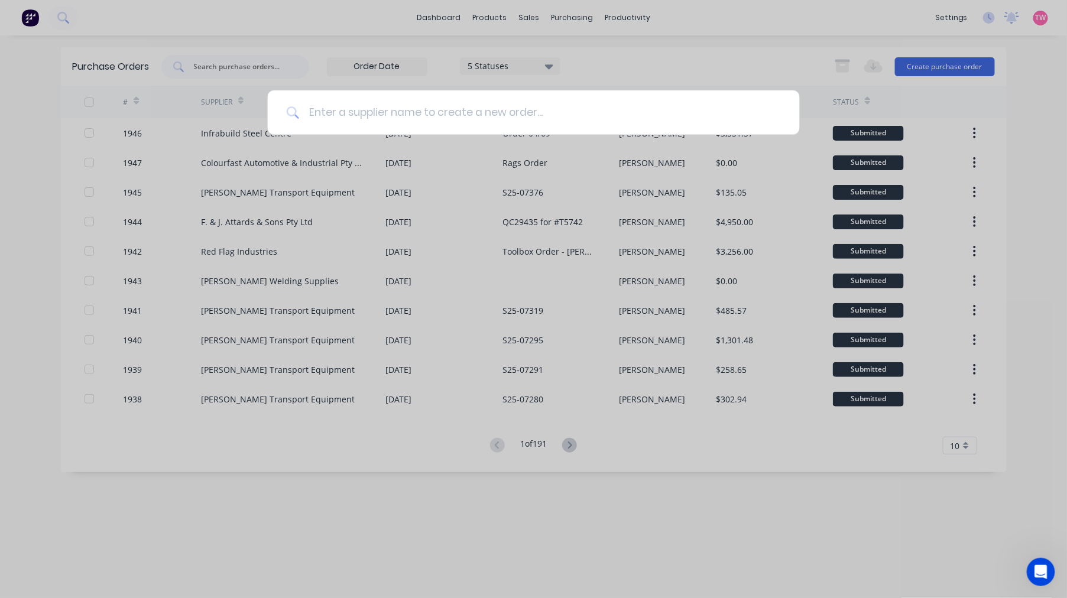
click at [347, 112] on input at bounding box center [540, 112] width 482 height 44
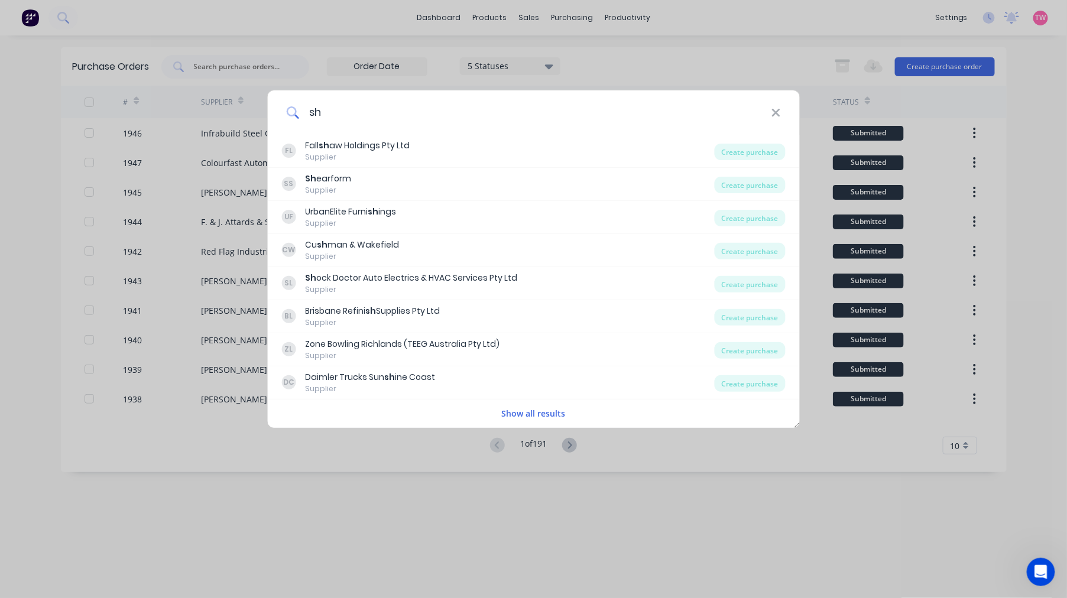
type input "s"
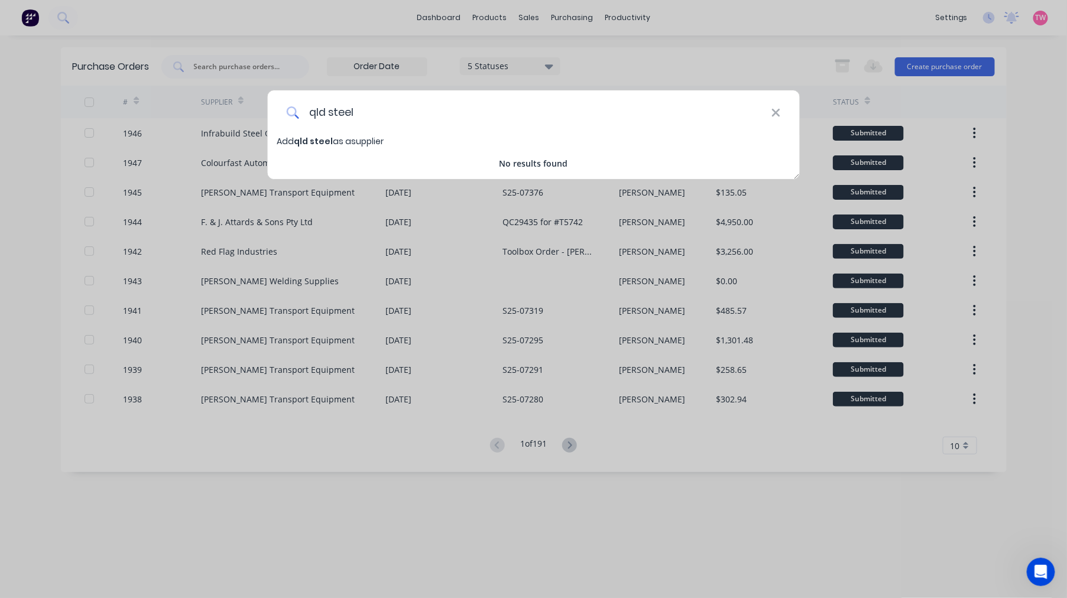
click at [326, 111] on input "qld steel" at bounding box center [535, 112] width 472 height 44
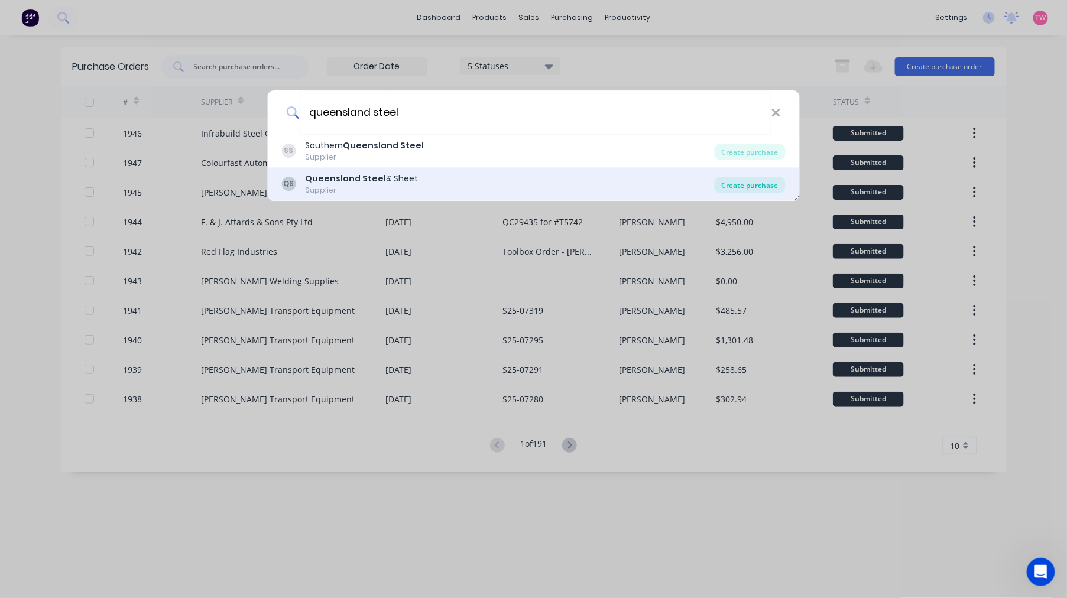
type input "queensland steel"
click at [747, 184] on div "Create purchase" at bounding box center [749, 185] width 71 height 17
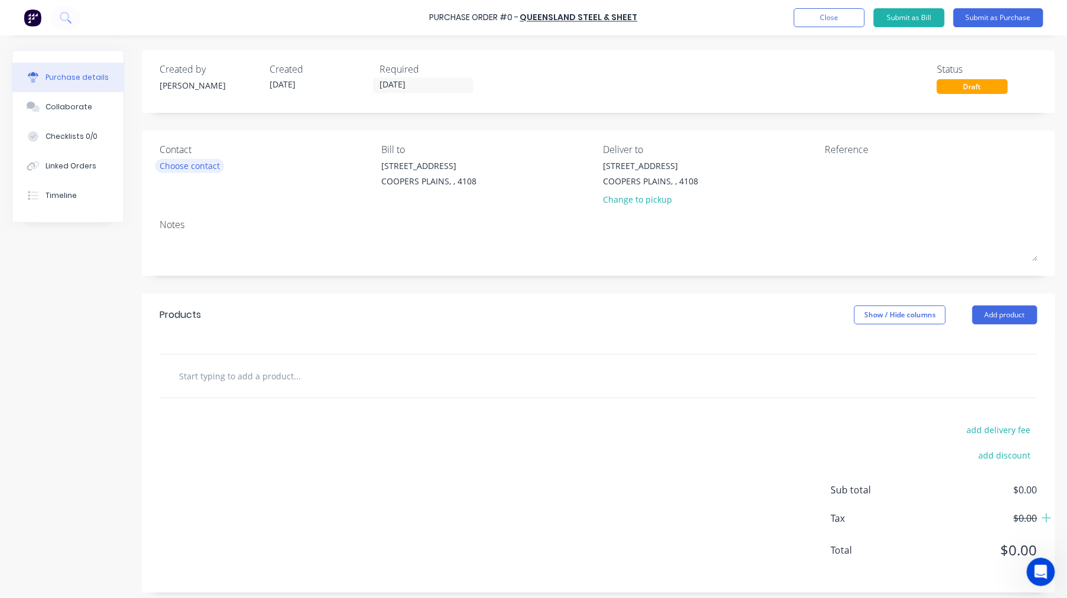
click at [178, 160] on div "Choose contact" at bounding box center [190, 166] width 60 height 12
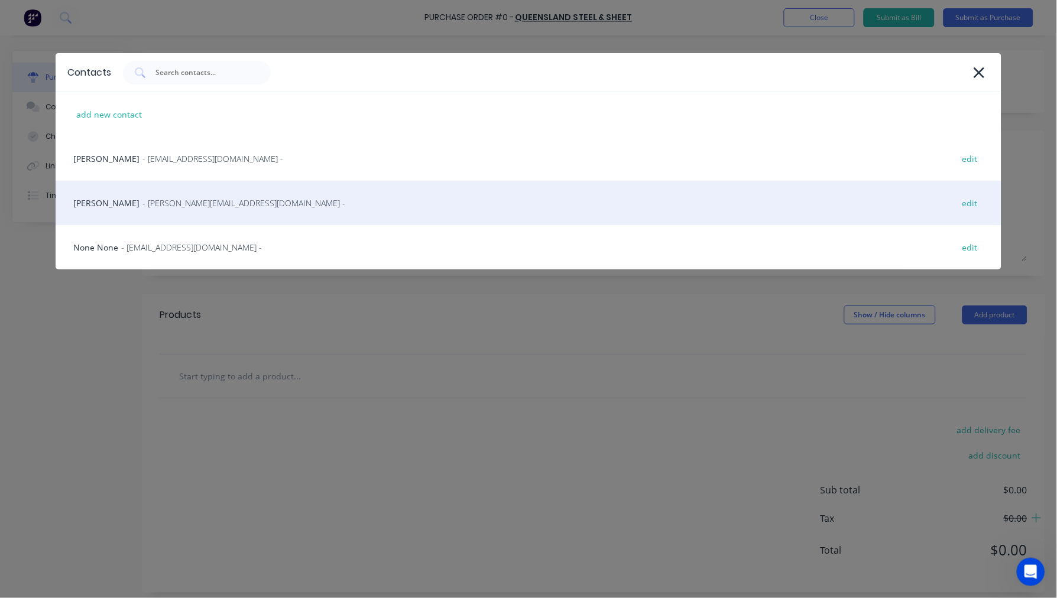
click at [142, 204] on span "- [PERSON_NAME][EMAIL_ADDRESS][DOMAIN_NAME] -" at bounding box center [243, 203] width 203 height 12
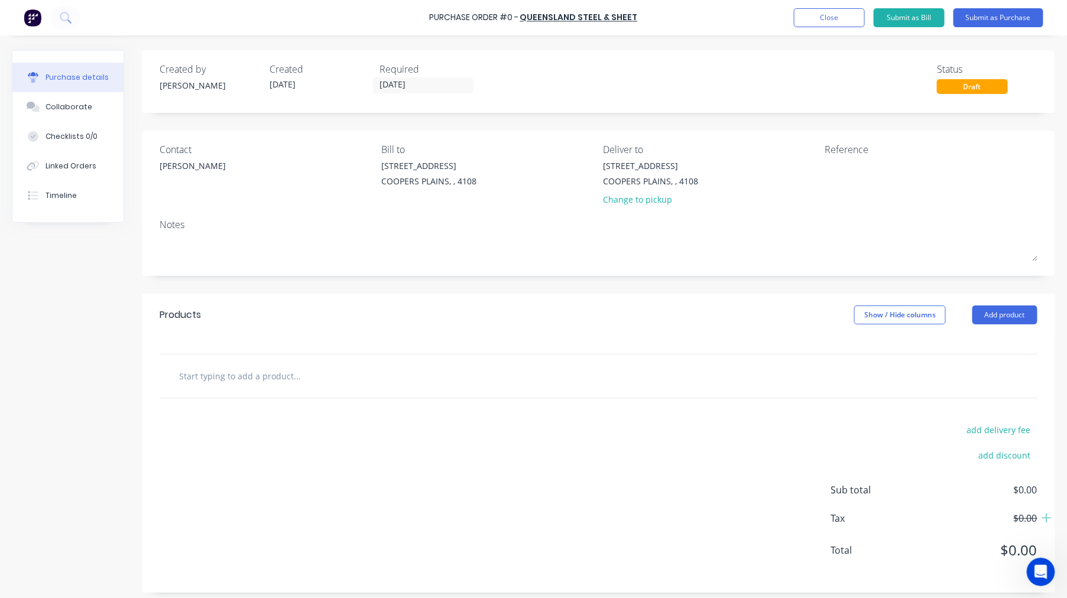
click at [212, 386] on input "text" at bounding box center [296, 376] width 236 height 24
click at [232, 376] on input "2400X1200X6 HA250" at bounding box center [296, 376] width 236 height 24
type input "2400X1200X6mm HA250"
click at [220, 375] on input "2400X1200X6mm HA250" at bounding box center [296, 376] width 236 height 24
click at [196, 376] on input "2400X1200mmX6mm HA250" at bounding box center [296, 376] width 236 height 24
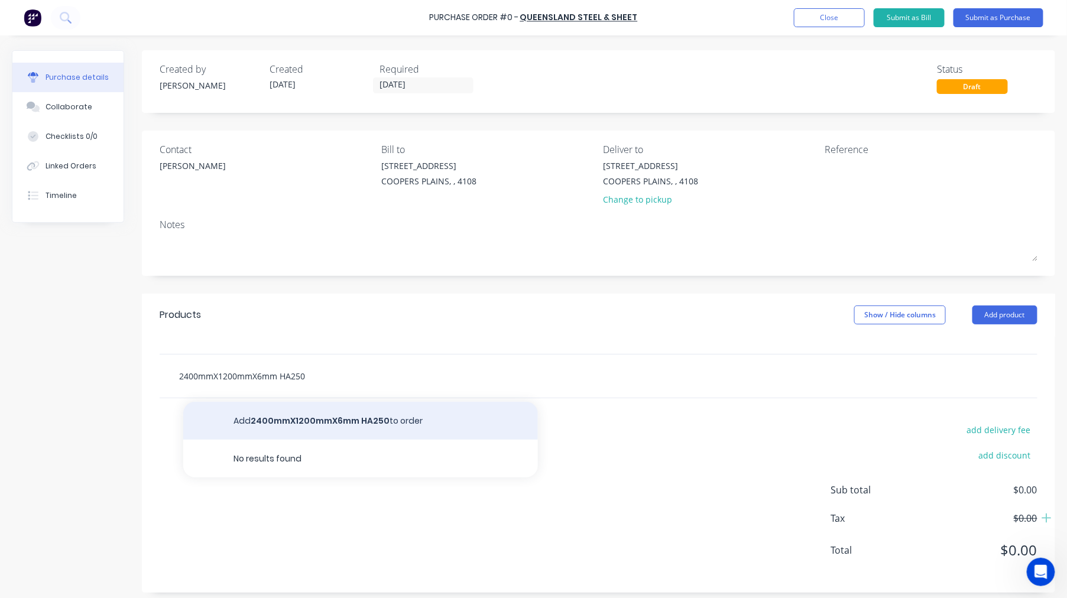
type input "2400mmX1200mmX6mm HA250"
click at [368, 423] on button "Add 2400mmX1200mmX6mm HA250 to order" at bounding box center [360, 421] width 355 height 38
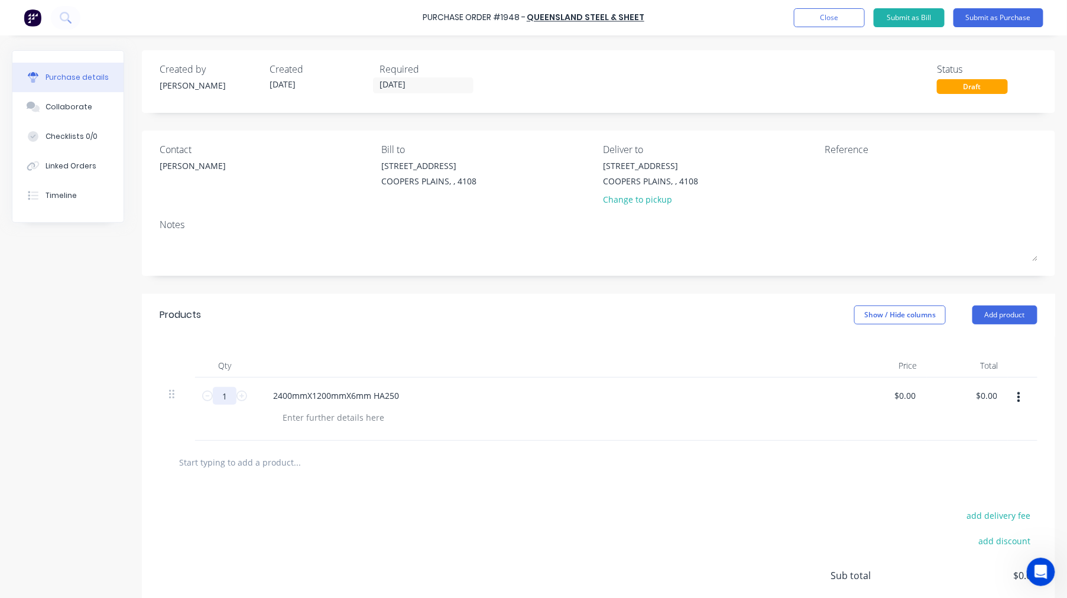
click at [227, 393] on input "1" at bounding box center [225, 396] width 24 height 18
type input "8"
click at [853, 177] on textarea at bounding box center [898, 173] width 148 height 27
click at [368, 395] on div "2400mmX1200mmX6mm HA250" at bounding box center [336, 395] width 145 height 17
click at [843, 171] on textarea at bounding box center [898, 173] width 148 height 27
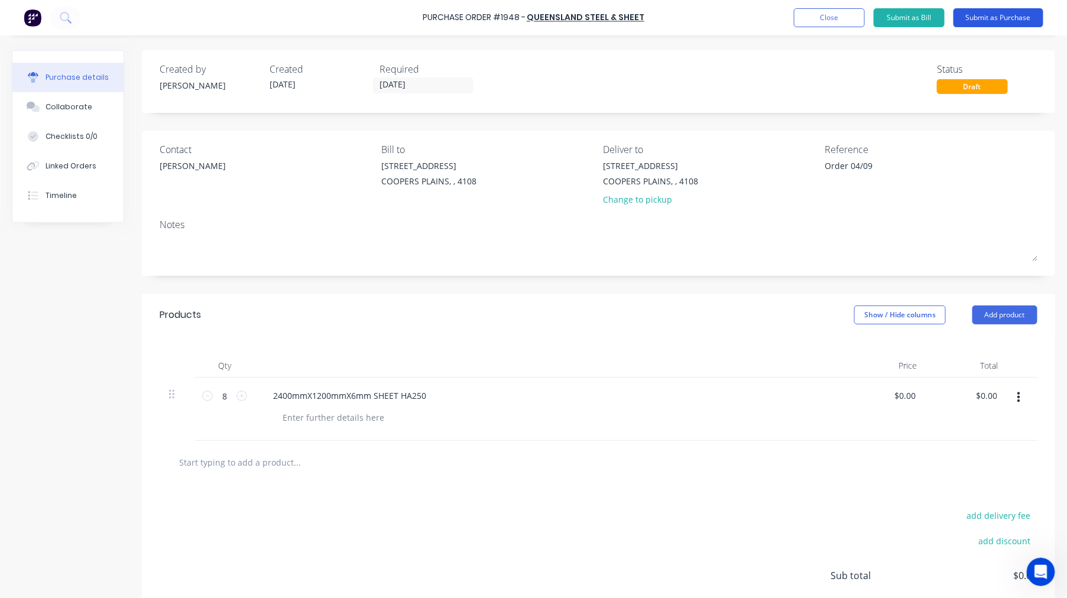
type textarea "Order 04/09"
click at [995, 18] on button "Submit as Purchase" at bounding box center [998, 17] width 90 height 19
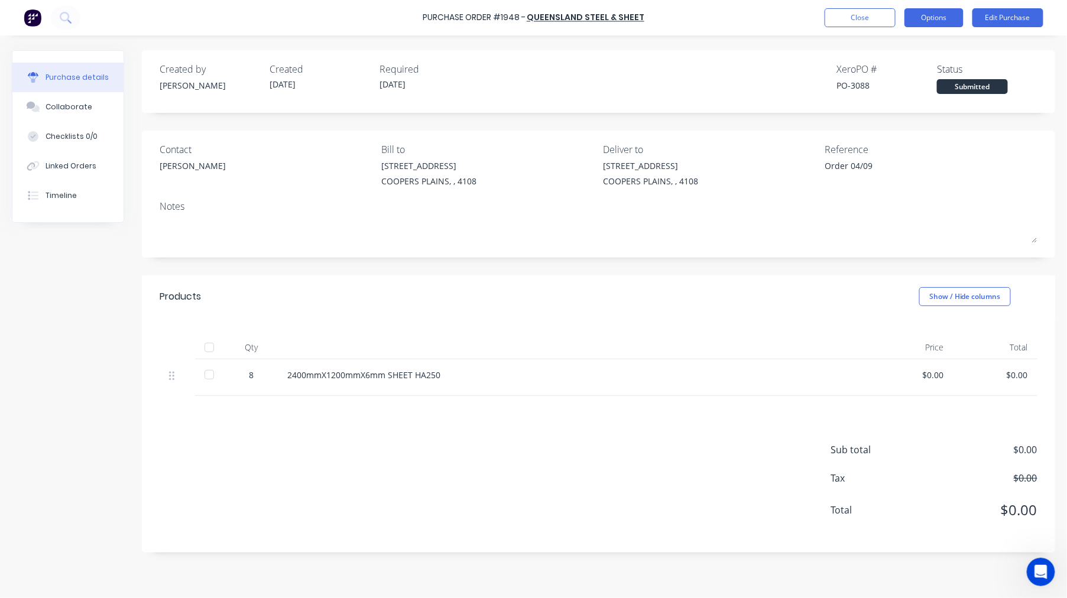
click at [922, 24] on button "Options" at bounding box center [933, 17] width 59 height 19
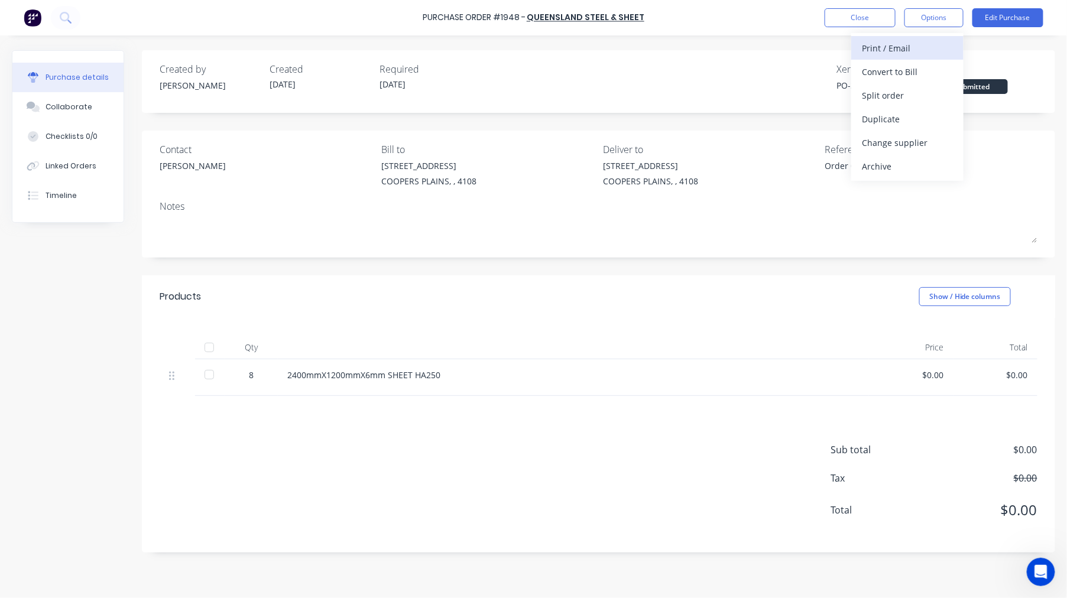
click at [908, 48] on div "Print / Email" at bounding box center [907, 48] width 91 height 17
click at [906, 72] on div "With pricing" at bounding box center [907, 71] width 91 height 17
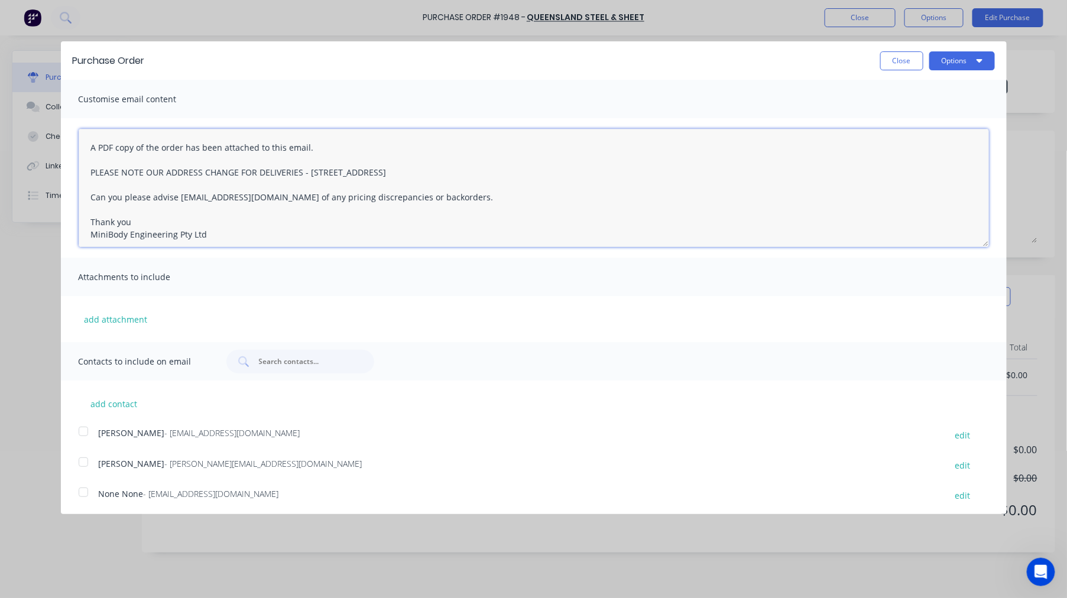
click at [86, 144] on textarea "A PDF copy of the order has been attached to this email. PLEASE NOTE OUR ADDRES…" at bounding box center [534, 188] width 910 height 118
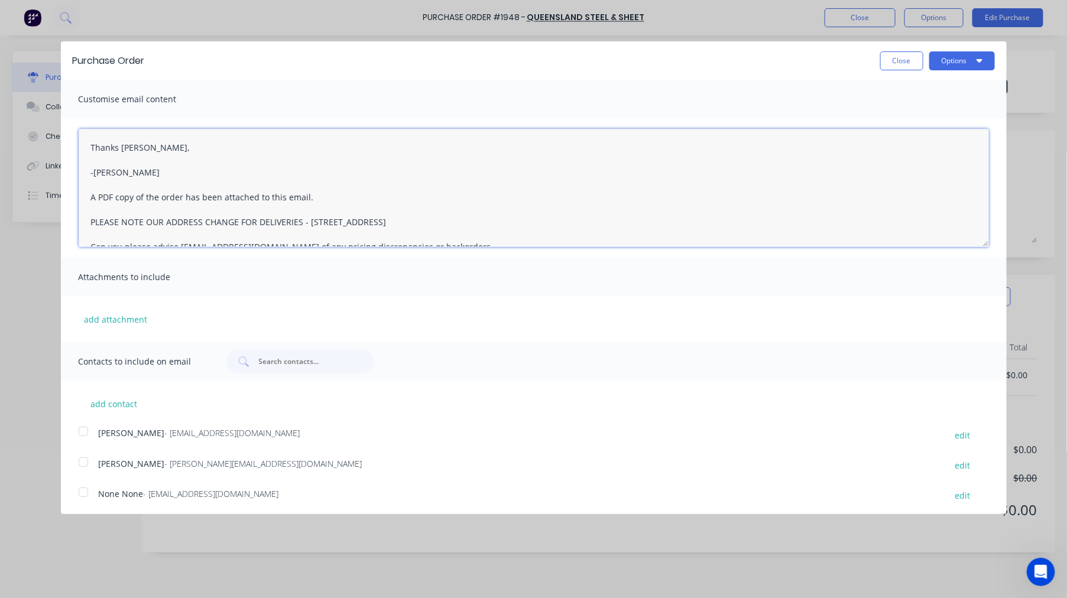
scroll to position [3, 0]
click at [86, 458] on div at bounding box center [84, 459] width 24 height 24
type textarea "Thanks [PERSON_NAME], -[PERSON_NAME] A PDF copy of the order has been attached …"
click at [948, 63] on button "Options" at bounding box center [962, 60] width 66 height 19
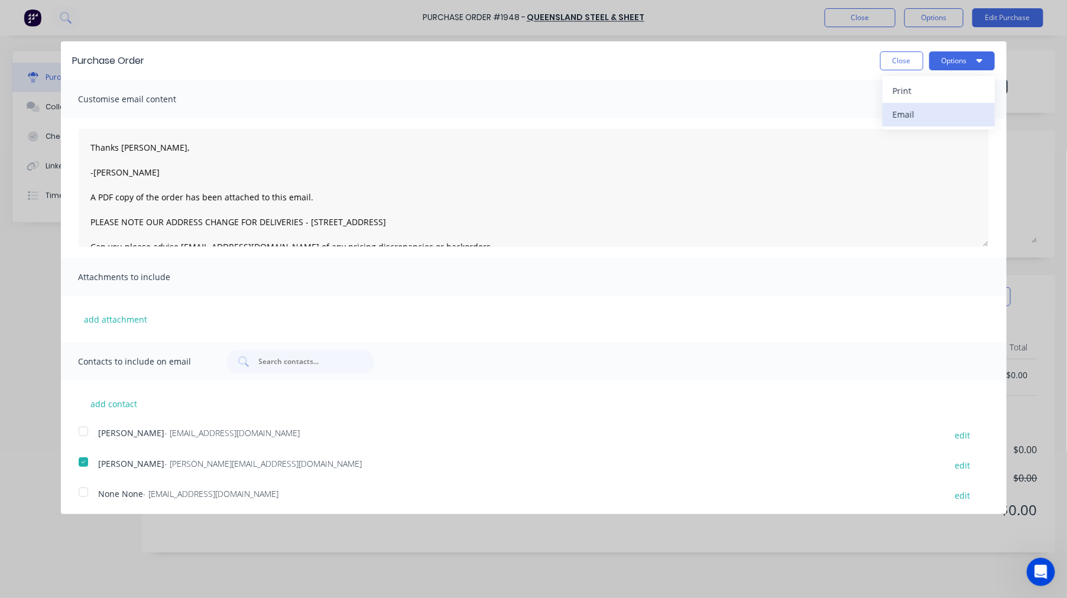
click at [919, 105] on button "Email" at bounding box center [938, 115] width 112 height 24
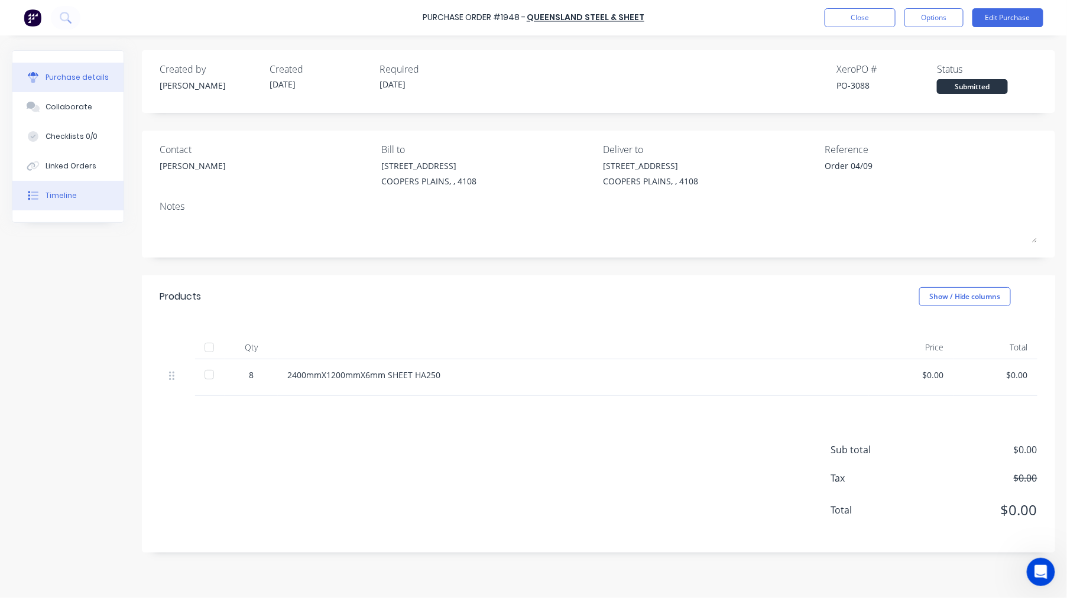
click at [87, 197] on button "Timeline" at bounding box center [67, 196] width 111 height 30
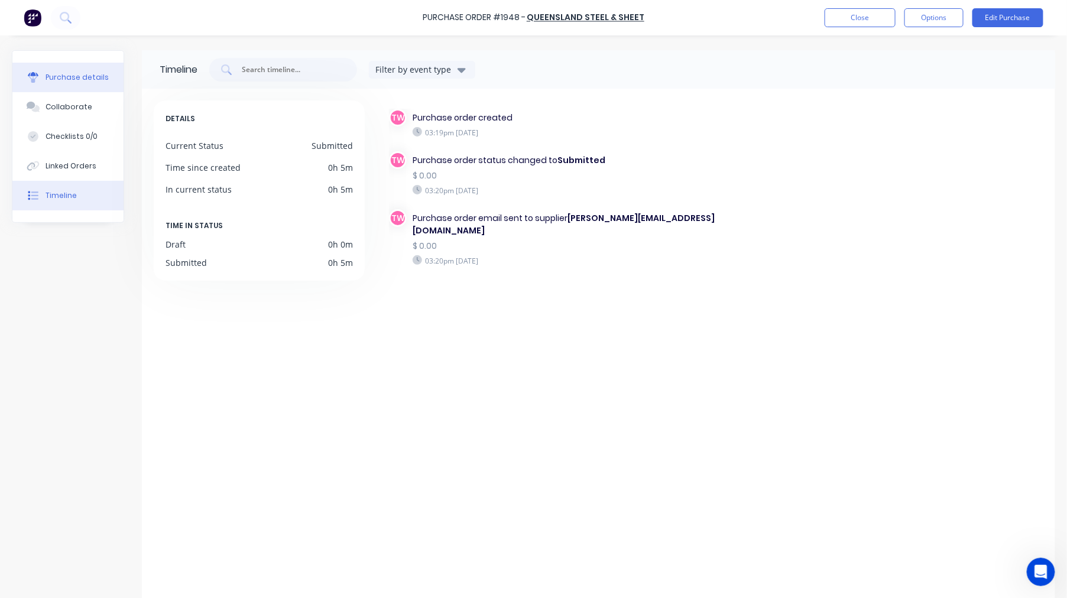
click at [62, 81] on div "Purchase details" at bounding box center [77, 77] width 63 height 11
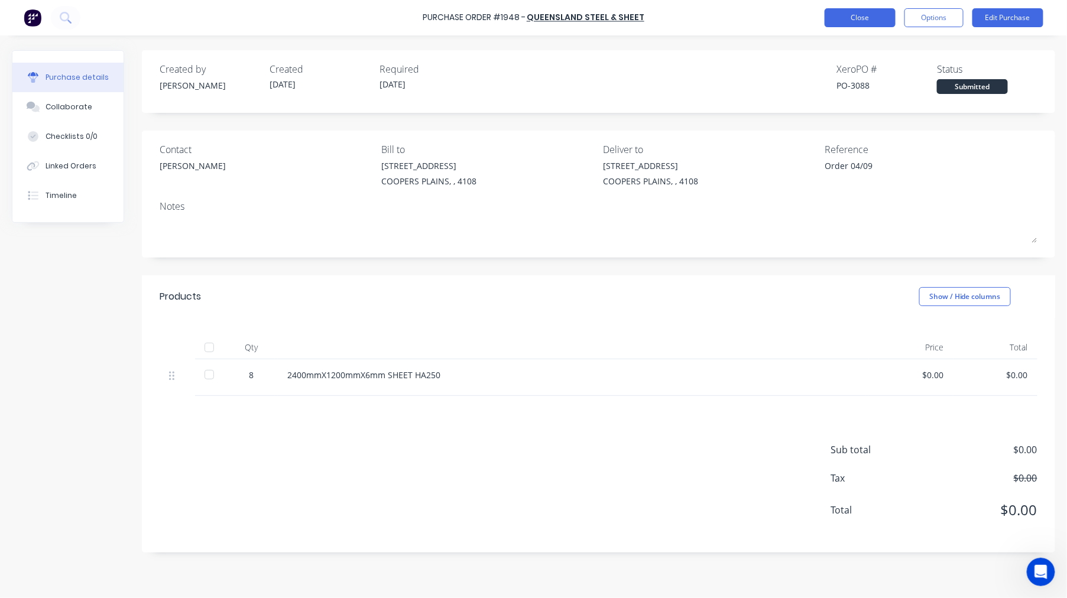
click at [854, 22] on button "Close" at bounding box center [859, 17] width 71 height 19
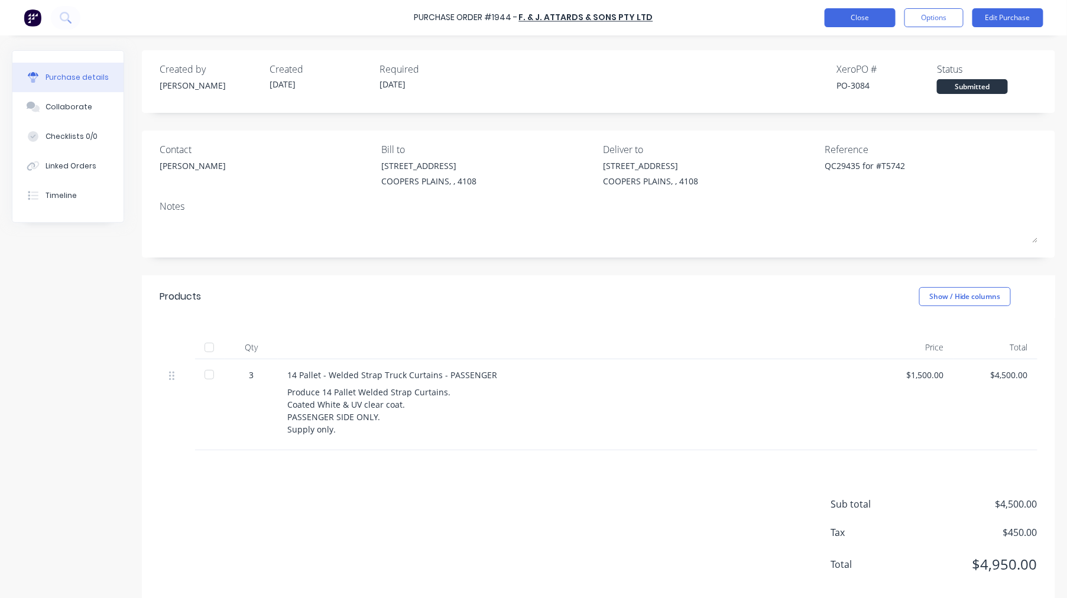
click at [846, 12] on button "Close" at bounding box center [859, 17] width 71 height 19
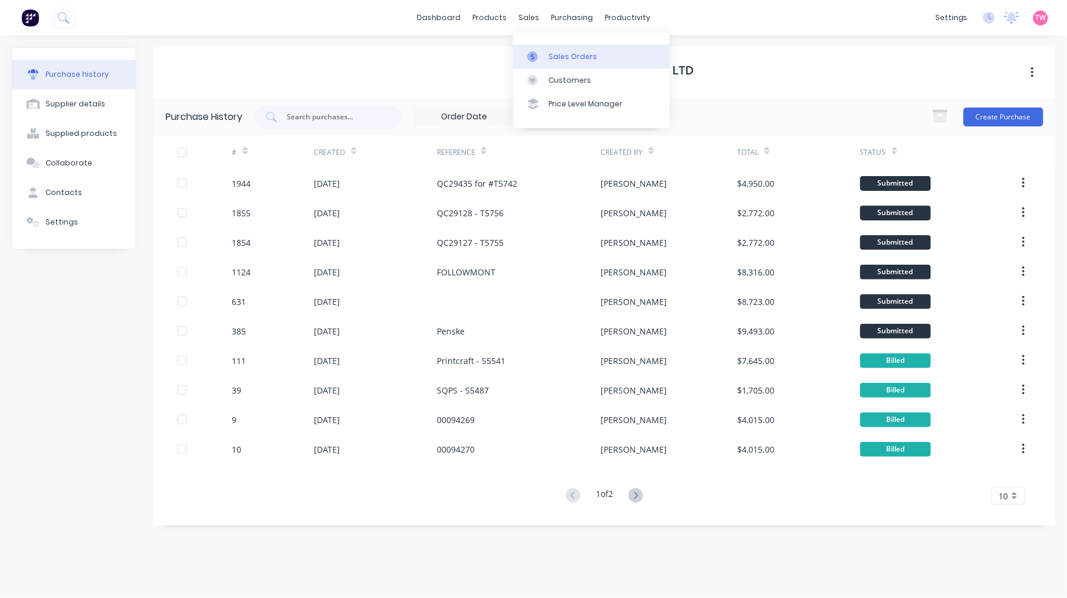
click at [562, 54] on div "Sales Orders" at bounding box center [572, 56] width 48 height 11
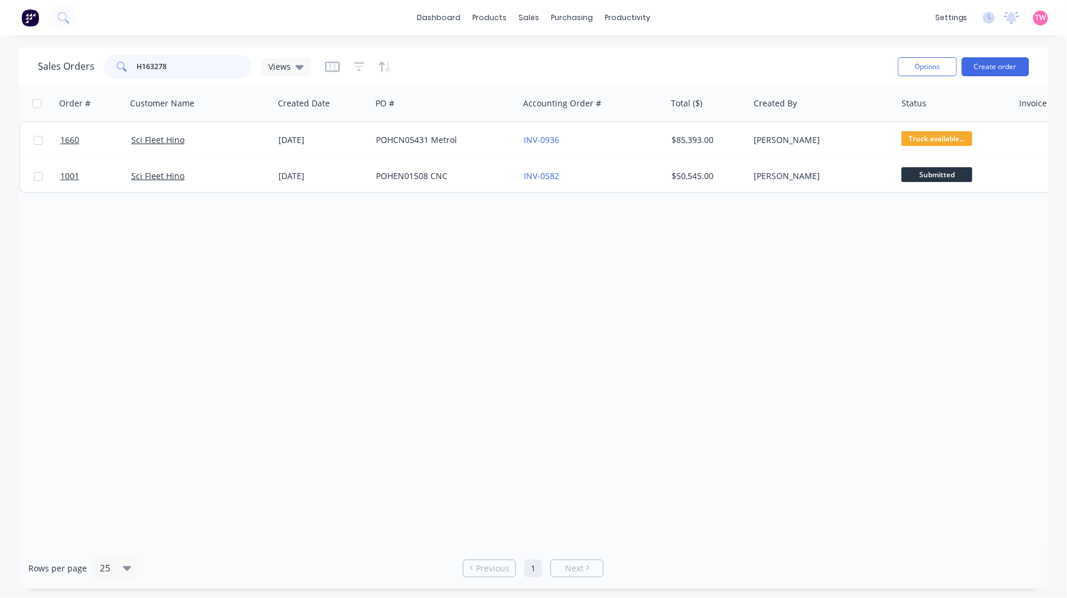
drag, startPoint x: 181, startPoint y: 66, endPoint x: 103, endPoint y: 65, distance: 78.0
click at [104, 65] on div "H163278" at bounding box center [178, 67] width 148 height 24
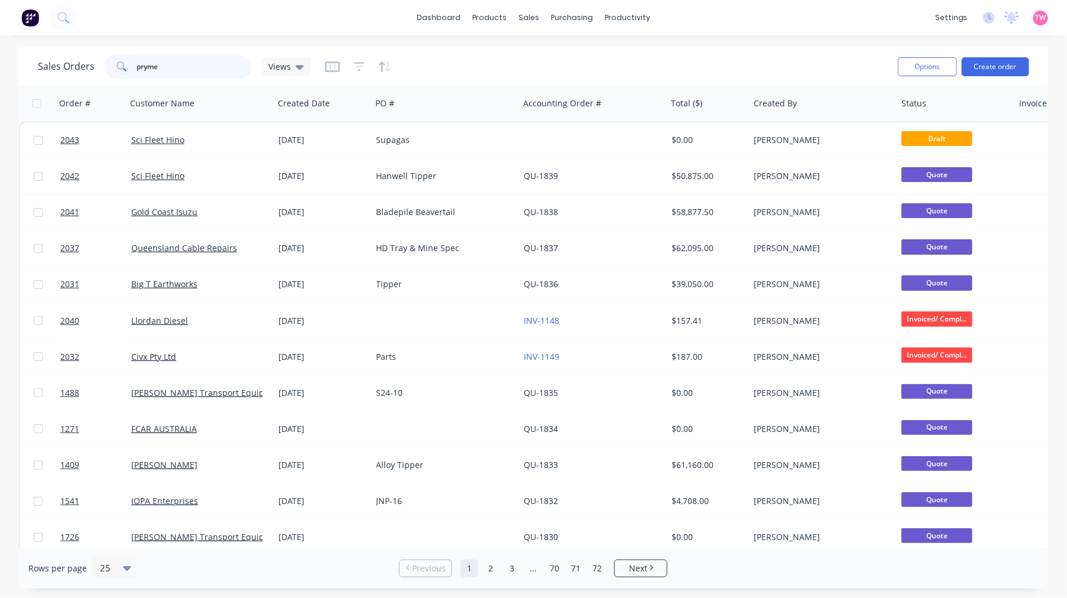
type input "pryme"
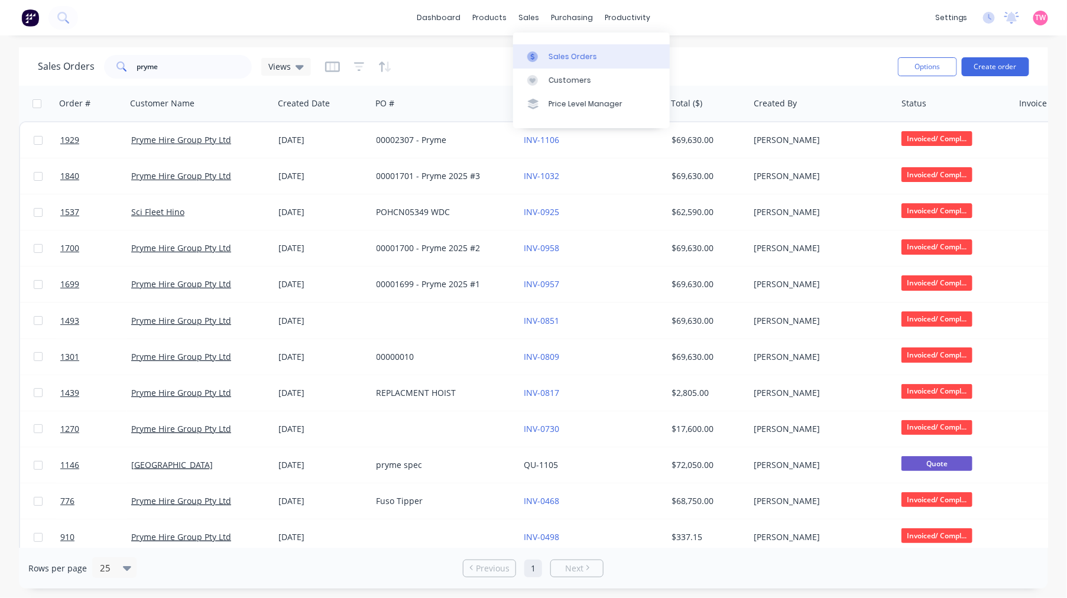
click at [564, 48] on link "Sales Orders" at bounding box center [591, 56] width 157 height 24
drag, startPoint x: 178, startPoint y: 63, endPoint x: 119, endPoint y: 63, distance: 59.7
click at [119, 63] on div "pryme" at bounding box center [178, 67] width 148 height 24
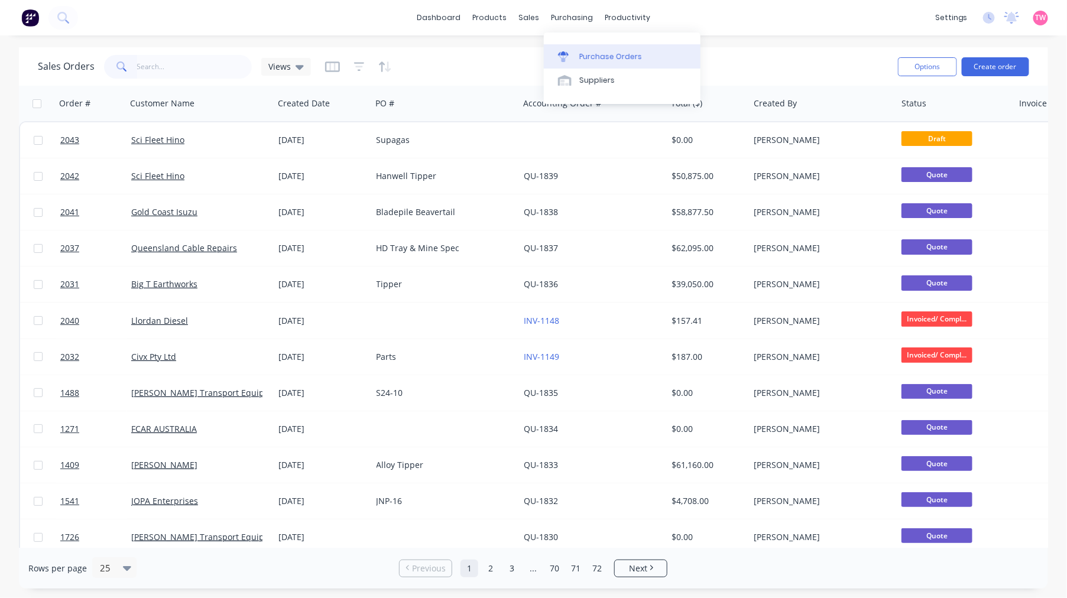
click at [606, 47] on link "Purchase Orders" at bounding box center [622, 56] width 157 height 24
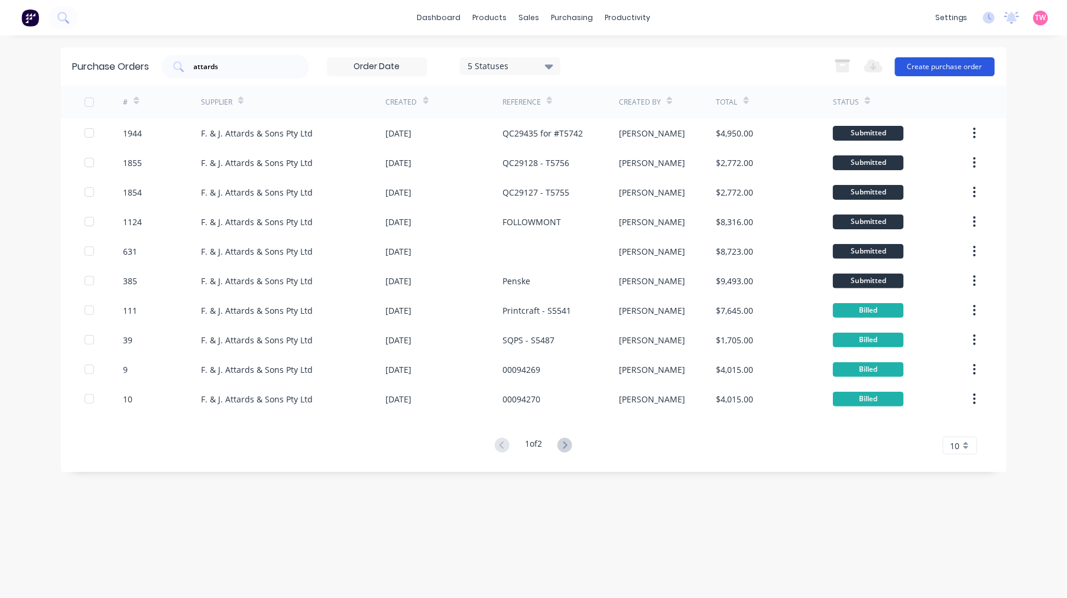
click at [937, 68] on button "Create purchase order" at bounding box center [945, 66] width 100 height 19
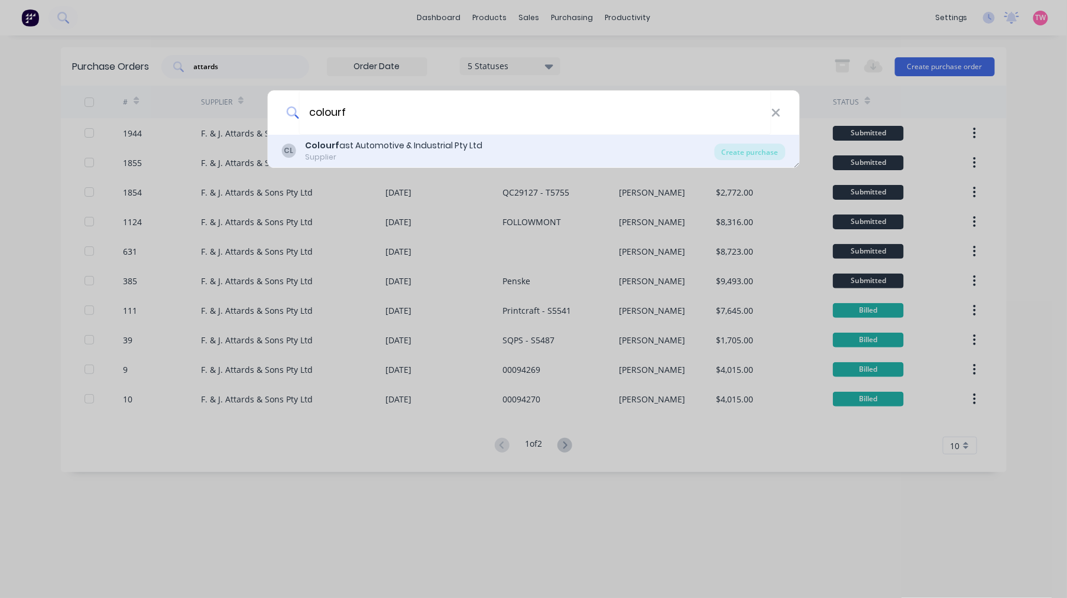
type input "colourf"
click at [433, 138] on div "CL Colourf ast Automotive & Industrial Pty Ltd Supplier Create purchase" at bounding box center [533, 151] width 532 height 33
click at [737, 151] on div "Create purchase" at bounding box center [749, 152] width 71 height 17
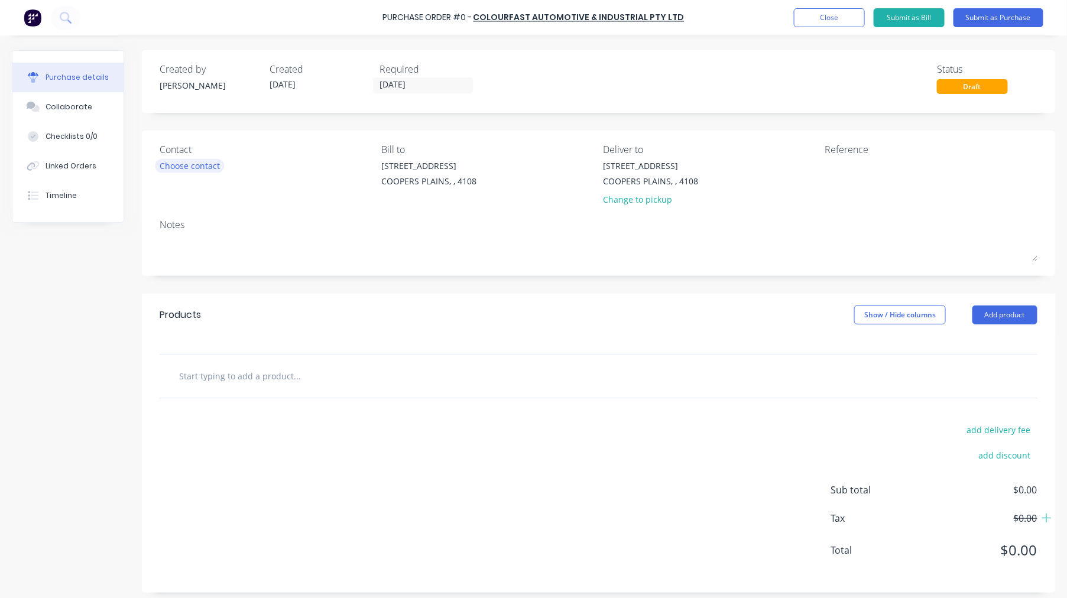
click at [181, 165] on div "Choose contact" at bounding box center [190, 166] width 60 height 12
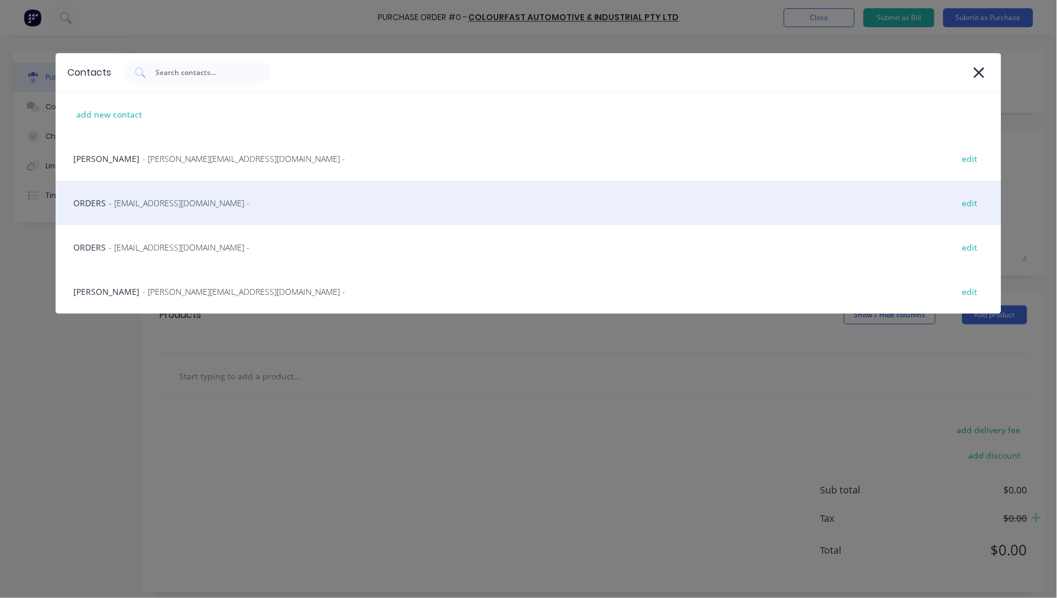
click at [147, 208] on span "- info@colourfastauto.com.au -" at bounding box center [179, 203] width 141 height 12
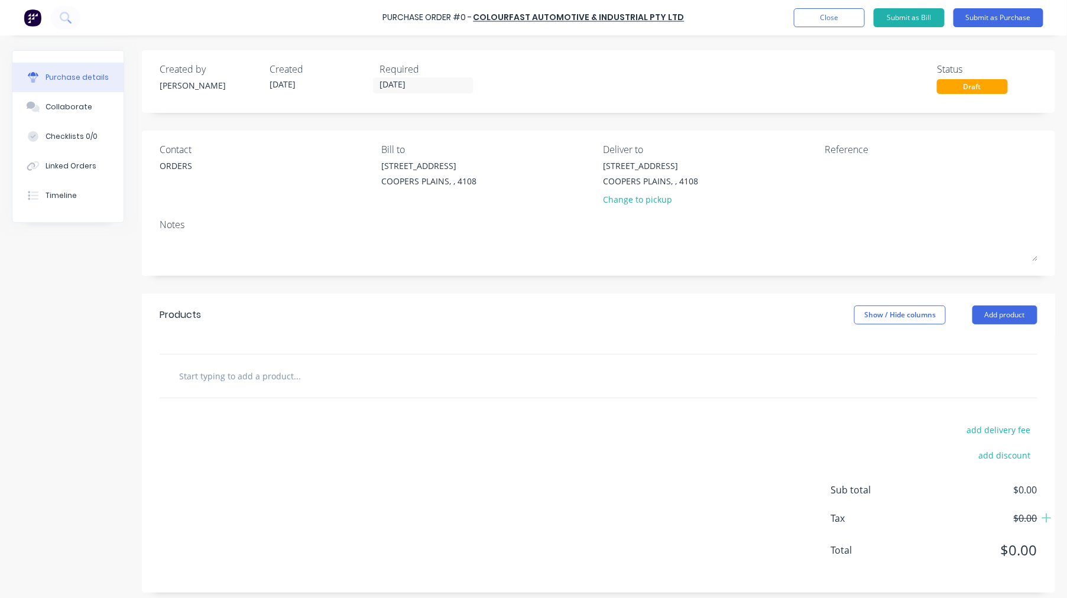
click at [255, 373] on input "text" at bounding box center [296, 376] width 236 height 24
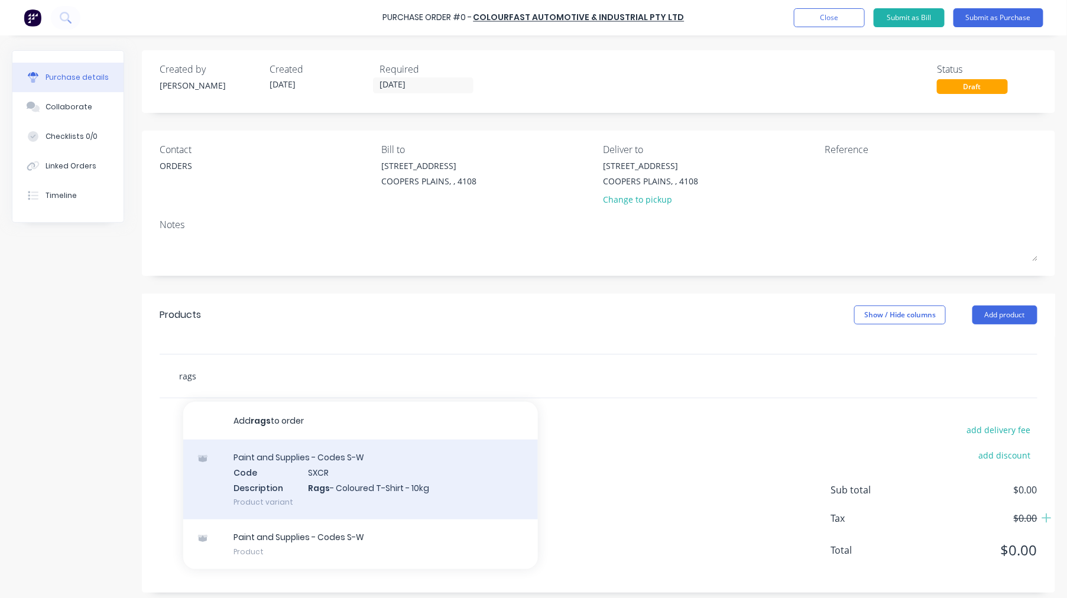
type input "rags"
click at [359, 479] on div "Paint and Supplies - Codes S-W Code SXCR Description Rags - Coloured T-Shirt - …" at bounding box center [360, 480] width 355 height 80
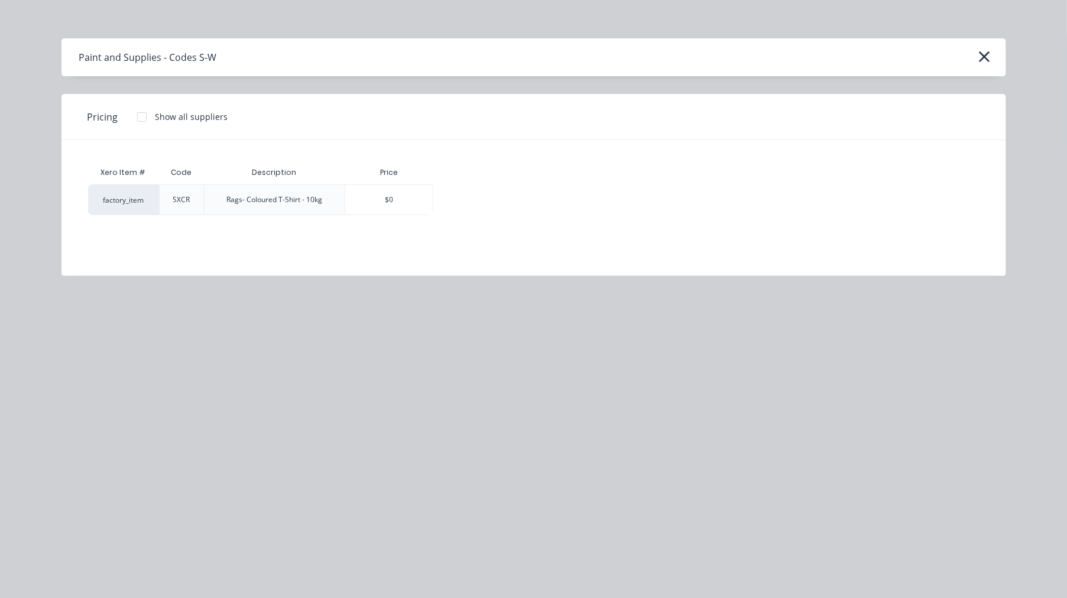
click at [141, 113] on div at bounding box center [142, 117] width 24 height 24
click at [479, 203] on div "$0.00" at bounding box center [475, 200] width 82 height 30
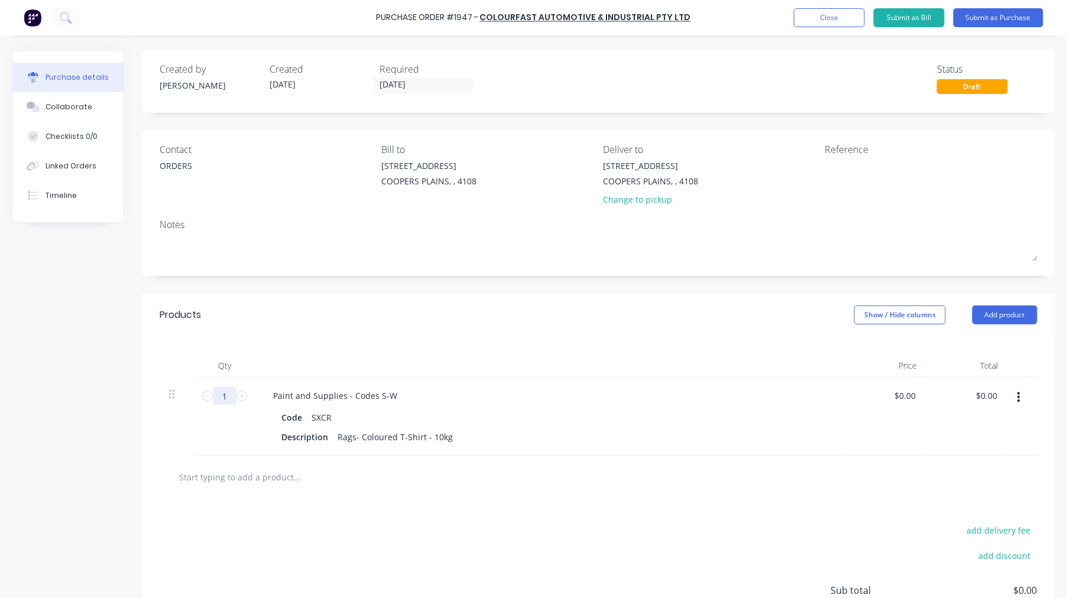
click at [225, 399] on input "1" at bounding box center [225, 396] width 24 height 18
type input "4"
click at [854, 170] on textarea at bounding box center [898, 173] width 148 height 27
type textarea "Rags Order"
type textarea "x"
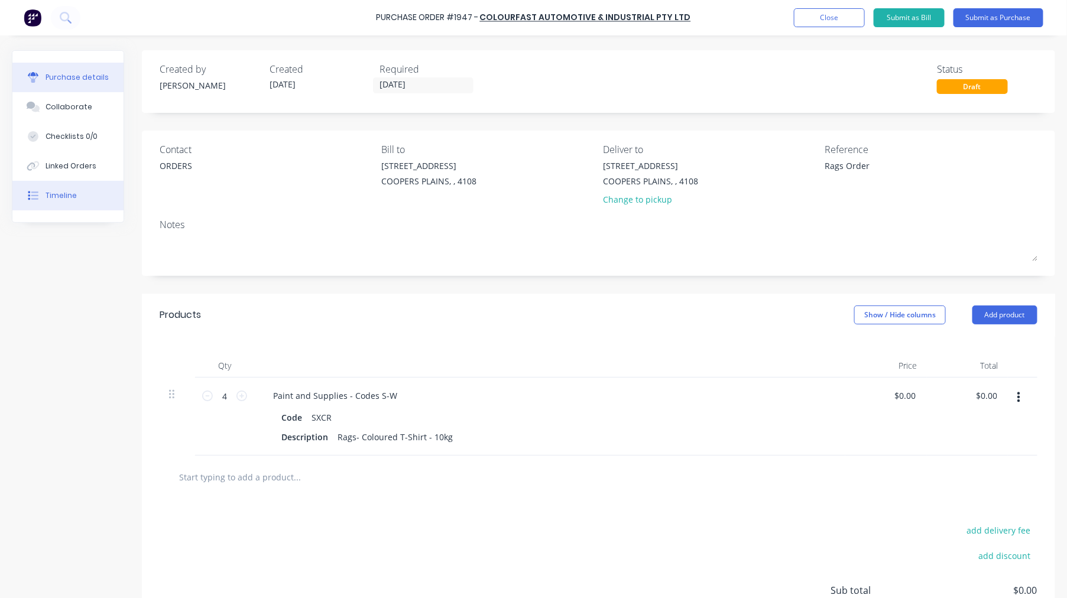
type textarea "Rags Order"
click at [1014, 17] on button "Submit as Purchase" at bounding box center [998, 17] width 90 height 19
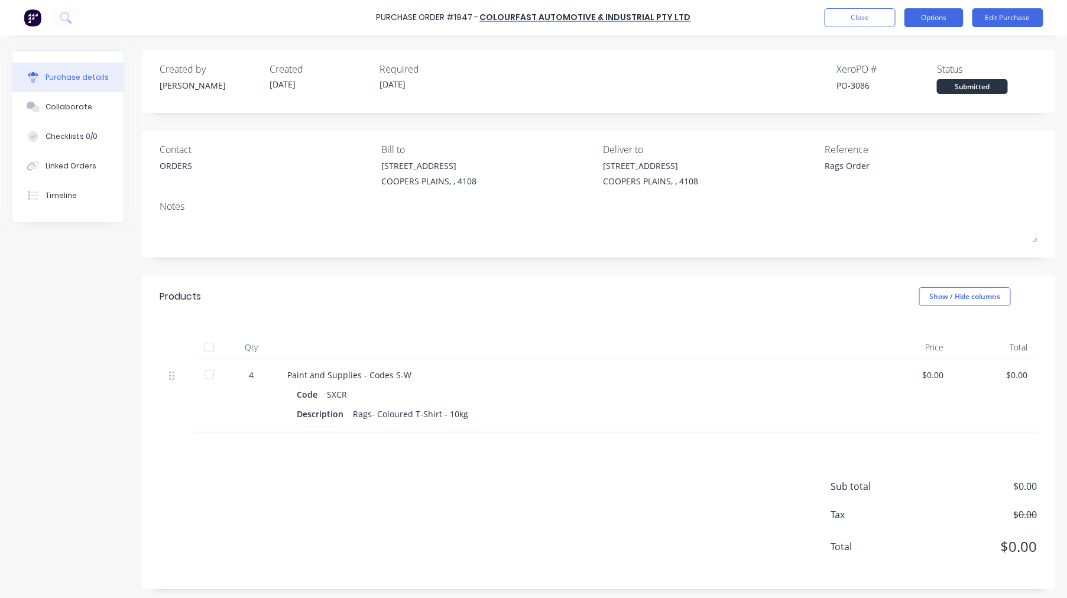
click at [943, 22] on button "Options" at bounding box center [933, 17] width 59 height 19
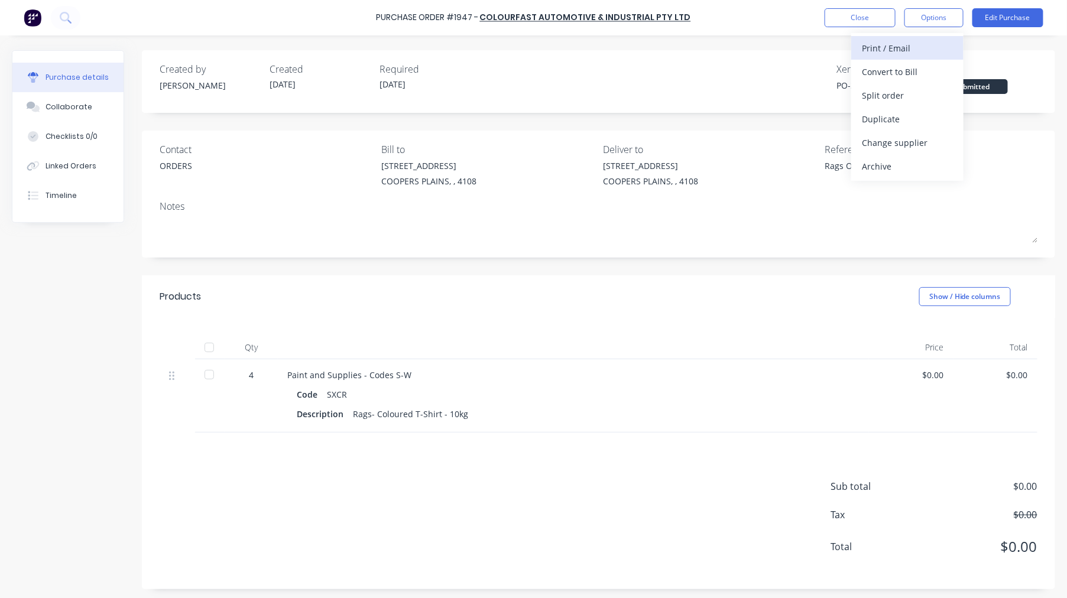
click at [898, 52] on div "Print / Email" at bounding box center [907, 48] width 91 height 17
click at [886, 73] on div "With pricing" at bounding box center [907, 71] width 91 height 17
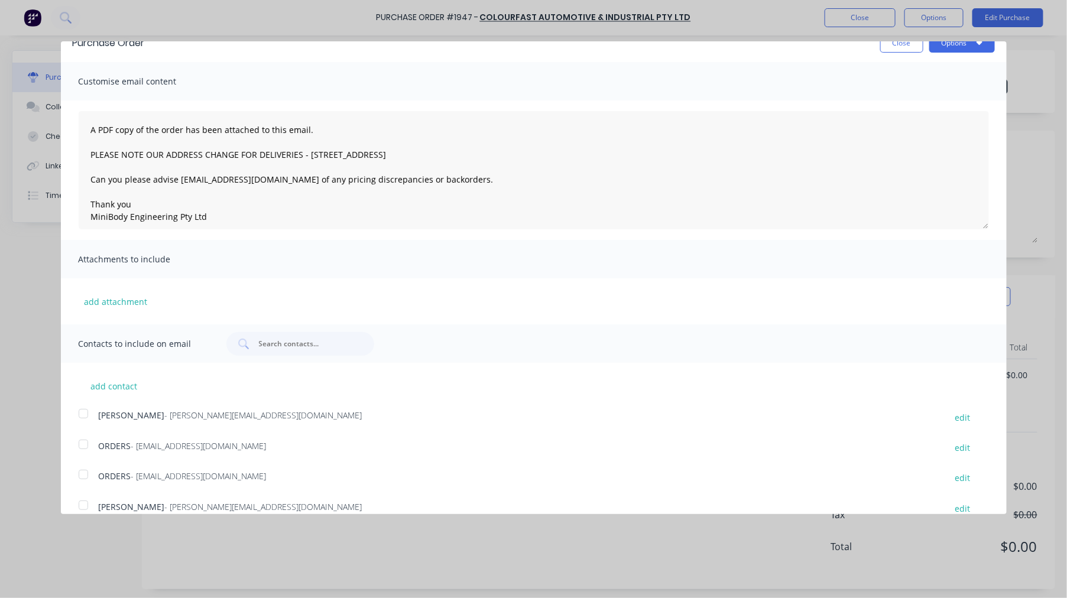
scroll to position [34, 0]
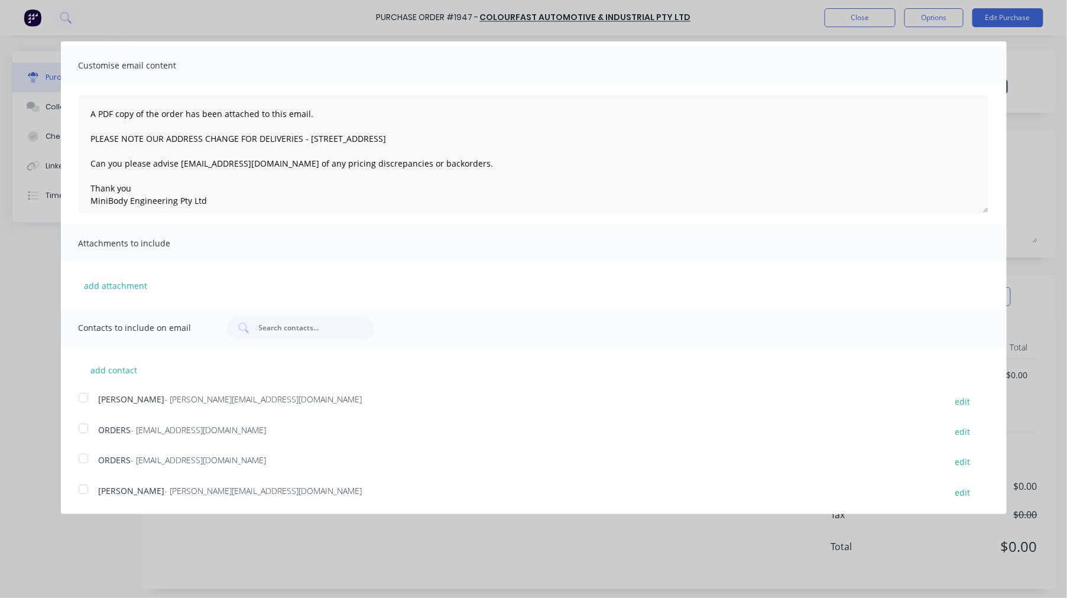
click at [80, 424] on div at bounding box center [84, 429] width 24 height 24
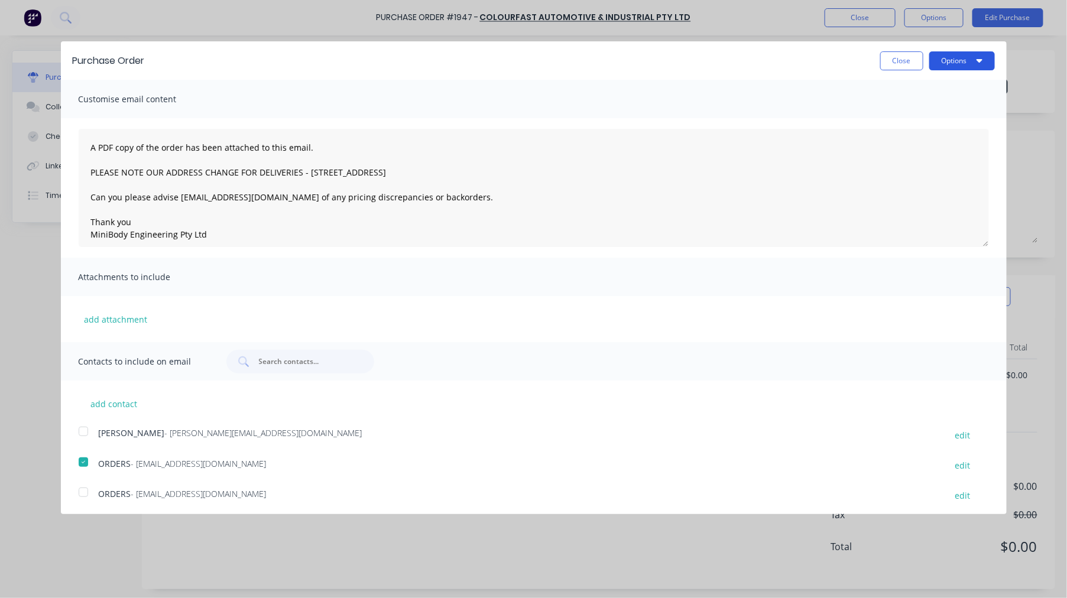
click at [953, 60] on button "Options" at bounding box center [962, 60] width 66 height 19
click at [901, 111] on div "Email" at bounding box center [938, 114] width 91 height 17
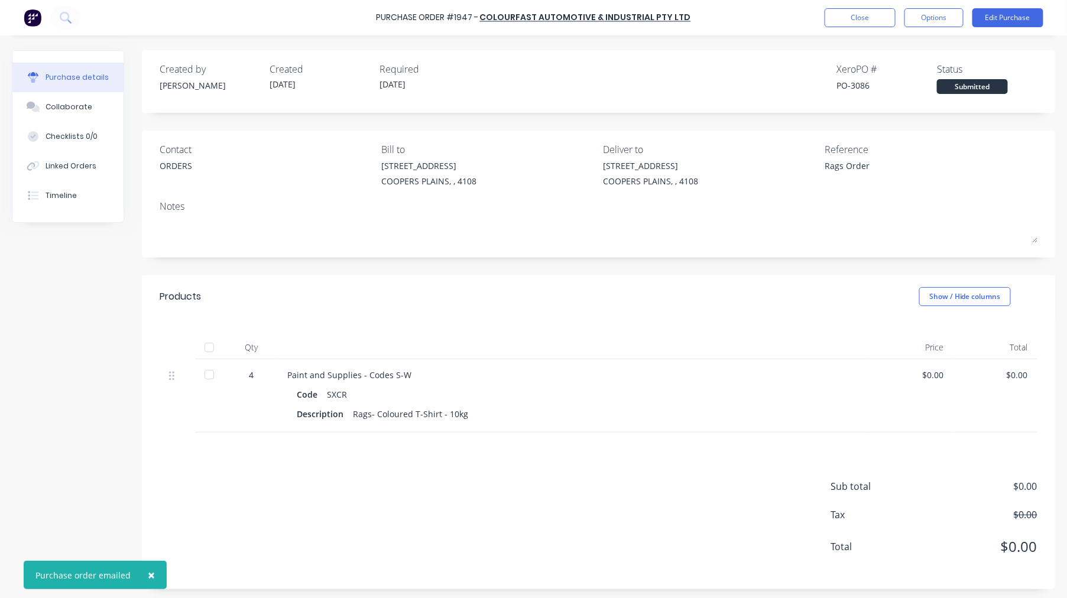
type textarea "x"
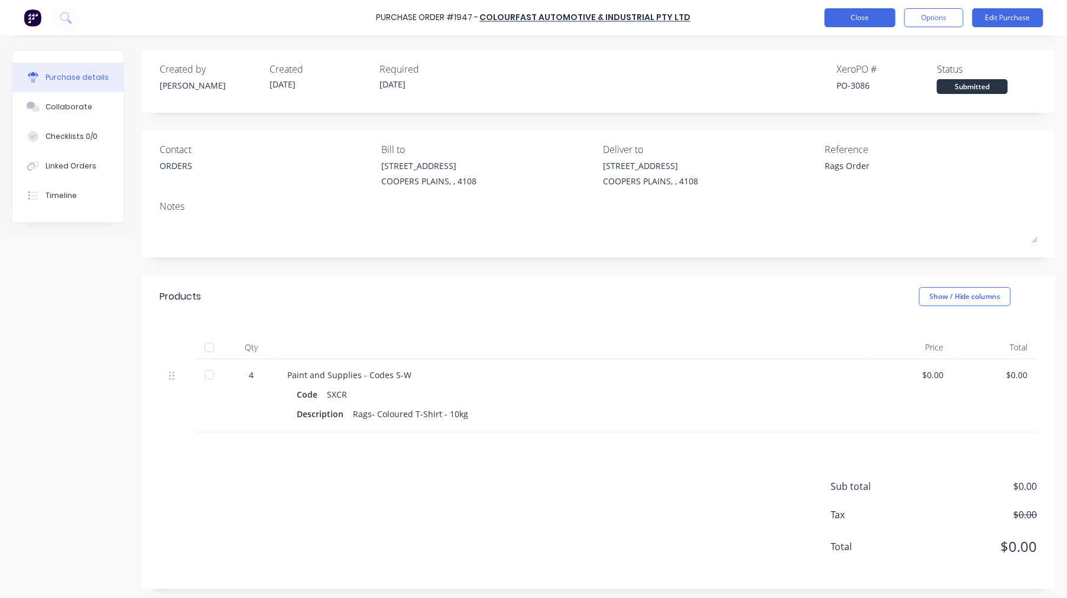
click at [829, 19] on button "Close" at bounding box center [859, 17] width 71 height 19
